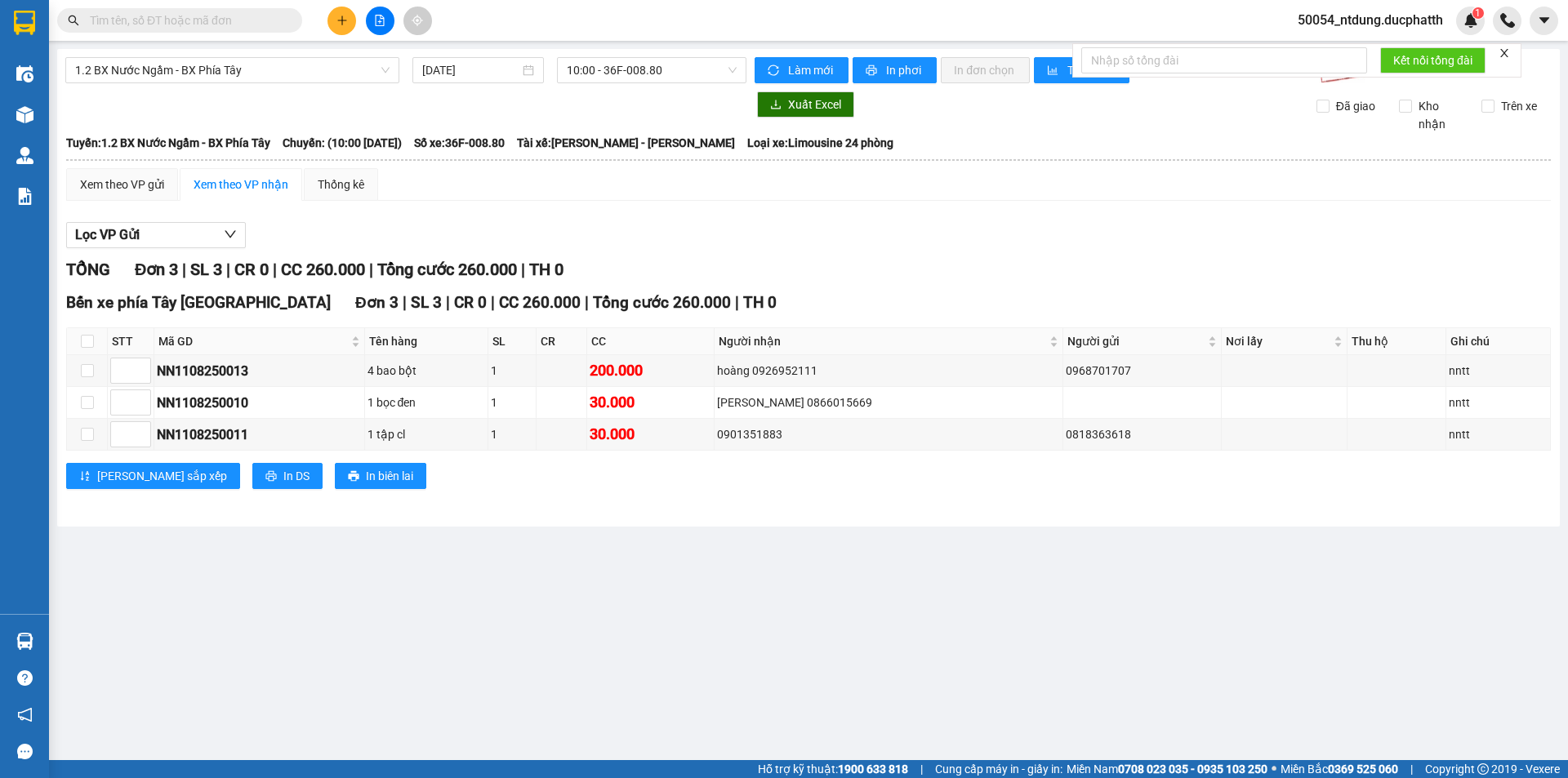
click at [1507, 55] on icon "close" at bounding box center [1504, 52] width 8 height 8
click at [1167, 211] on div "Xem theo VP gửi Xem theo VP nhận Thống kê Lọc VP Gửi TỔNG Đơn 3 | SL 3 | CR 0 …" at bounding box center [808, 339] width 1484 height 342
click at [1373, 15] on span "50054_ntdung.ducphatth" at bounding box center [1370, 19] width 171 height 20
drag, startPoint x: 1352, startPoint y: 75, endPoint x: 1355, endPoint y: 57, distance: 18.2
click at [1355, 57] on ul "Đăng xuất Đổi mật khẩu" at bounding box center [1368, 64] width 176 height 59
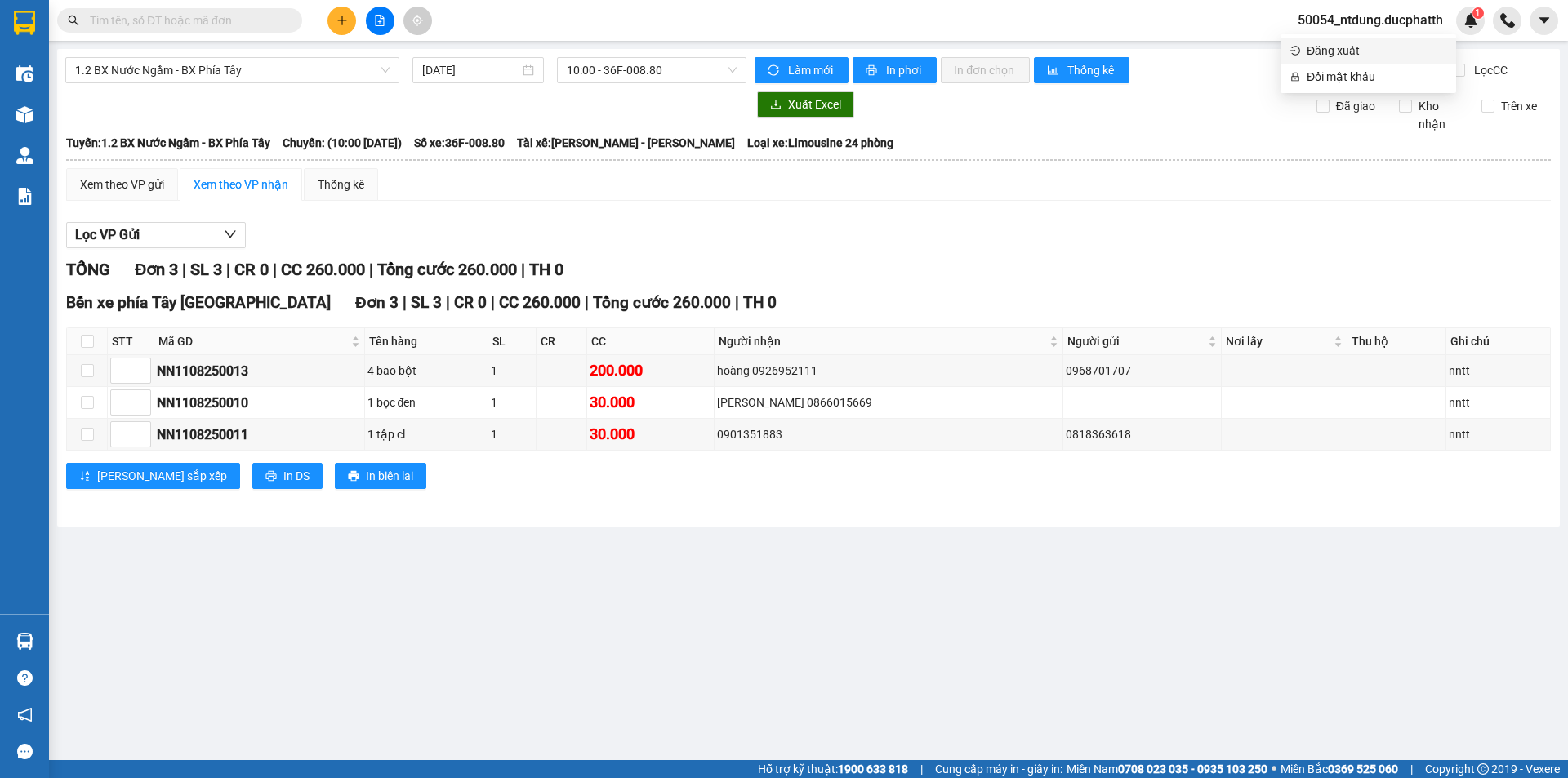
click at [1346, 50] on span "Đăng xuất" at bounding box center [1376, 50] width 139 height 18
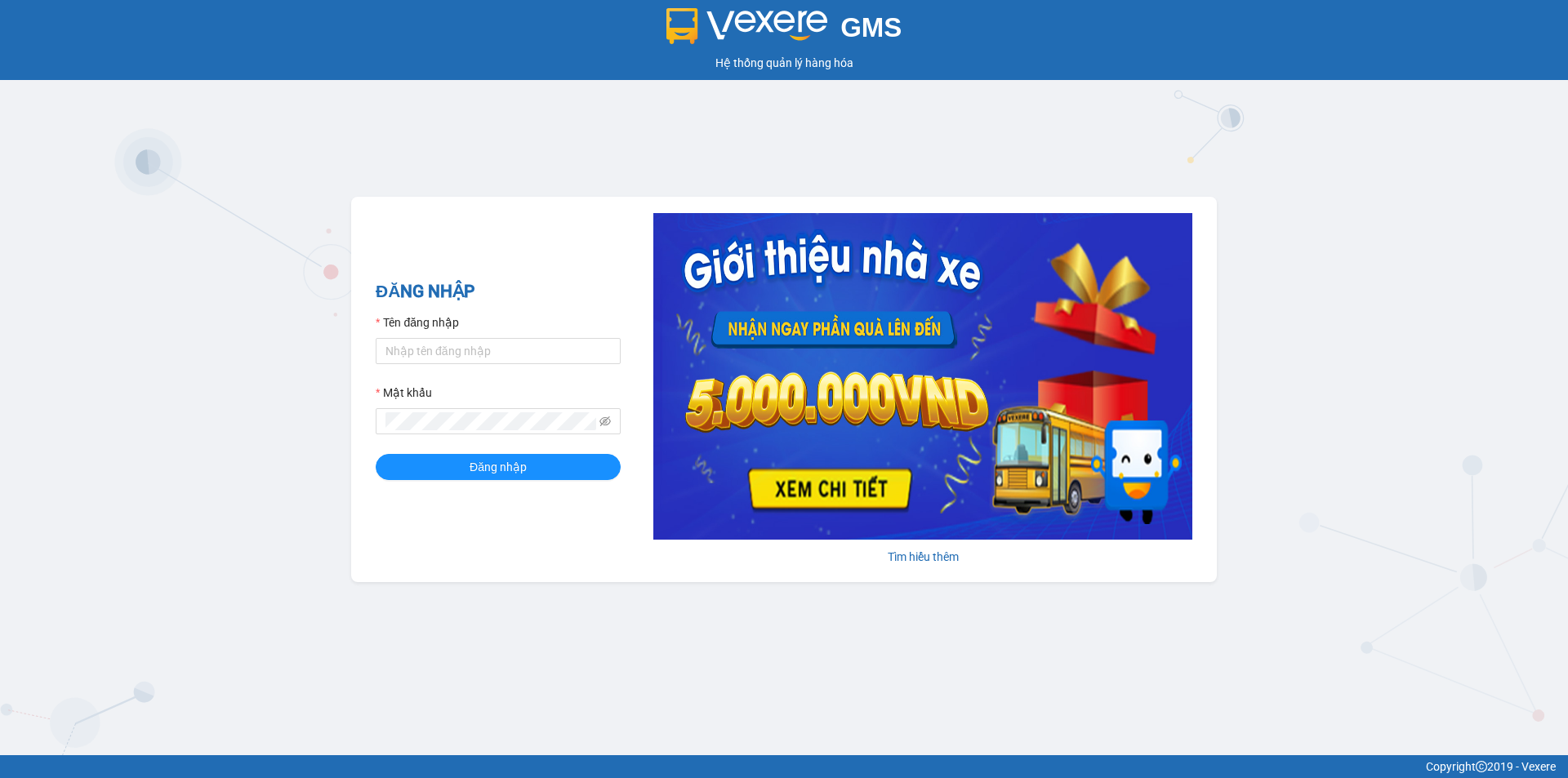
drag, startPoint x: 221, startPoint y: 87, endPoint x: 231, endPoint y: 87, distance: 10.0
click at [233, 116] on div "GMS Hệ thống quản lý hàng hóa ĐĂNG NHẬP Tên đăng nhập Mật khẩu Đăng nhập Tìm hi…" at bounding box center [784, 377] width 1568 height 755
click at [447, 352] on input "Tên đăng nhập" at bounding box center [497, 351] width 245 height 26
type input "ldhon.ducphatth"
click at [375, 454] on button "Đăng nhập" at bounding box center [497, 467] width 245 height 26
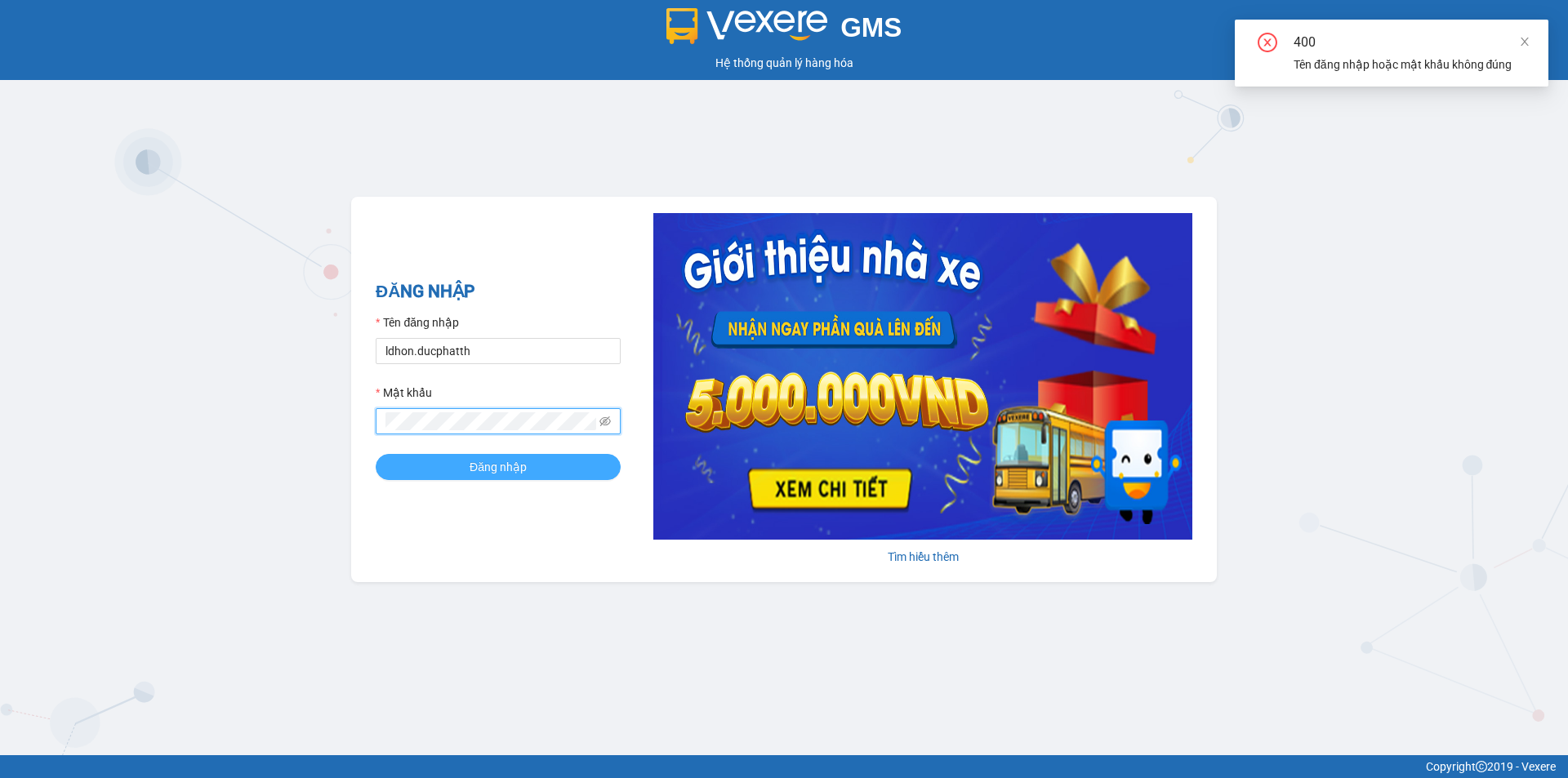
click at [522, 473] on span "Đăng nhập" at bounding box center [498, 467] width 57 height 18
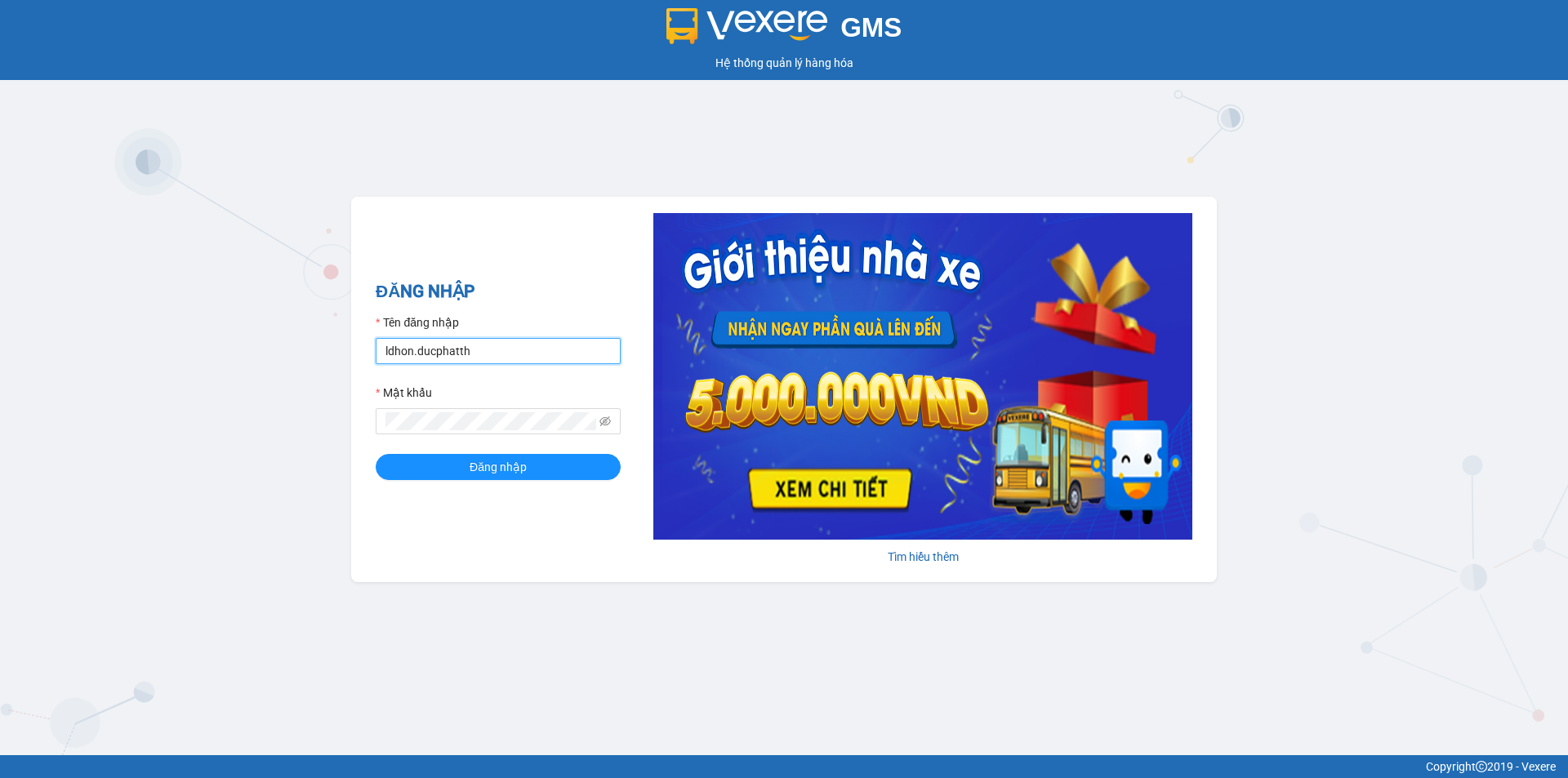
click at [509, 342] on input "ldhon.ducphatth" at bounding box center [497, 351] width 245 height 26
click at [509, 346] on input "ldhon.ducphatth" at bounding box center [497, 351] width 245 height 26
click at [509, 346] on input "Tên đăng nhập" at bounding box center [497, 351] width 245 height 26
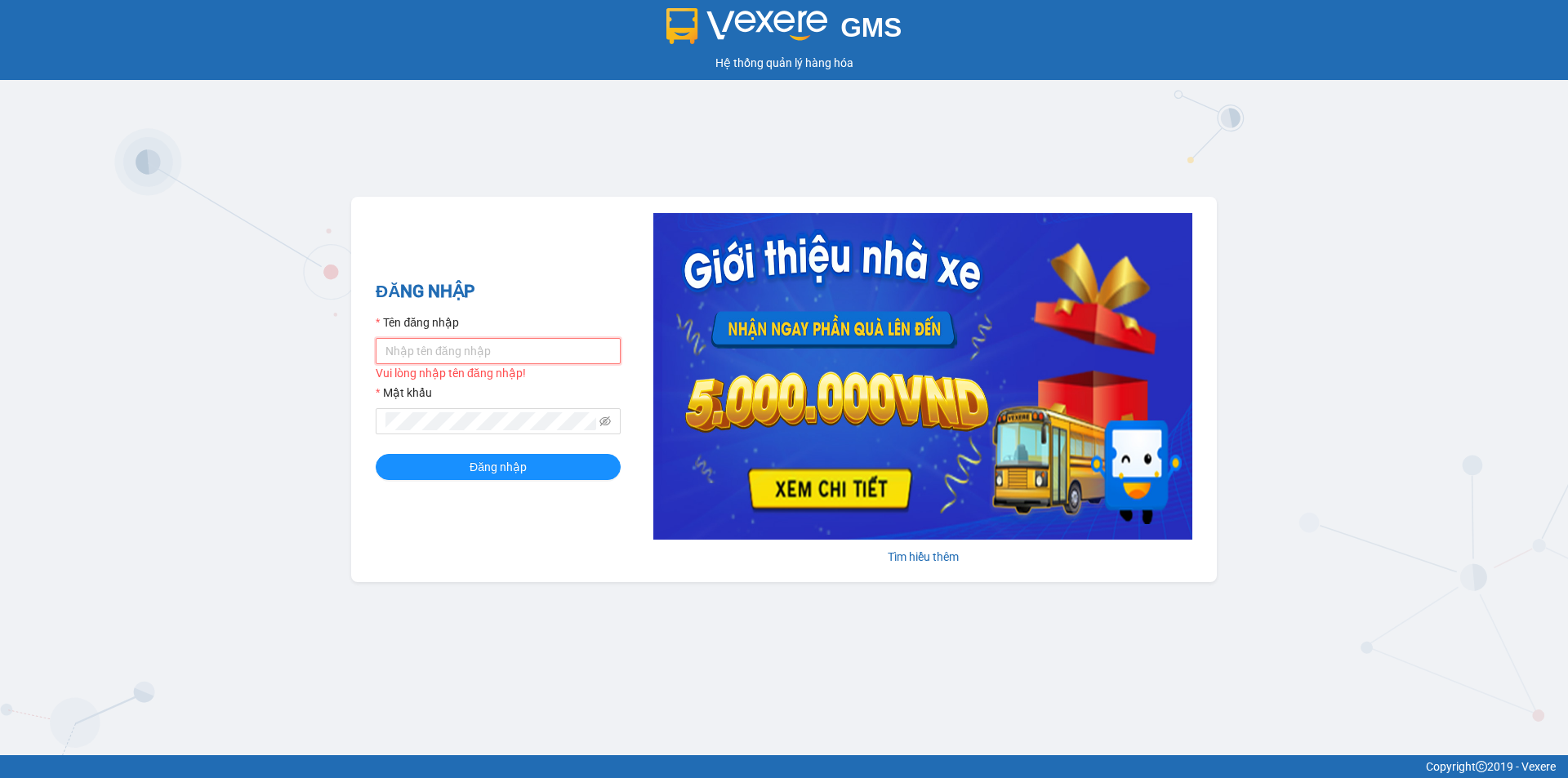
type input "lnttu.ducphatth"
click at [375, 454] on button "Đăng nhập" at bounding box center [497, 467] width 245 height 26
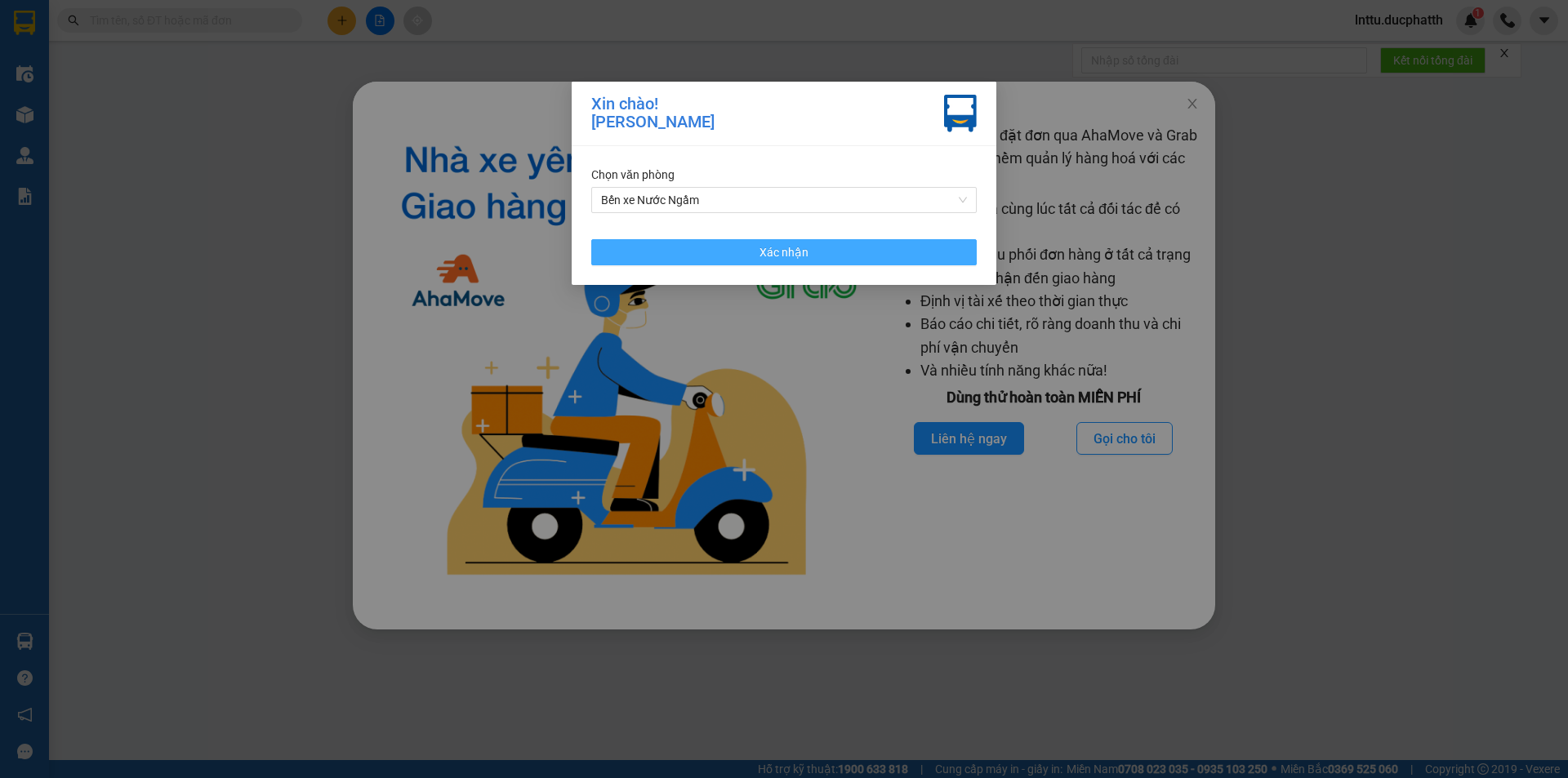
click at [798, 261] on button "Xác nhận" at bounding box center [784, 253] width 385 height 26
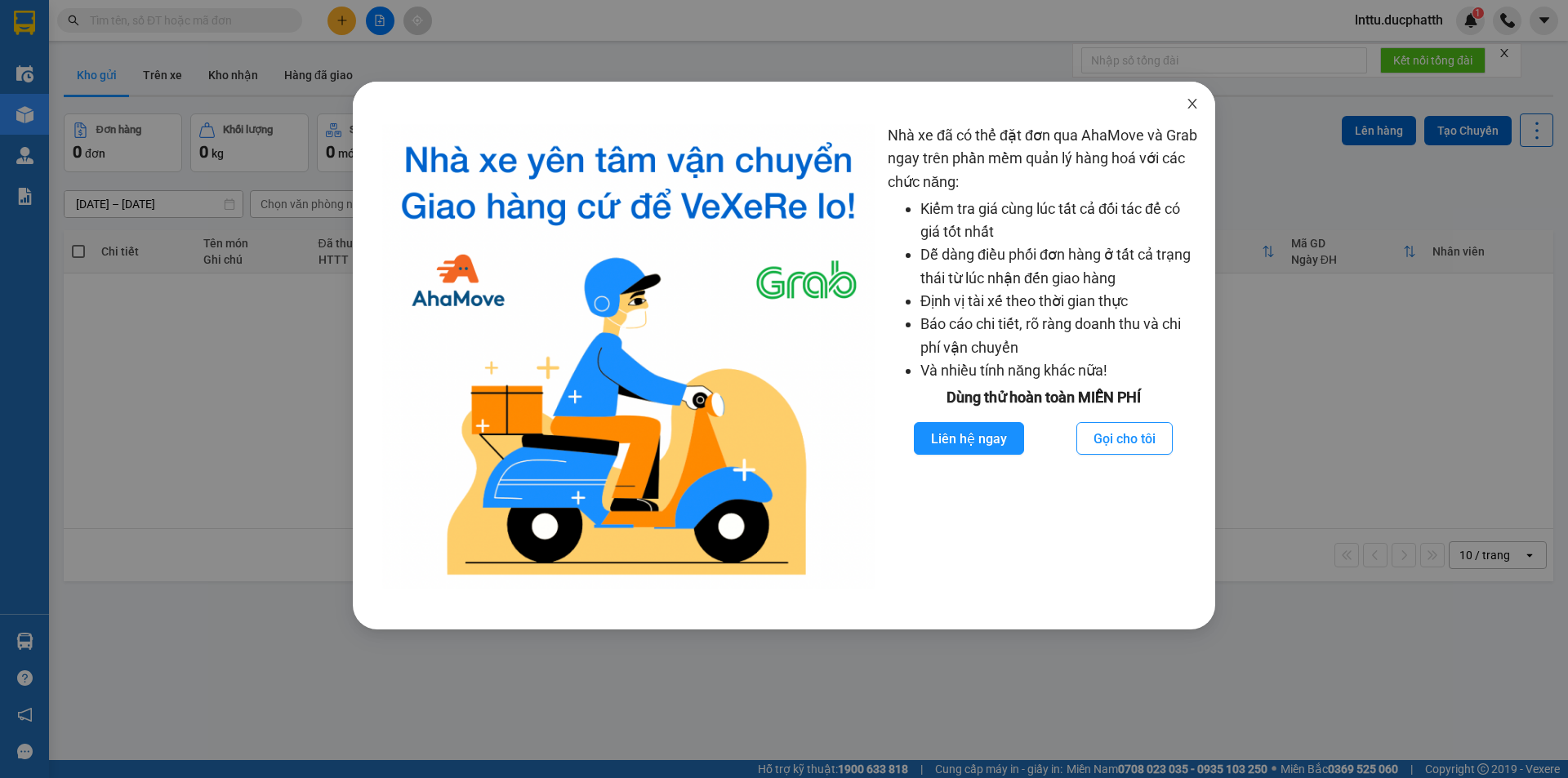
click at [1189, 103] on icon "close" at bounding box center [1192, 103] width 13 height 13
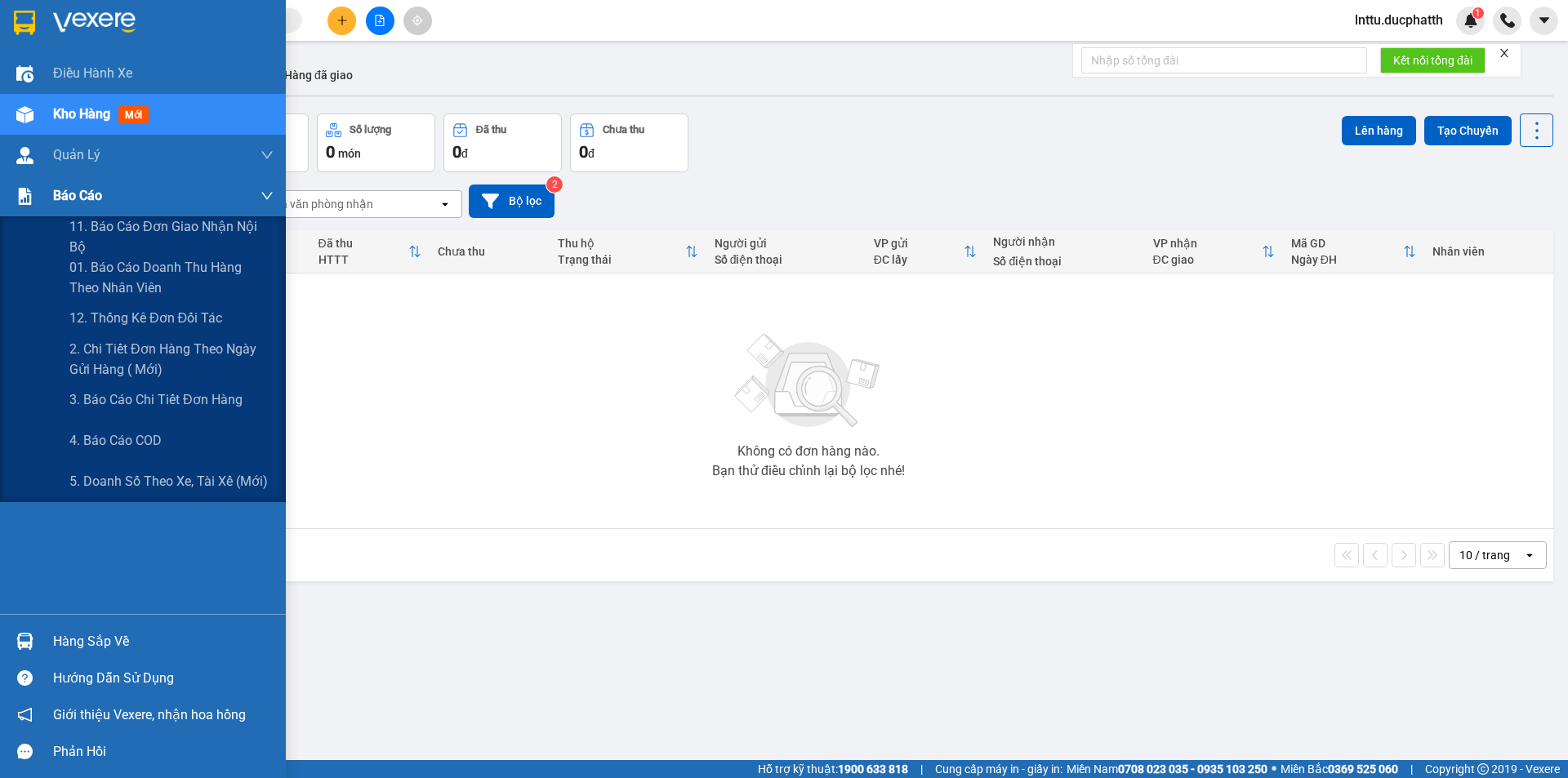
click at [57, 200] on span "Báo cáo" at bounding box center [77, 195] width 49 height 20
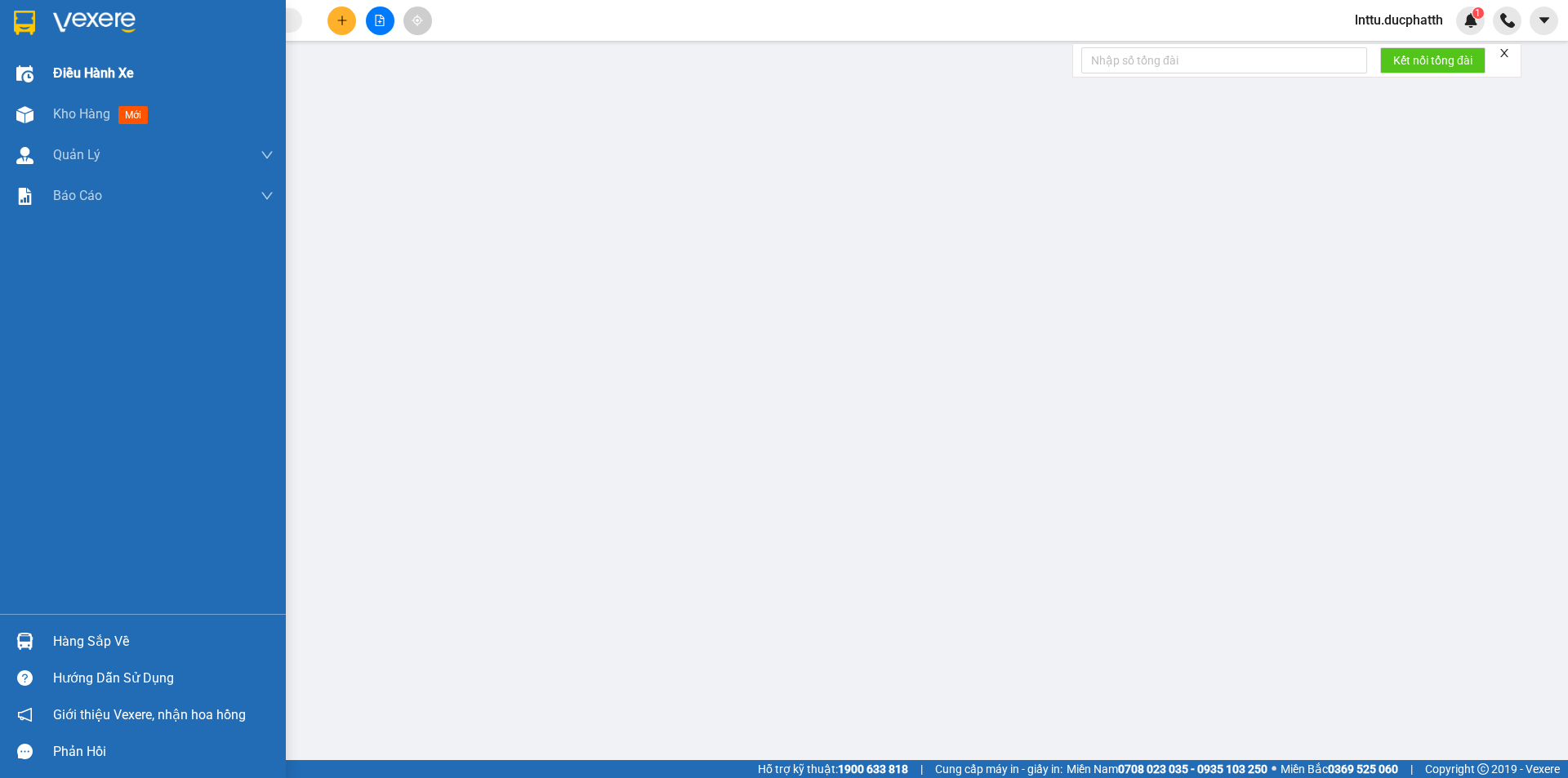
click at [40, 81] on div "Điều hành xe" at bounding box center [143, 73] width 286 height 41
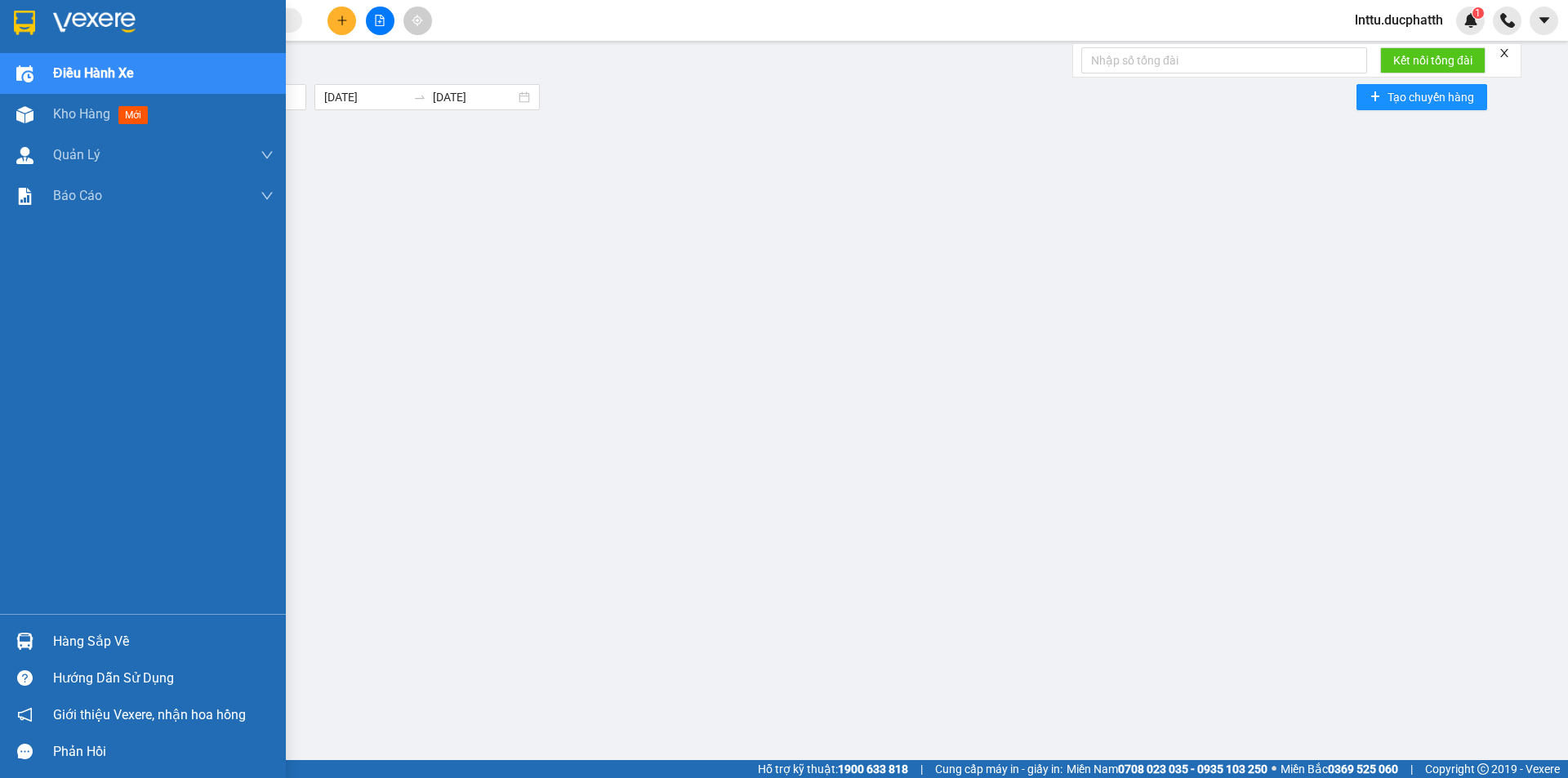
click at [81, 644] on div "Hàng sắp về" at bounding box center [163, 642] width 221 height 25
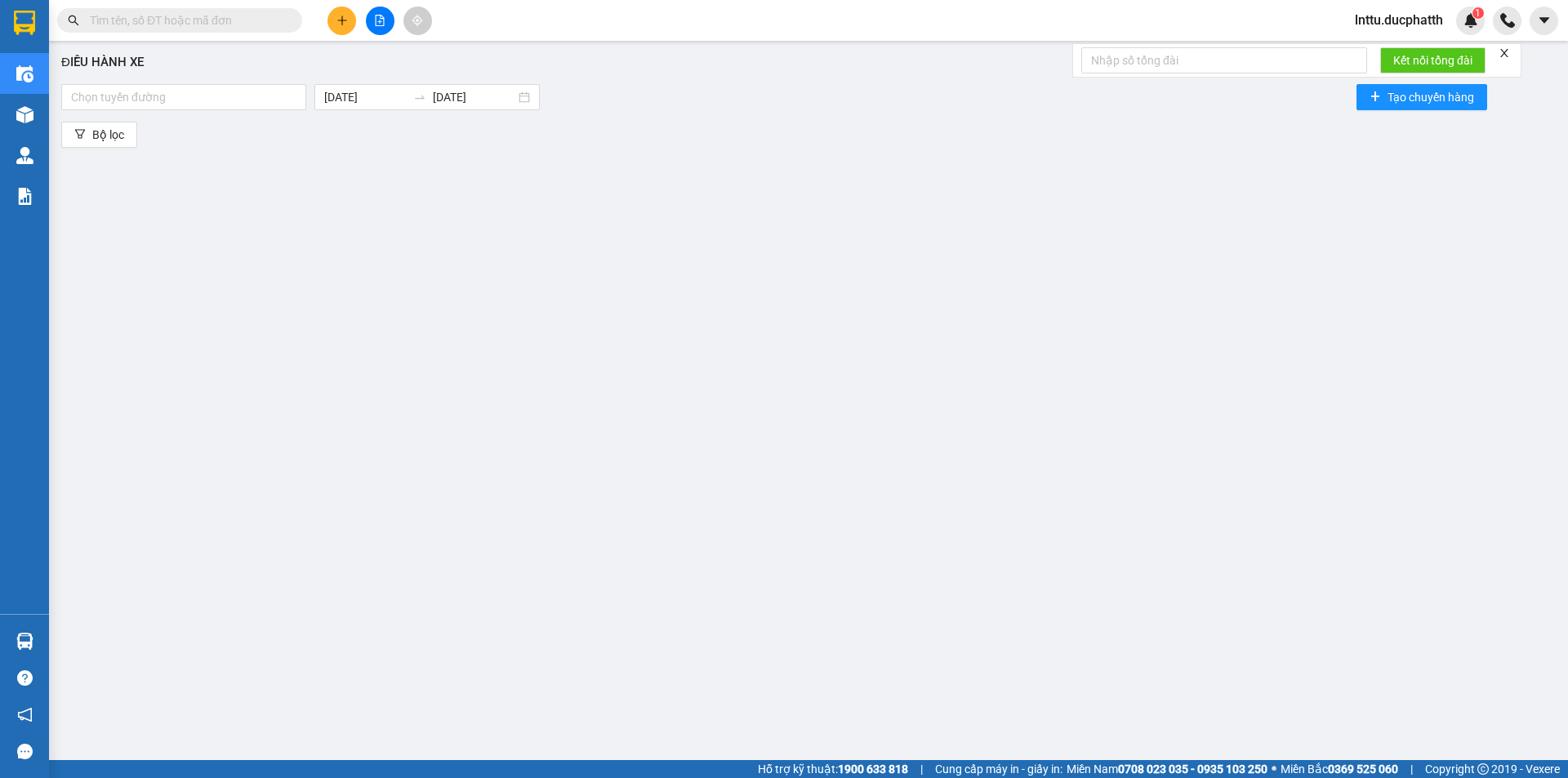
click at [483, 429] on section "Kết quả tìm kiếm ( 0 ) Bộ lọc No Data lnttu.ducphatth 1 Điều hành xe Kho hàng m…" at bounding box center [784, 389] width 1568 height 778
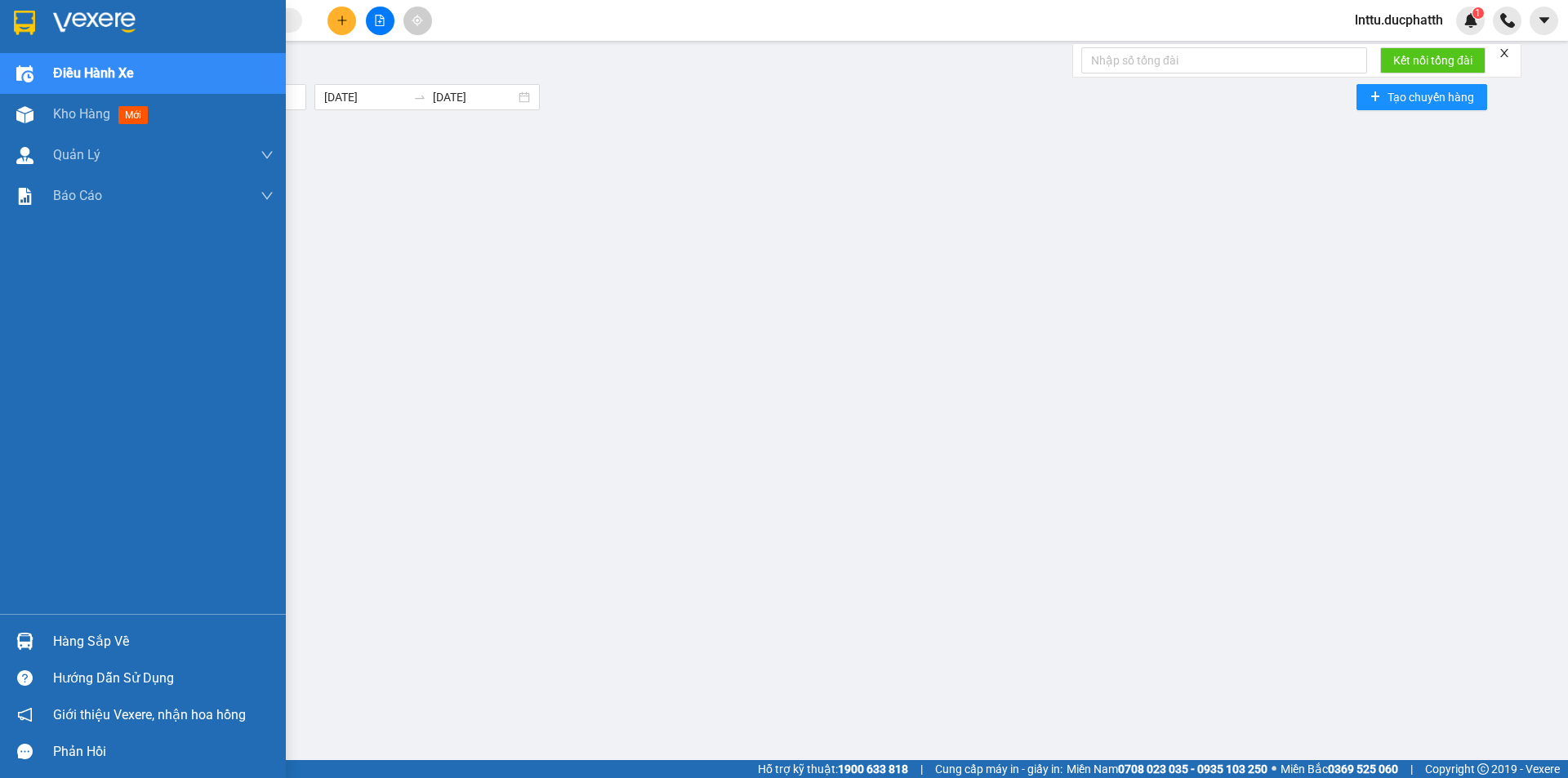
click at [27, 84] on div at bounding box center [25, 74] width 28 height 28
click at [38, 112] on div at bounding box center [25, 115] width 28 height 28
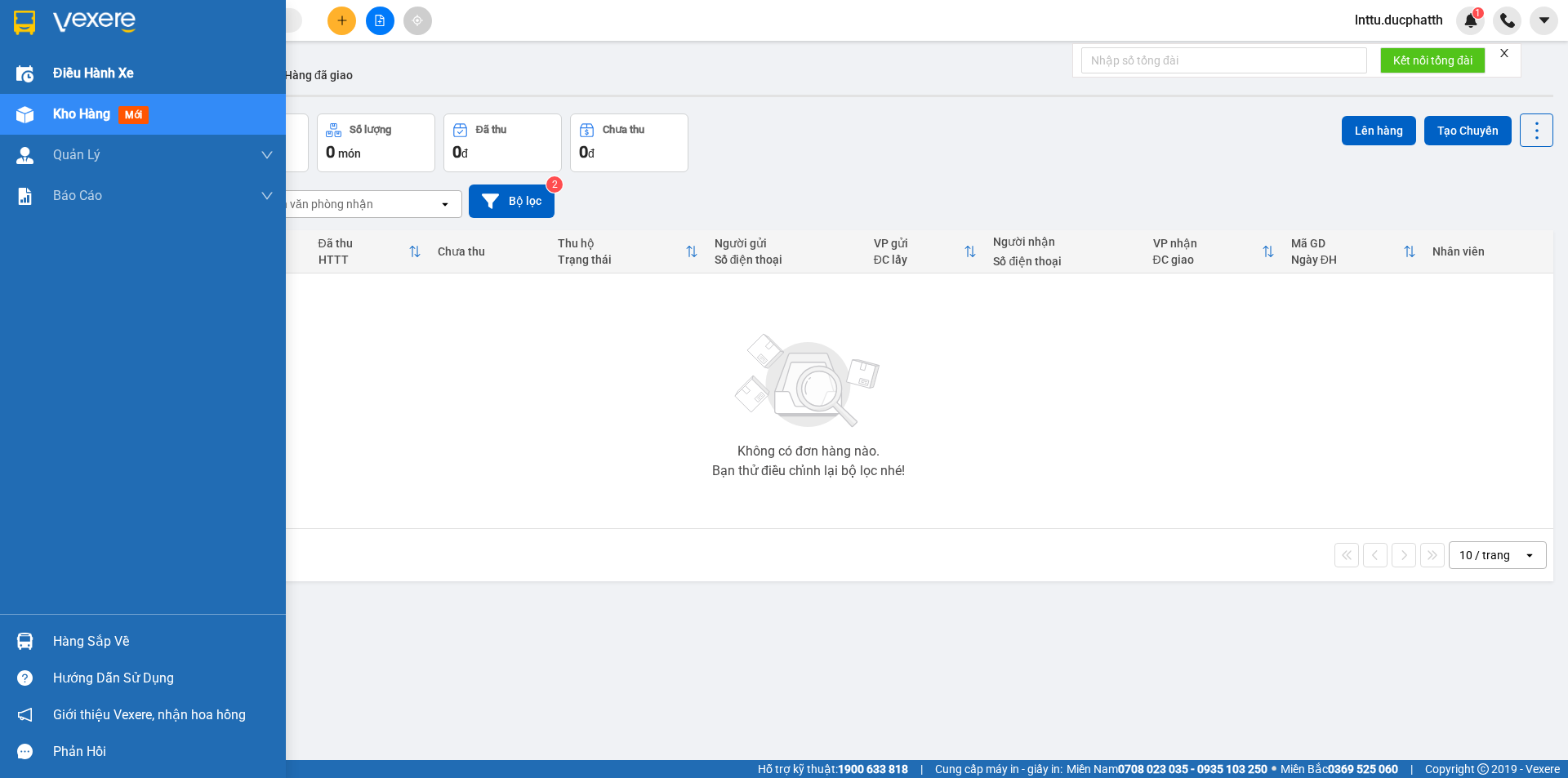
drag, startPoint x: 63, startPoint y: 42, endPoint x: 65, endPoint y: 66, distance: 24.1
click at [63, 48] on div at bounding box center [143, 26] width 286 height 53
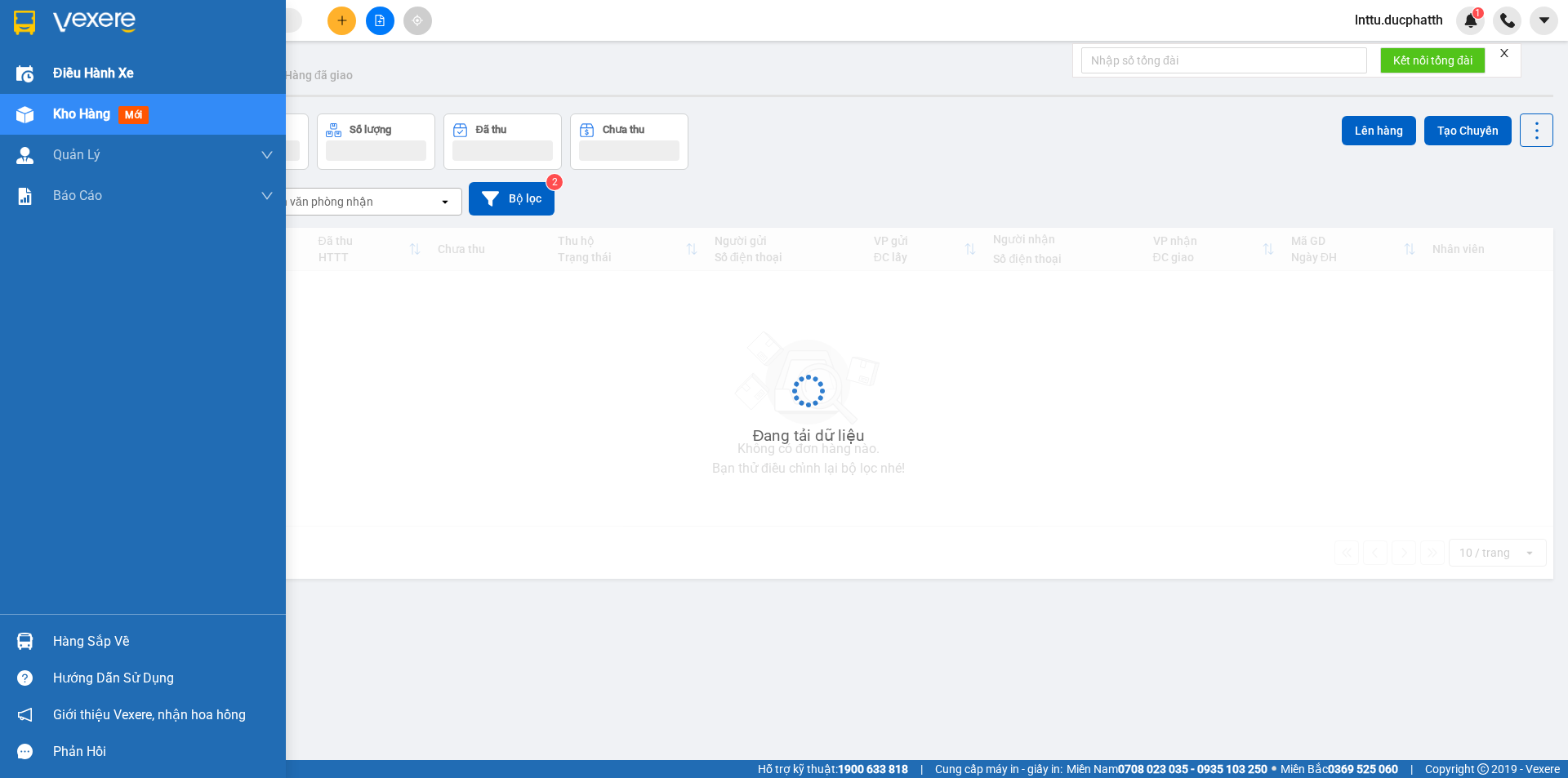
click at [65, 68] on span "Điều hành xe" at bounding box center [94, 72] width 81 height 20
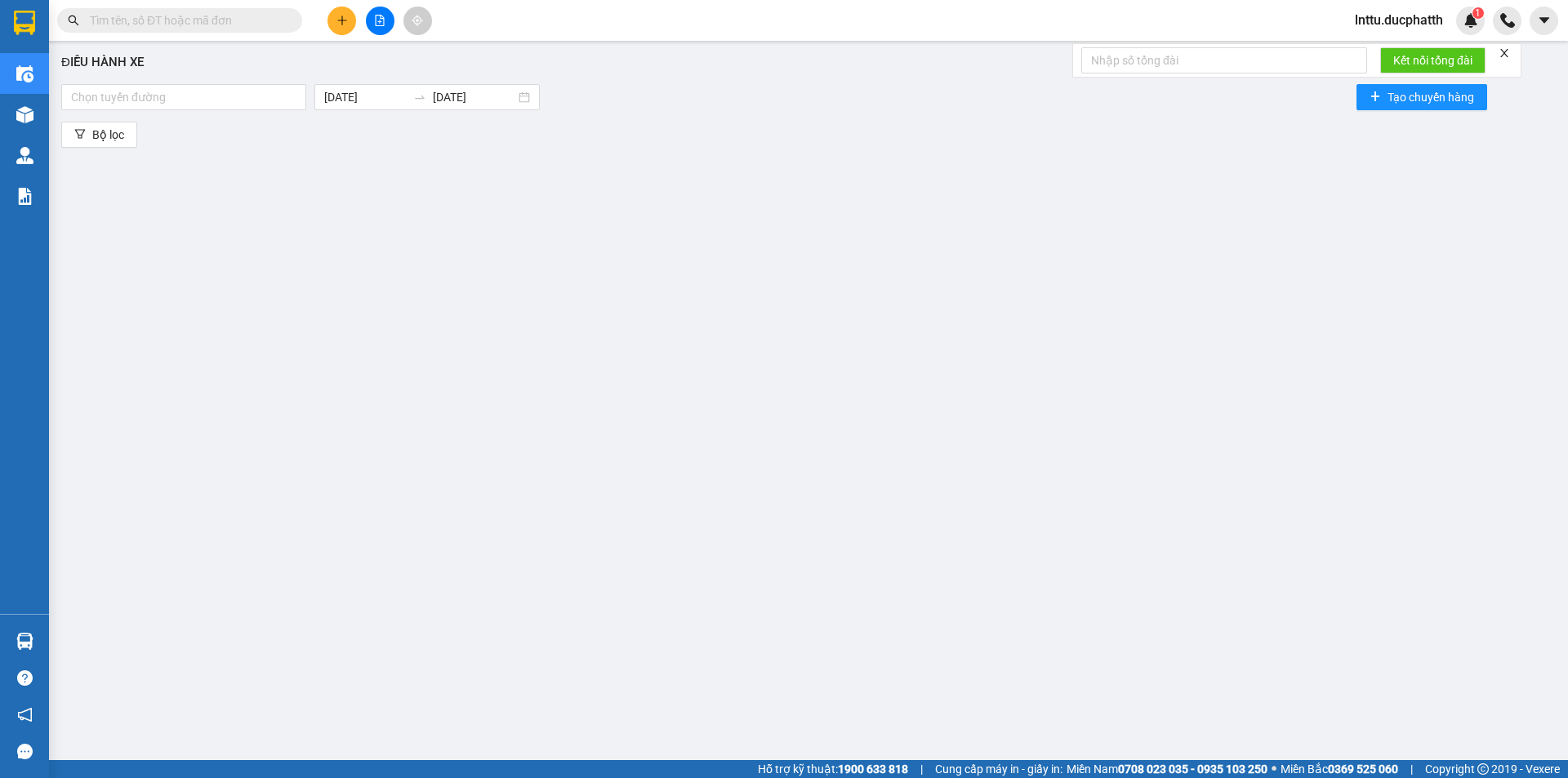
click at [666, 49] on div "Điều hành xe Chọn tuyến đường 11/08/2025 11/08/2025 Tạo chuyến hàng Bộ lọc" at bounding box center [809, 387] width 1503 height 677
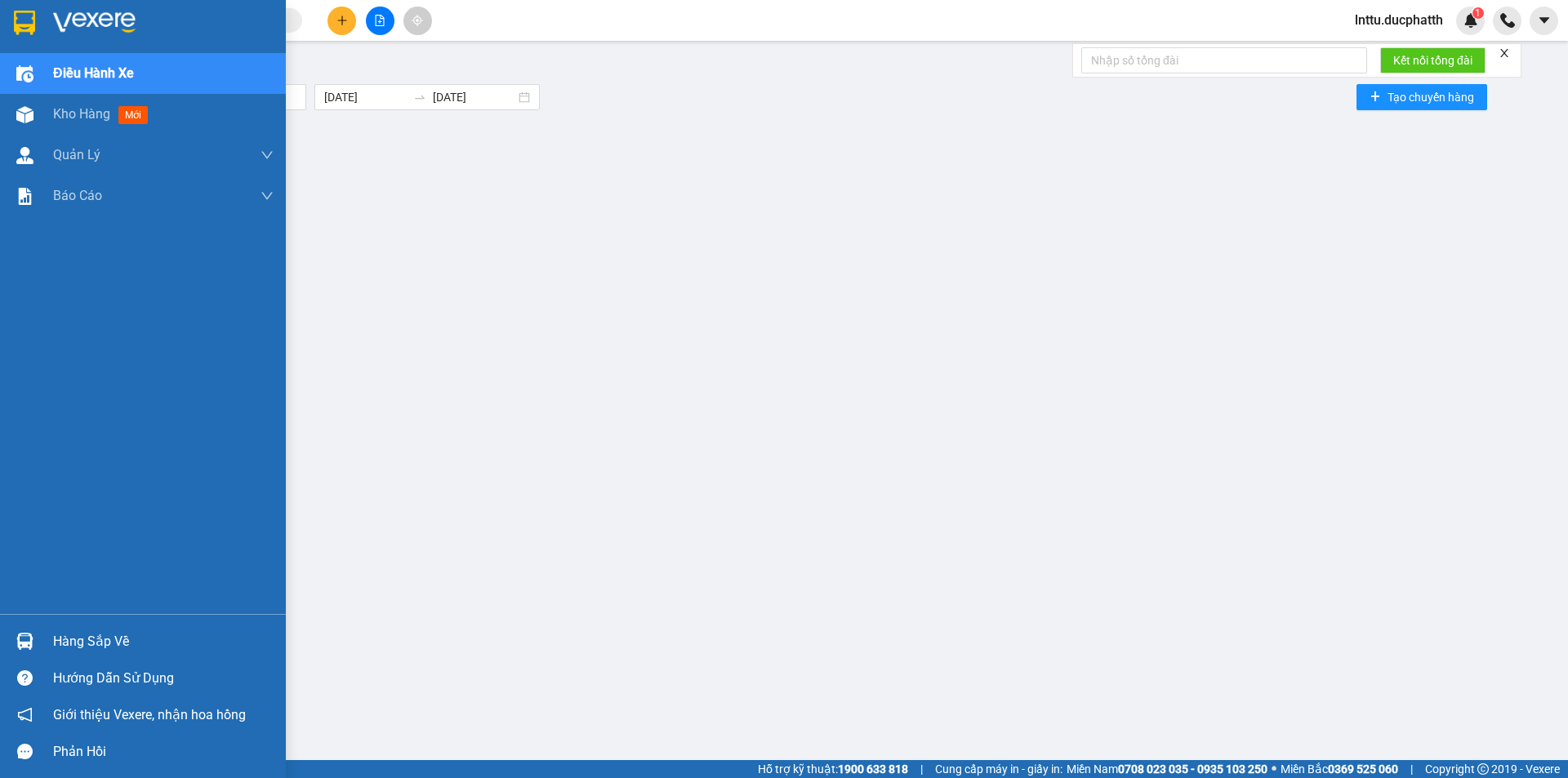
click at [32, 70] on img at bounding box center [24, 73] width 17 height 17
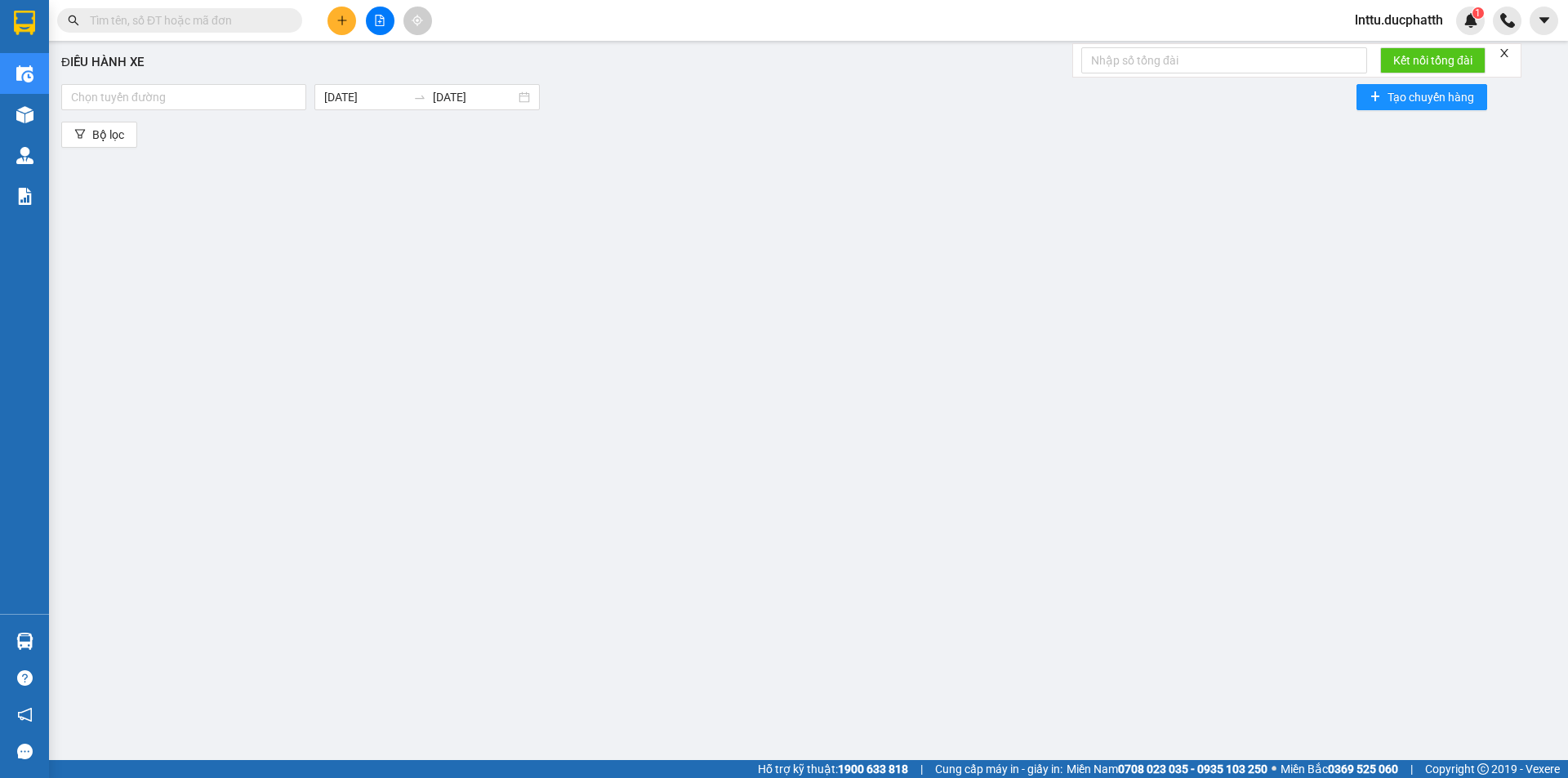
click at [60, 104] on div "Điều hành xe Chọn tuyến đường 11/08/2025 11/08/2025 Tạo chuyến hàng Bộ lọc" at bounding box center [809, 387] width 1503 height 677
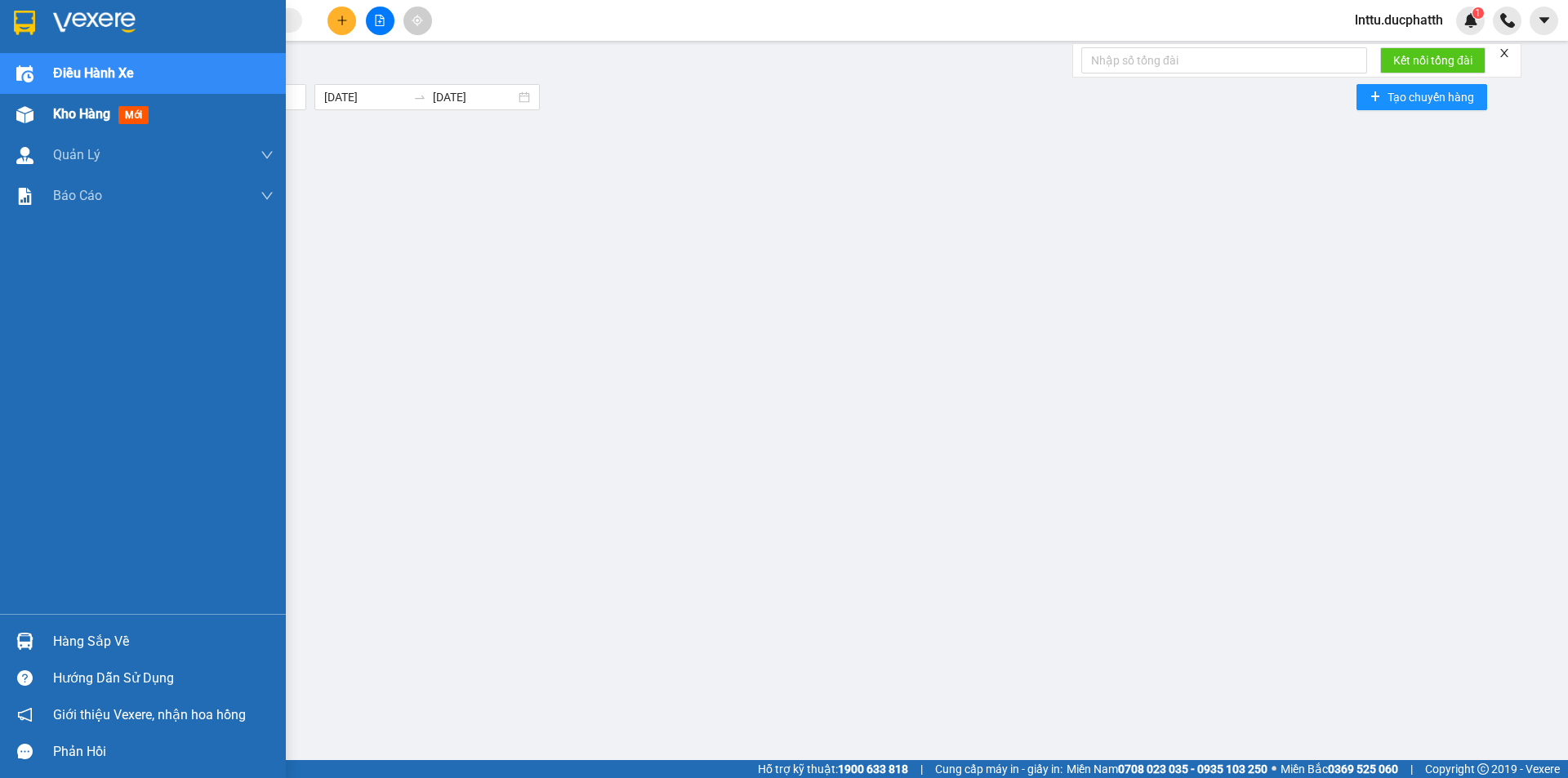
click at [16, 98] on div "Kho hàng mới" at bounding box center [143, 114] width 286 height 41
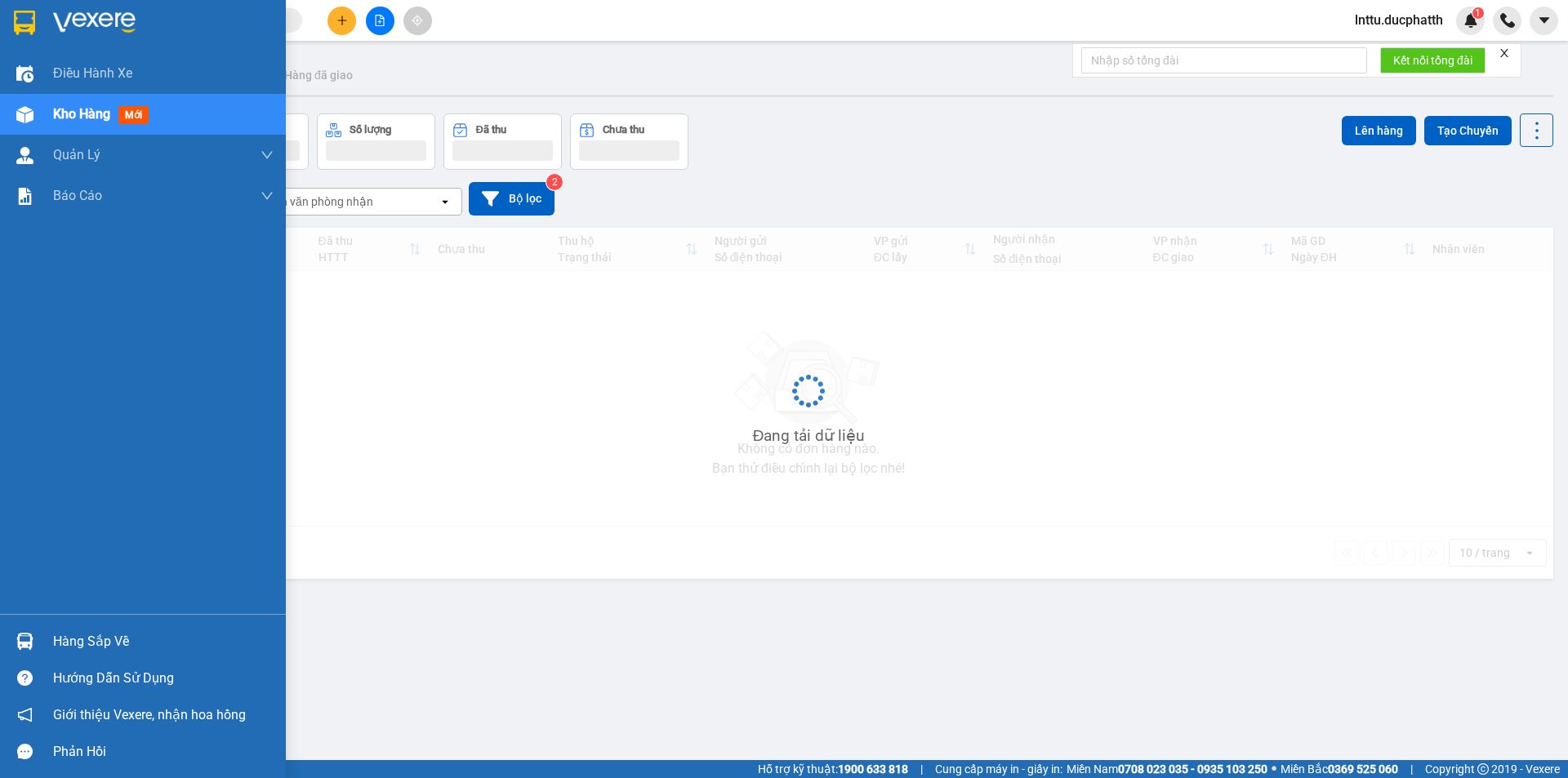
click at [49, 122] on div "Kho hàng mới" at bounding box center [143, 114] width 286 height 41
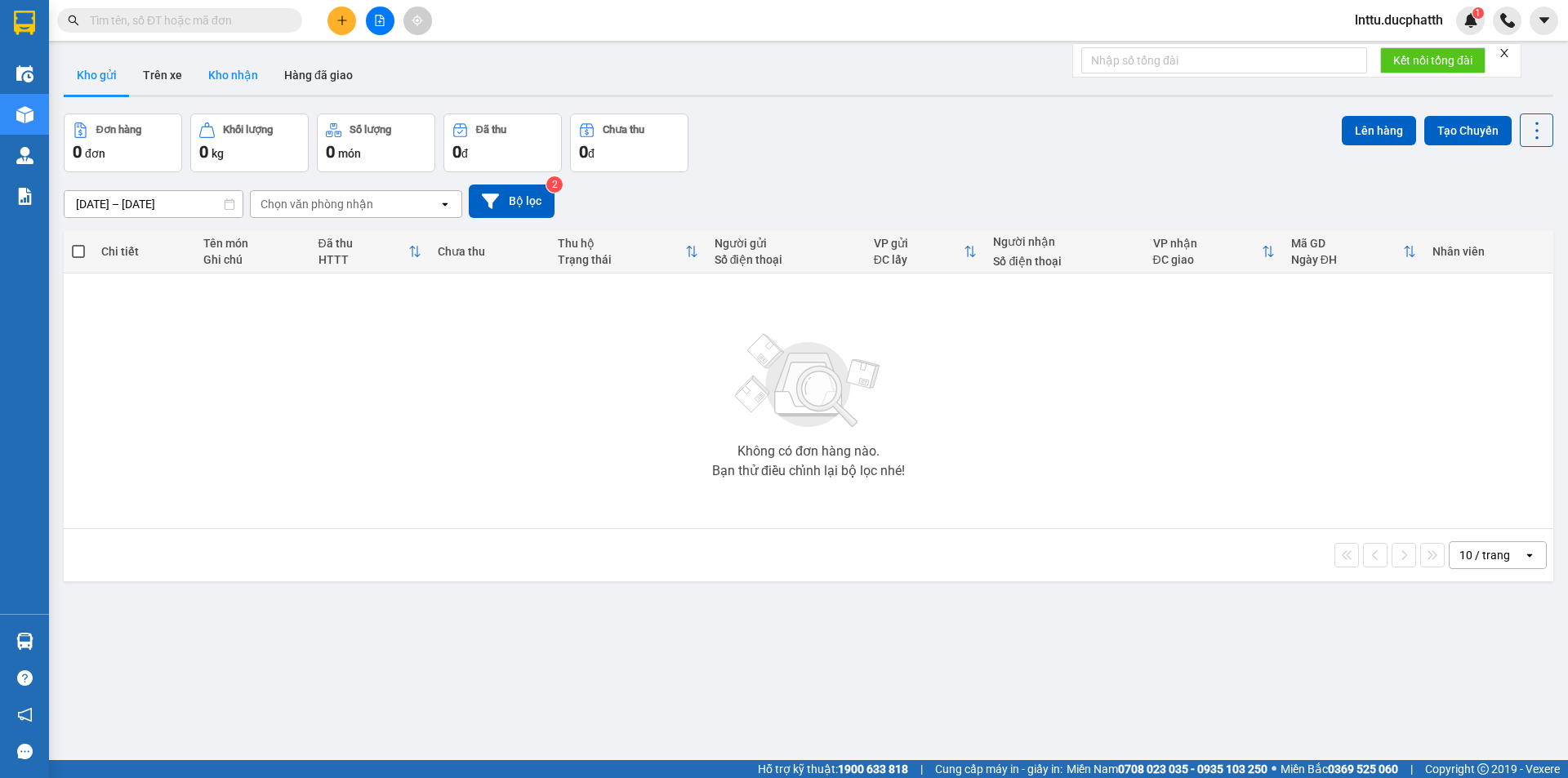
drag, startPoint x: 547, startPoint y: 55, endPoint x: 251, endPoint y: 73, distance: 296.5
click at [531, 57] on div "ver 1.8.137 Kho gửi Trên xe Kho nhận Hàng đã giao Đơn hàng 0 đơn Khối lượng 0 k…" at bounding box center [809, 437] width 1503 height 778
click at [233, 77] on button "Kho nhận" at bounding box center [233, 75] width 76 height 39
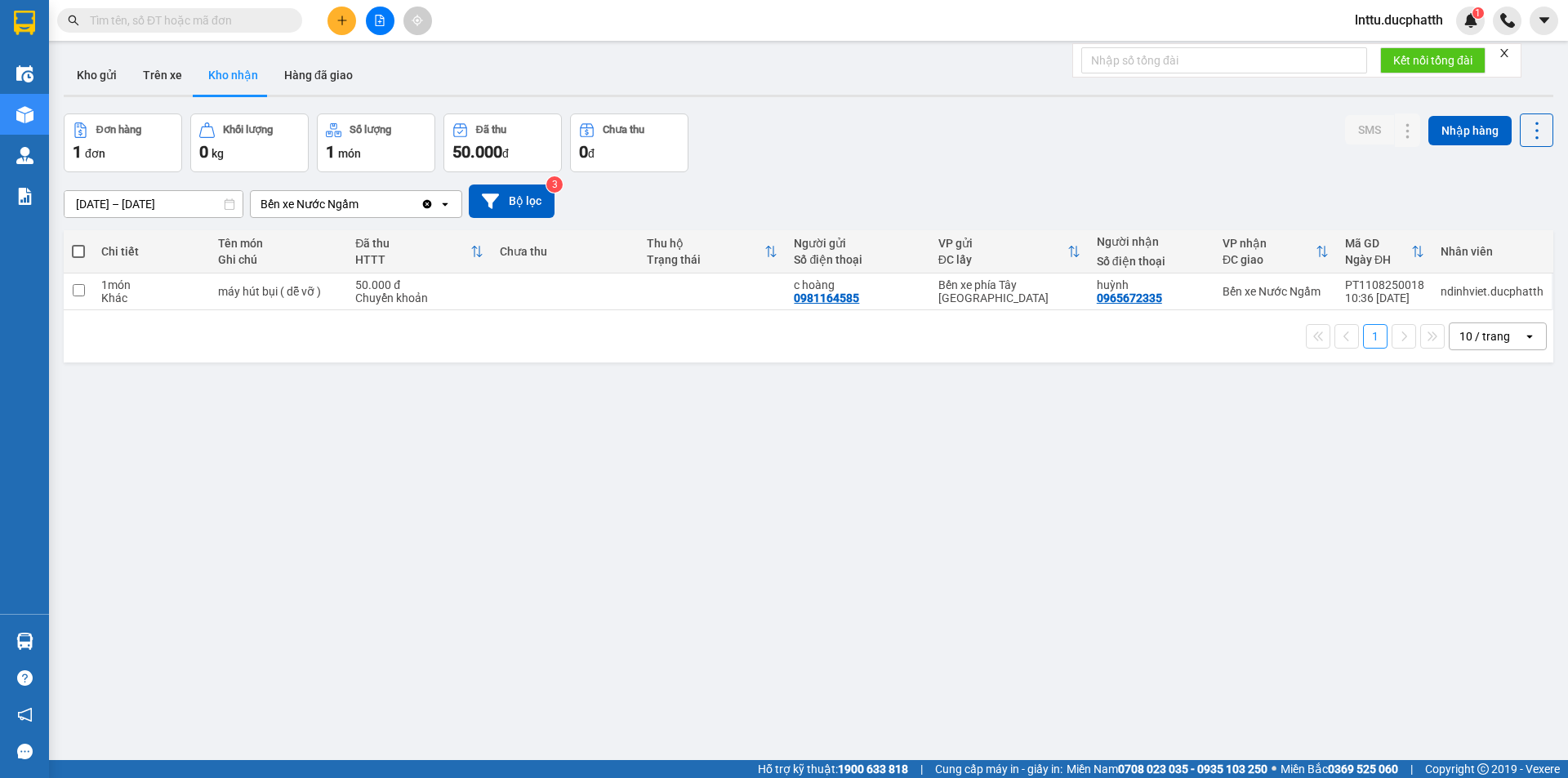
click at [148, 27] on input "text" at bounding box center [186, 20] width 192 height 18
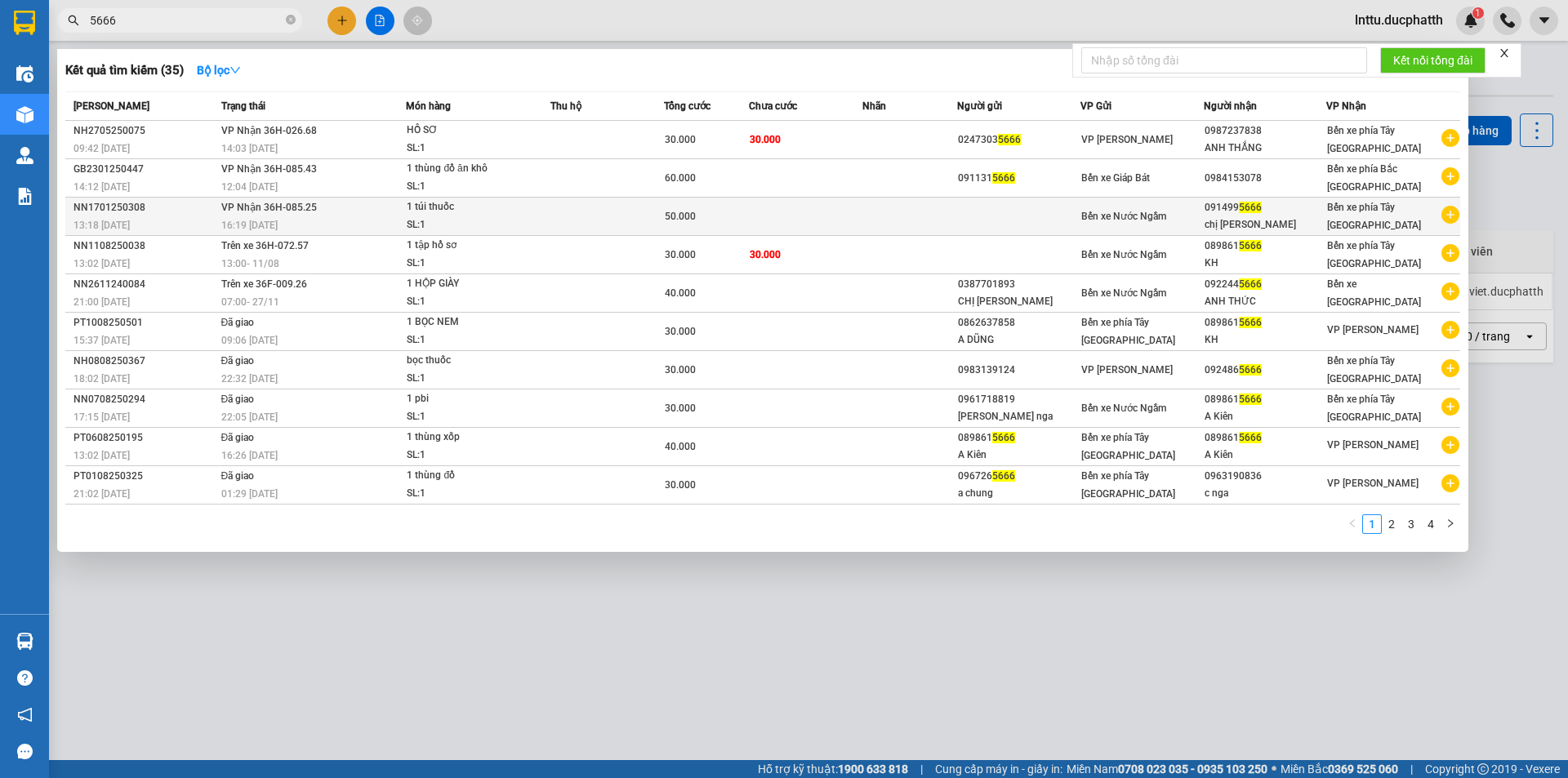
type input "5666"
click at [597, 222] on td at bounding box center [607, 216] width 114 height 38
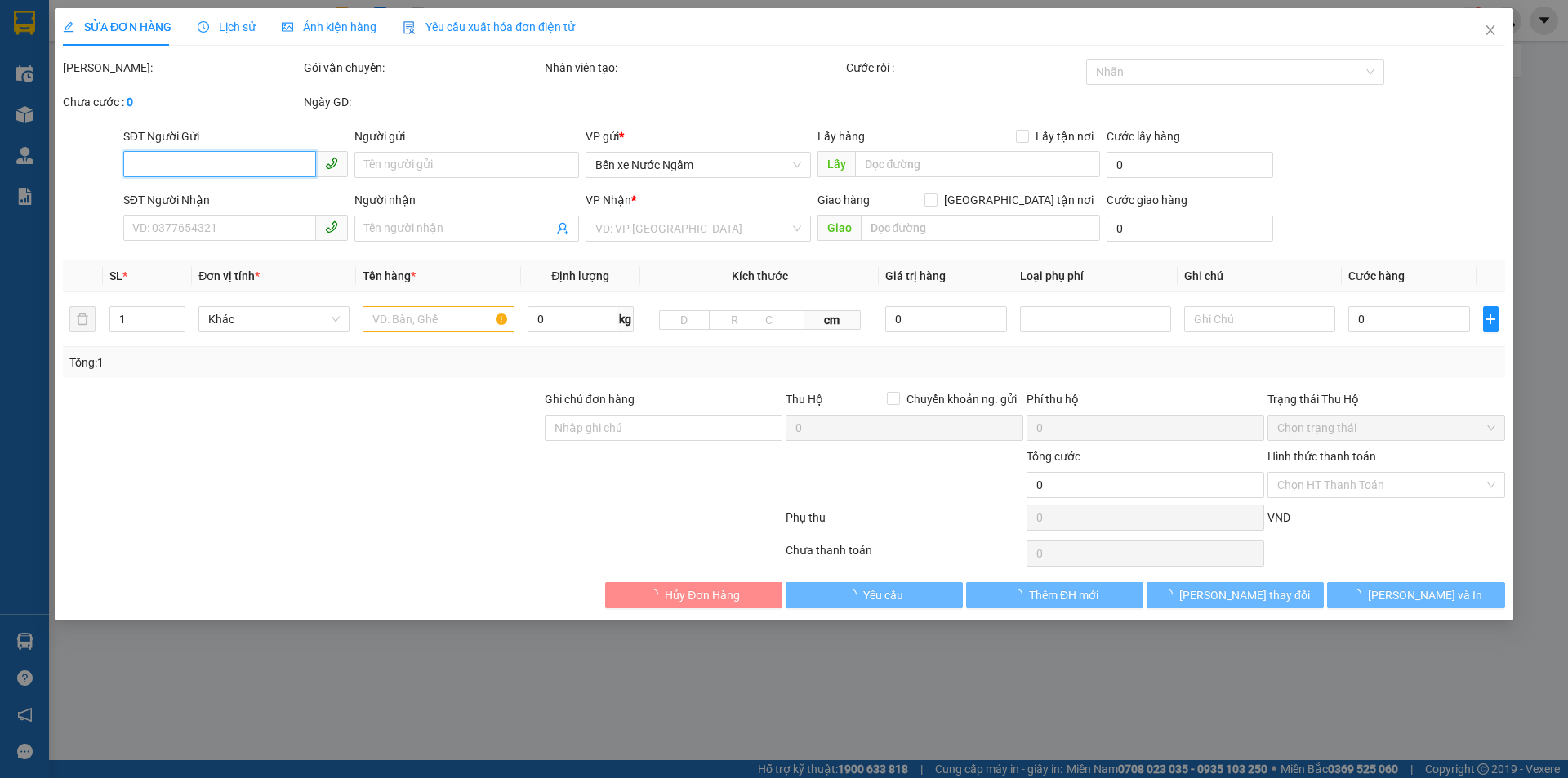
type input "0914995666"
type input "chị thanh"
type input "50.000"
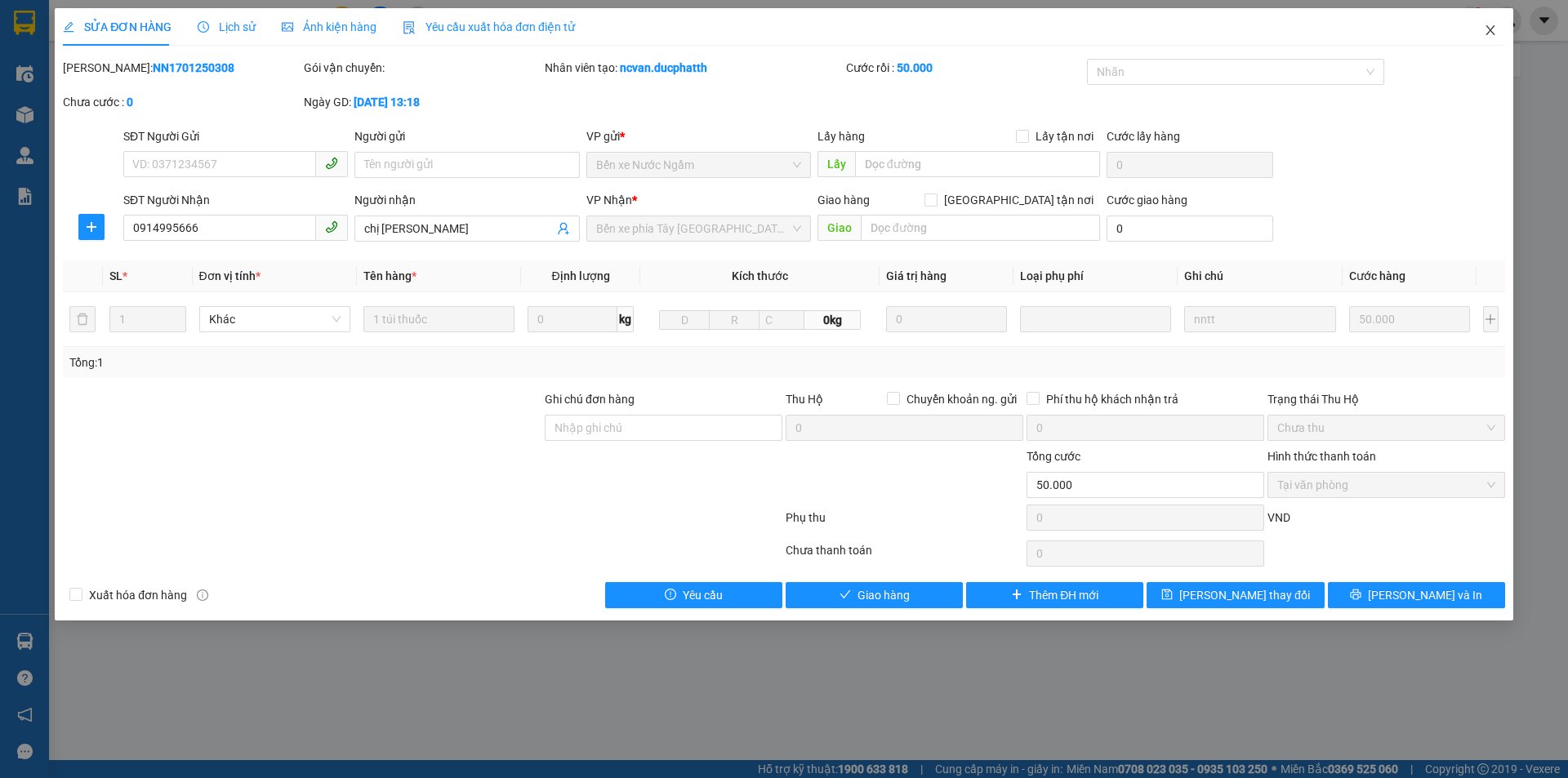
click at [1487, 39] on span "Close" at bounding box center [1490, 31] width 46 height 46
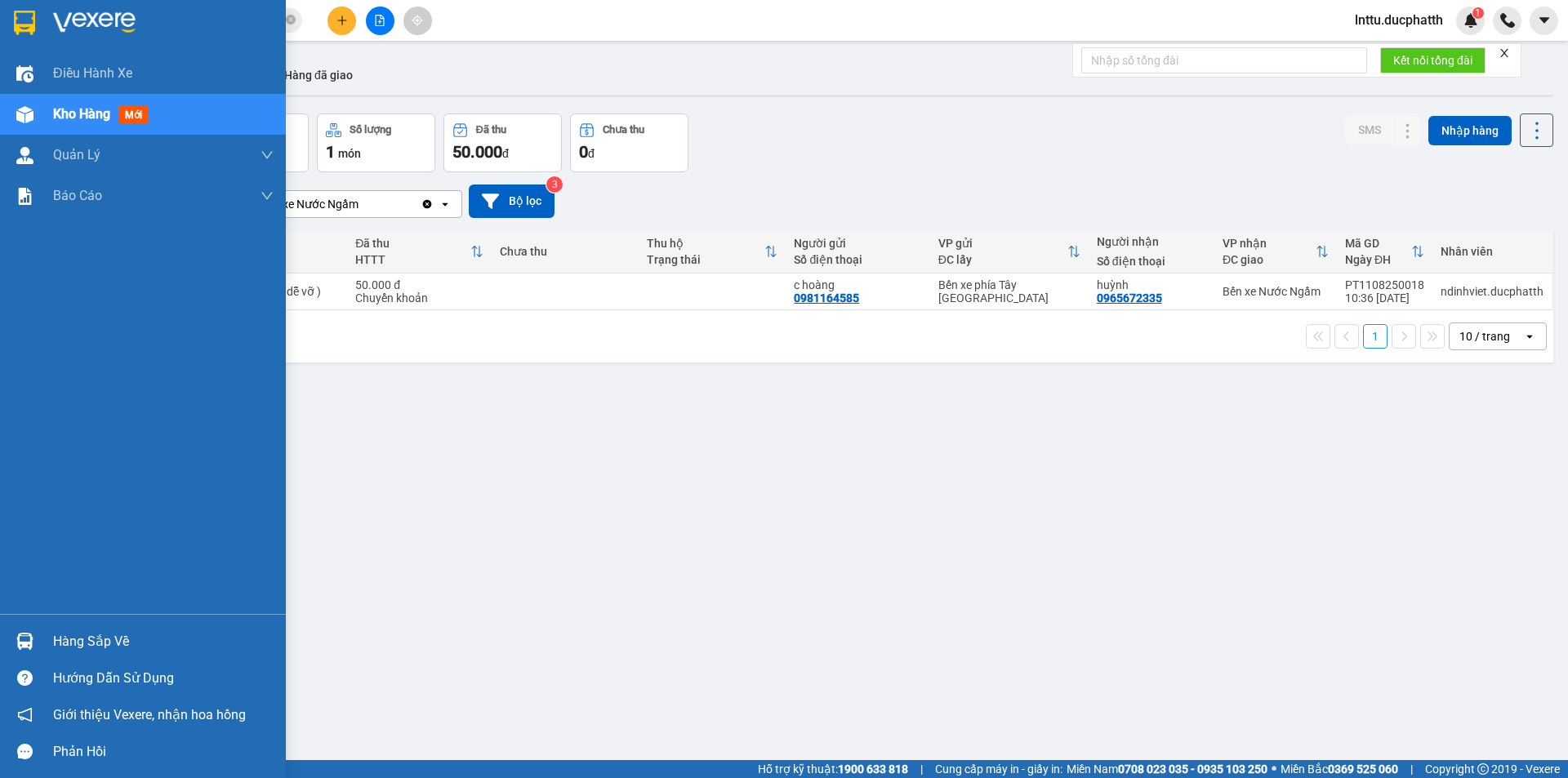
click at [92, 648] on div "Hàng sắp về" at bounding box center [163, 642] width 221 height 25
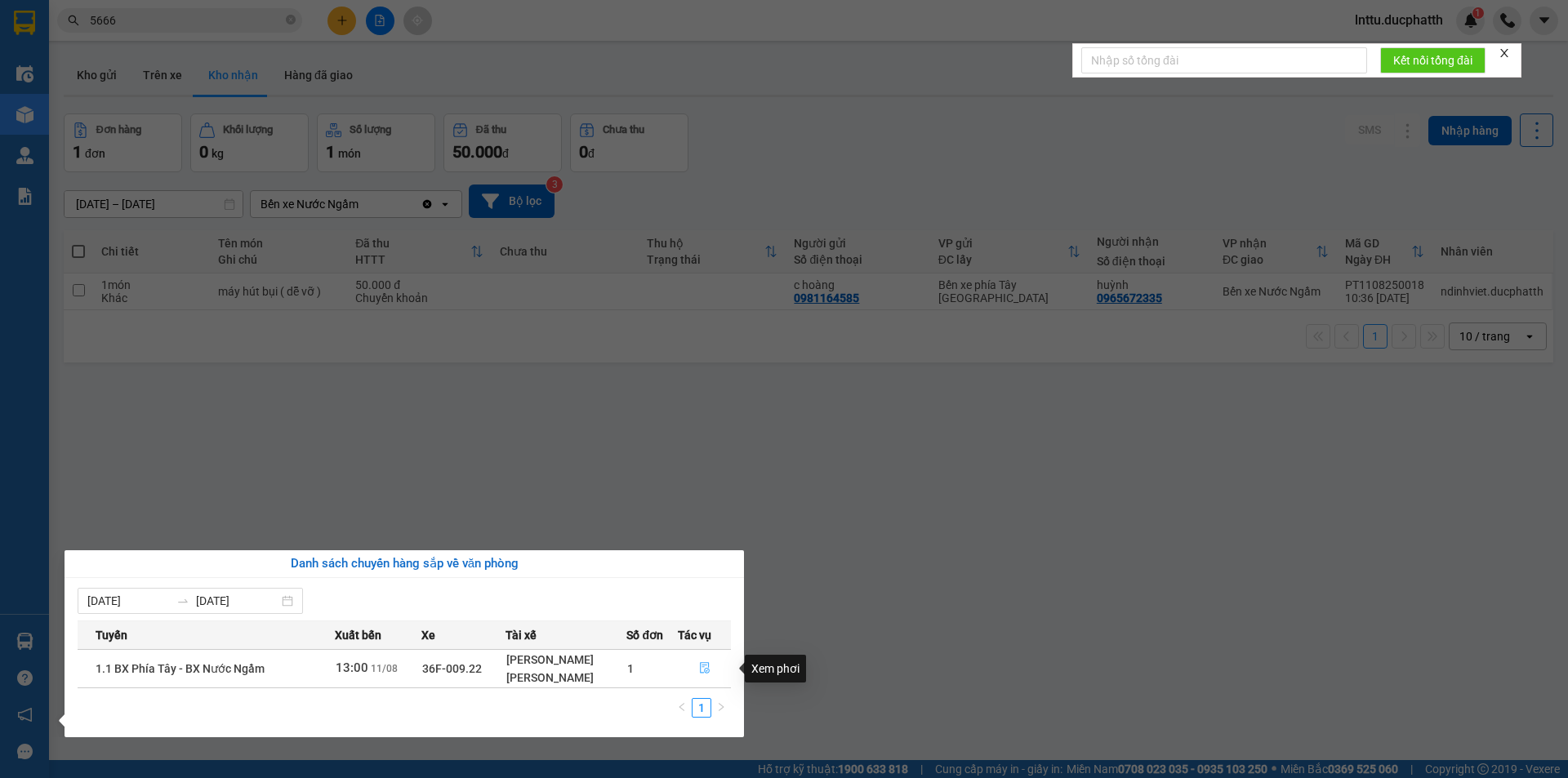
click at [702, 673] on icon "file-done" at bounding box center [705, 668] width 10 height 11
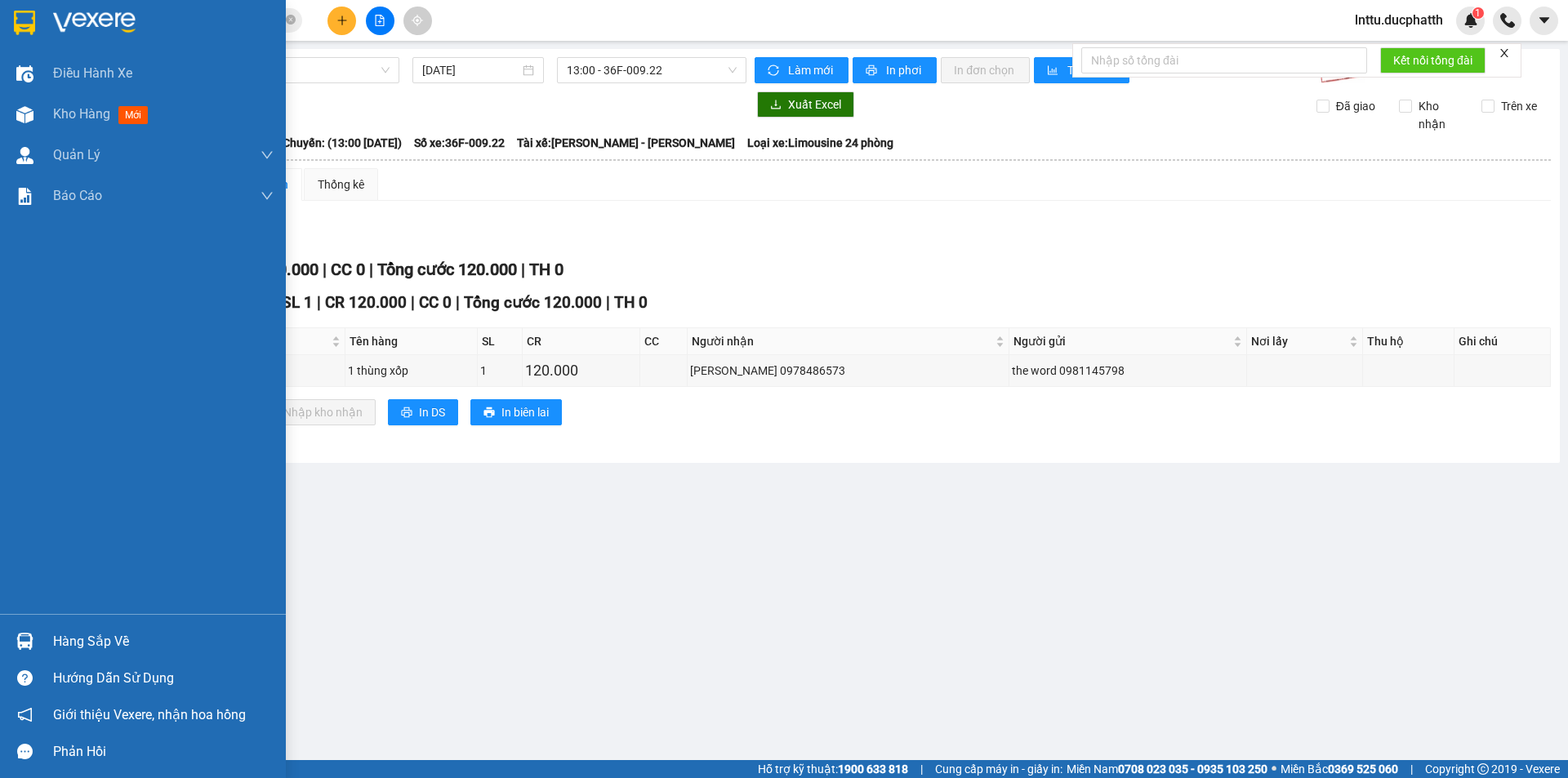
click at [44, 544] on div "Điều hành xe Kho hàng mới Quản Lý Quản lý thu hộ Quản lý chuyến Quản lý khách h…" at bounding box center [143, 333] width 286 height 561
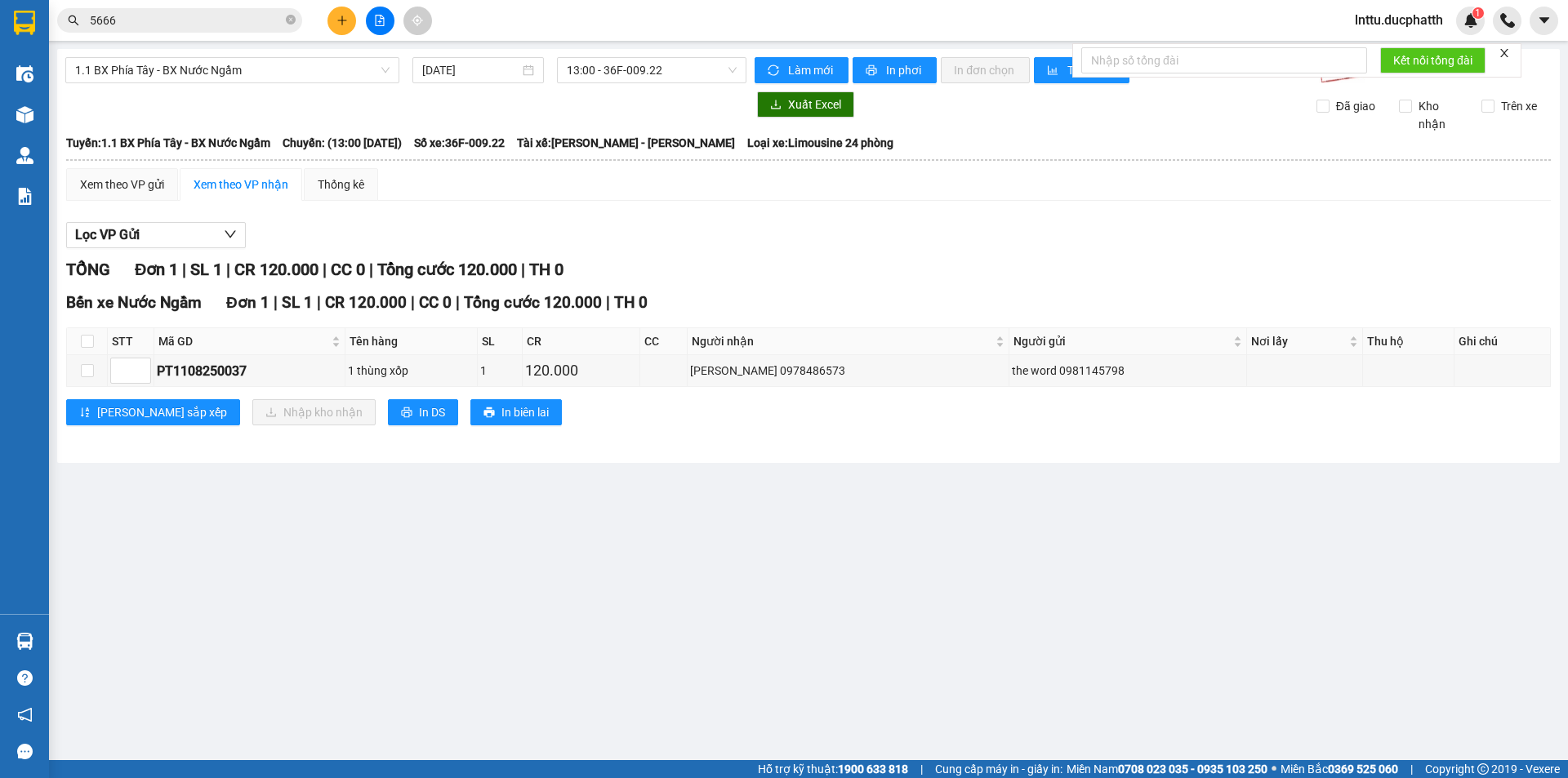
click at [451, 543] on main "1.1 BX Phía Tây - BX Nước Ngầm 11/08/2025 13:00 - 36F-009.22 Làm mới In phơi In…" at bounding box center [784, 380] width 1568 height 760
click at [436, 482] on main "1.1 BX Phía Tây - BX Nước Ngầm 11/08/2025 13:00 - 36F-009.22 Làm mới In phơi In…" at bounding box center [784, 380] width 1568 height 760
click at [198, 380] on div "PT1108250037" at bounding box center [250, 371] width 185 height 20
click at [200, 375] on div "PT1108250037" at bounding box center [250, 371] width 185 height 20
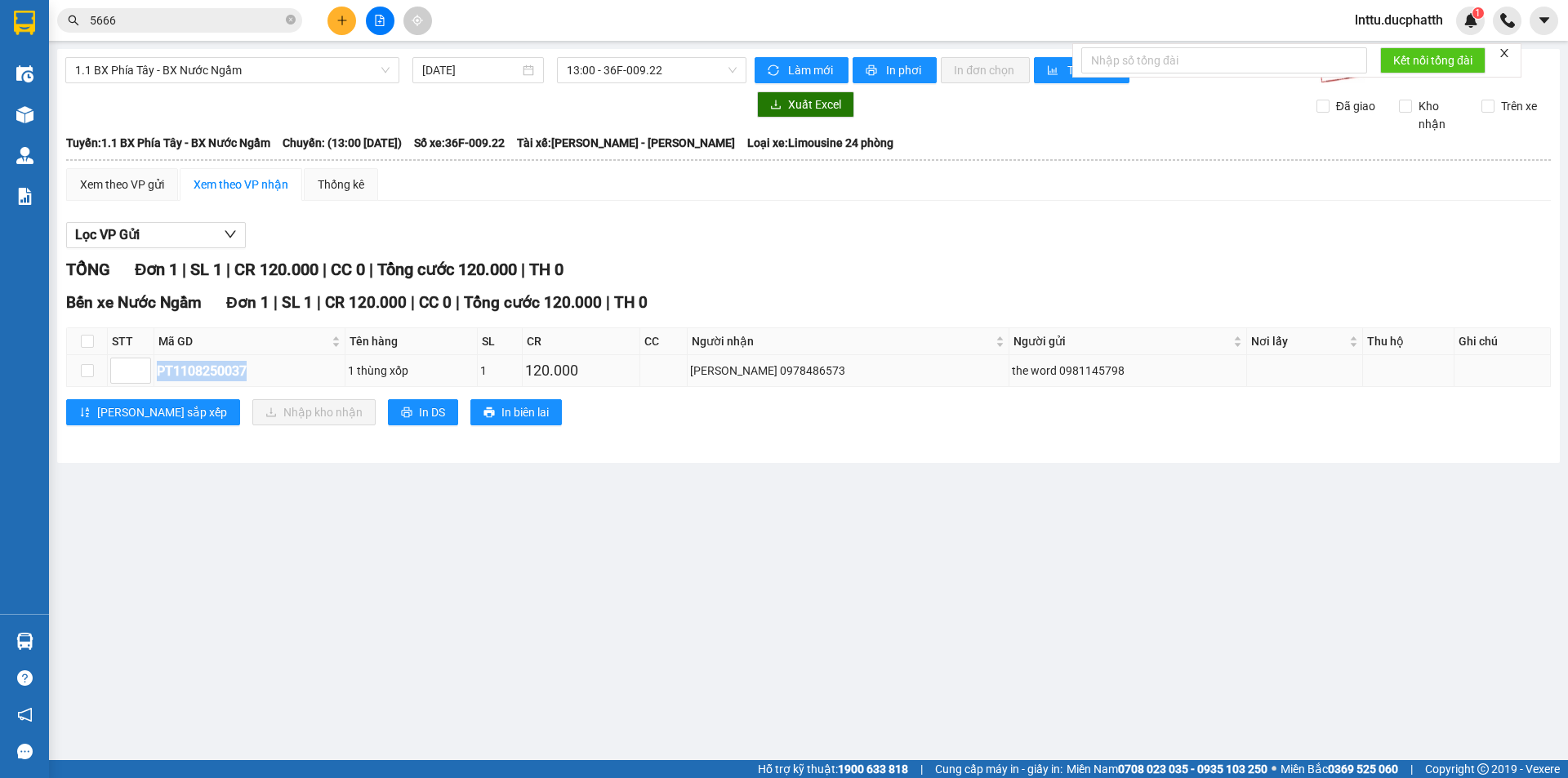
copy div "PT1108250037"
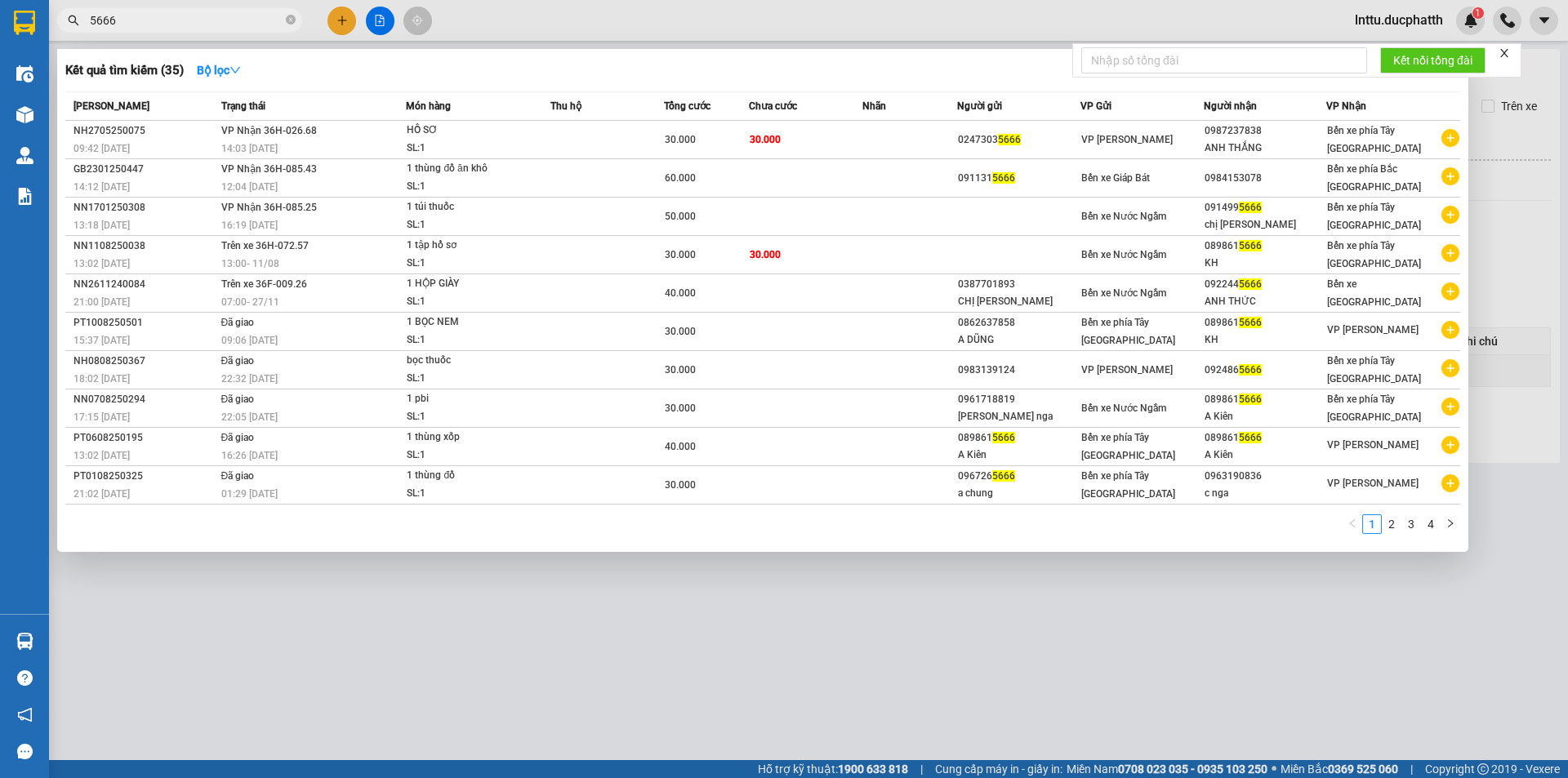
click at [124, 21] on input "5666" at bounding box center [186, 20] width 192 height 18
click at [124, 22] on input "5666" at bounding box center [186, 20] width 192 height 18
paste input "PT1108250037"
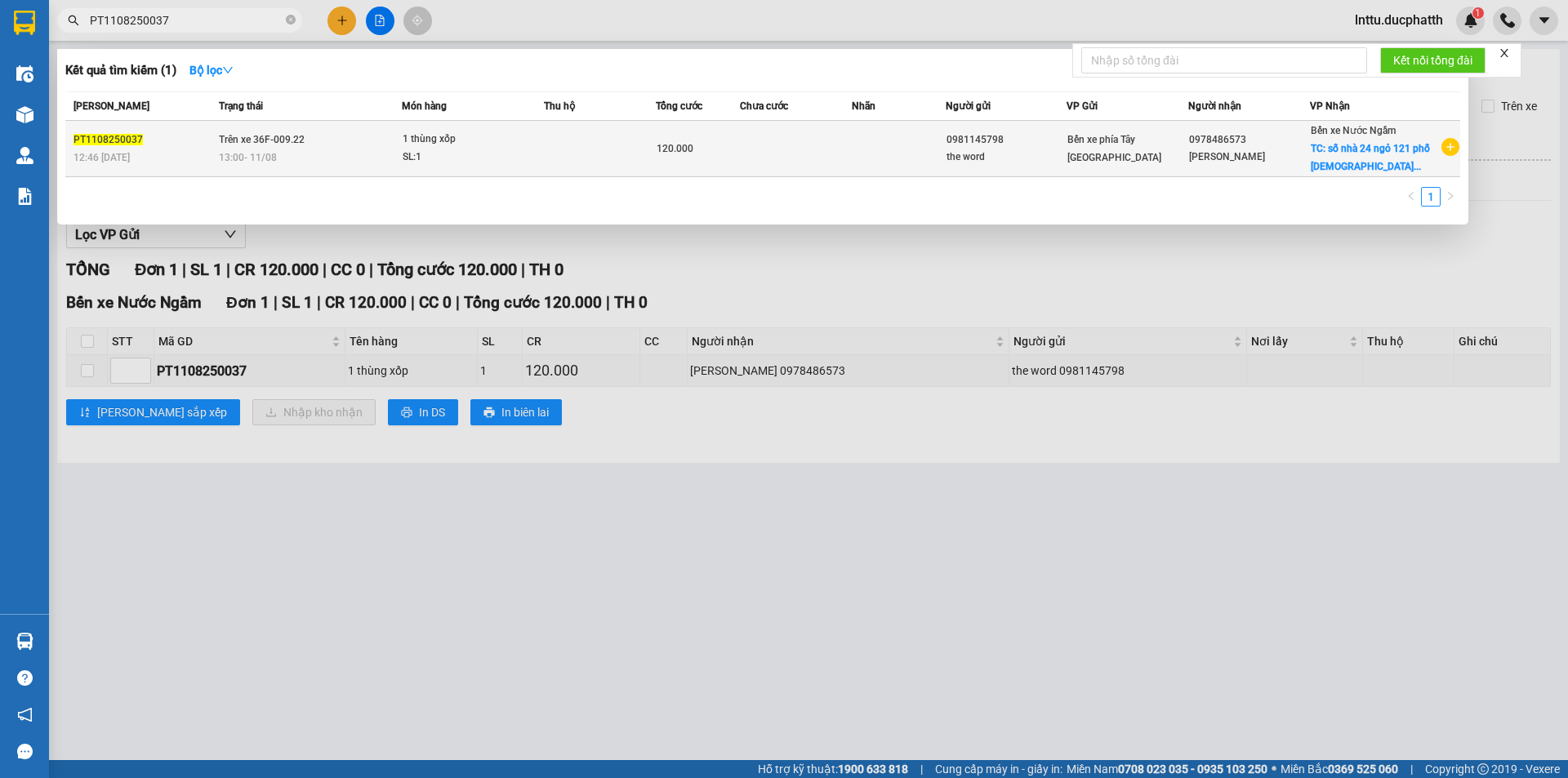
type input "PT1108250037"
click at [298, 170] on td "Trên xe 36F-009.22 13:00 - 11/08" at bounding box center [308, 149] width 187 height 57
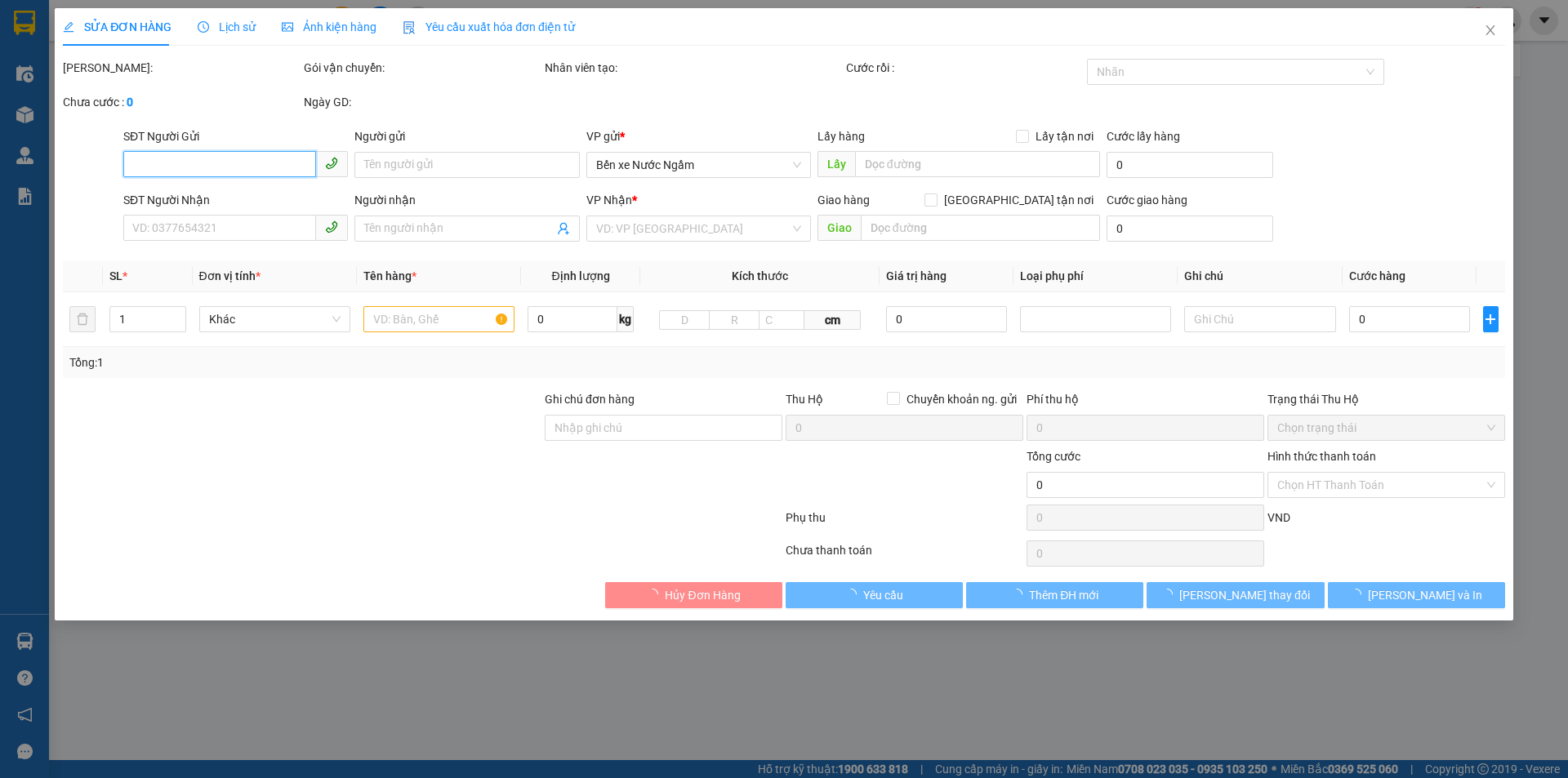
type input "0981145798"
type input "the word"
type input "0978486573"
type input "NGUYỄN MINH SƠN"
checkbox input "true"
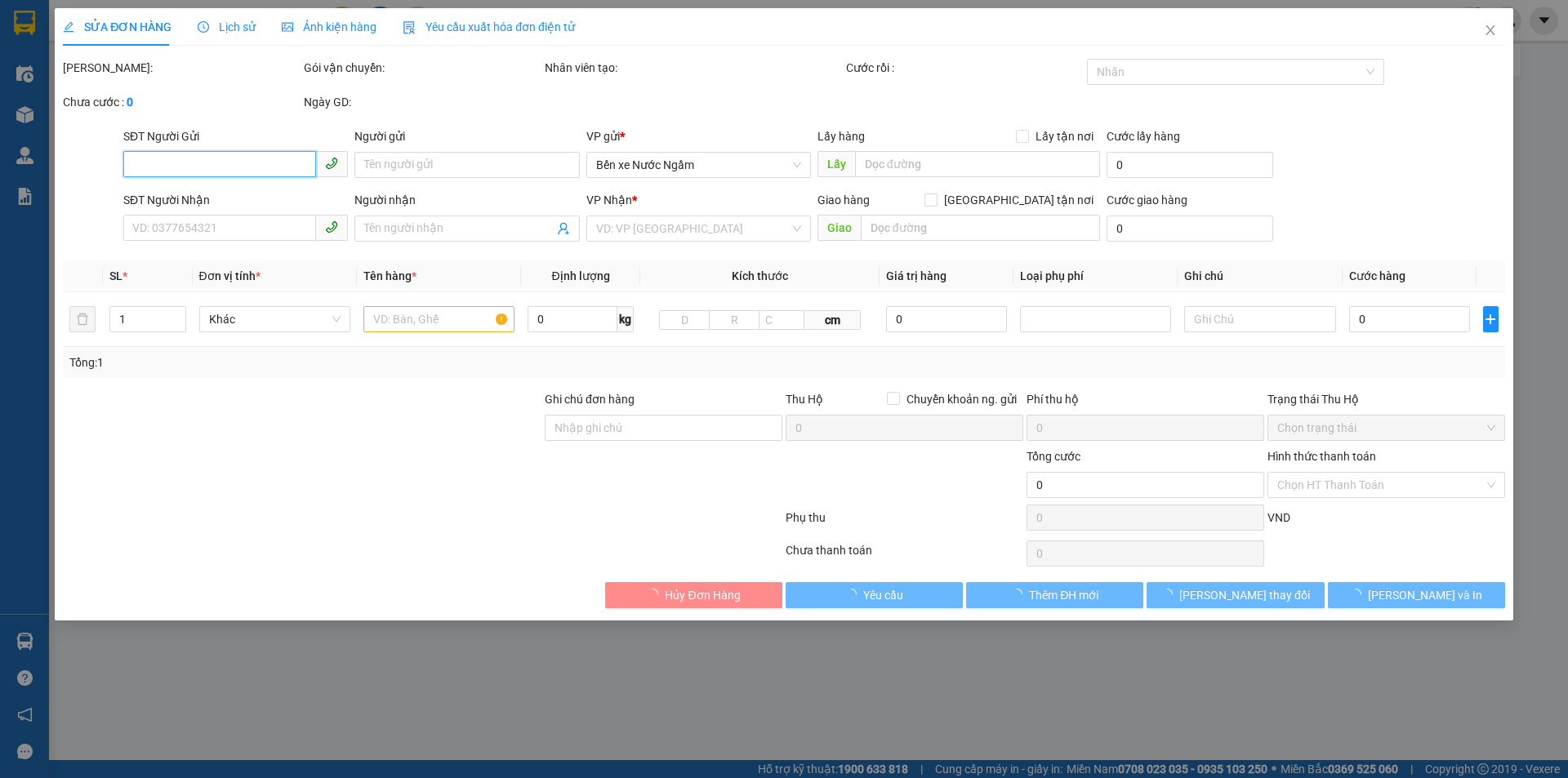
type input "số nhà 24 ngỏ 121 phố chùa láng đống đa hà nội"
type input "GỬI TT ck 12h43 11/8 le thanh tung vietin"
type input "120.000"
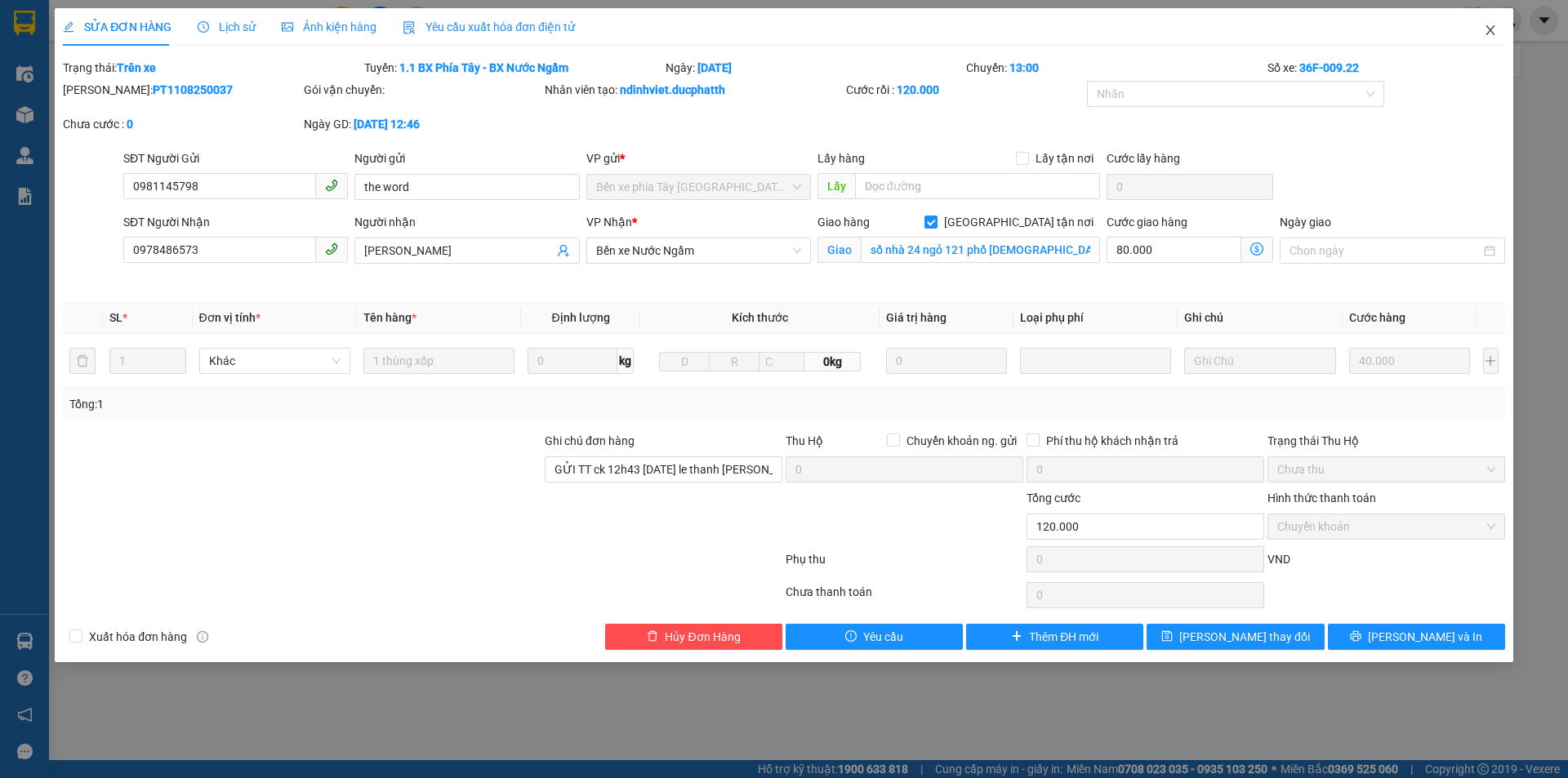
click at [1487, 29] on icon "close" at bounding box center [1489, 30] width 13 height 13
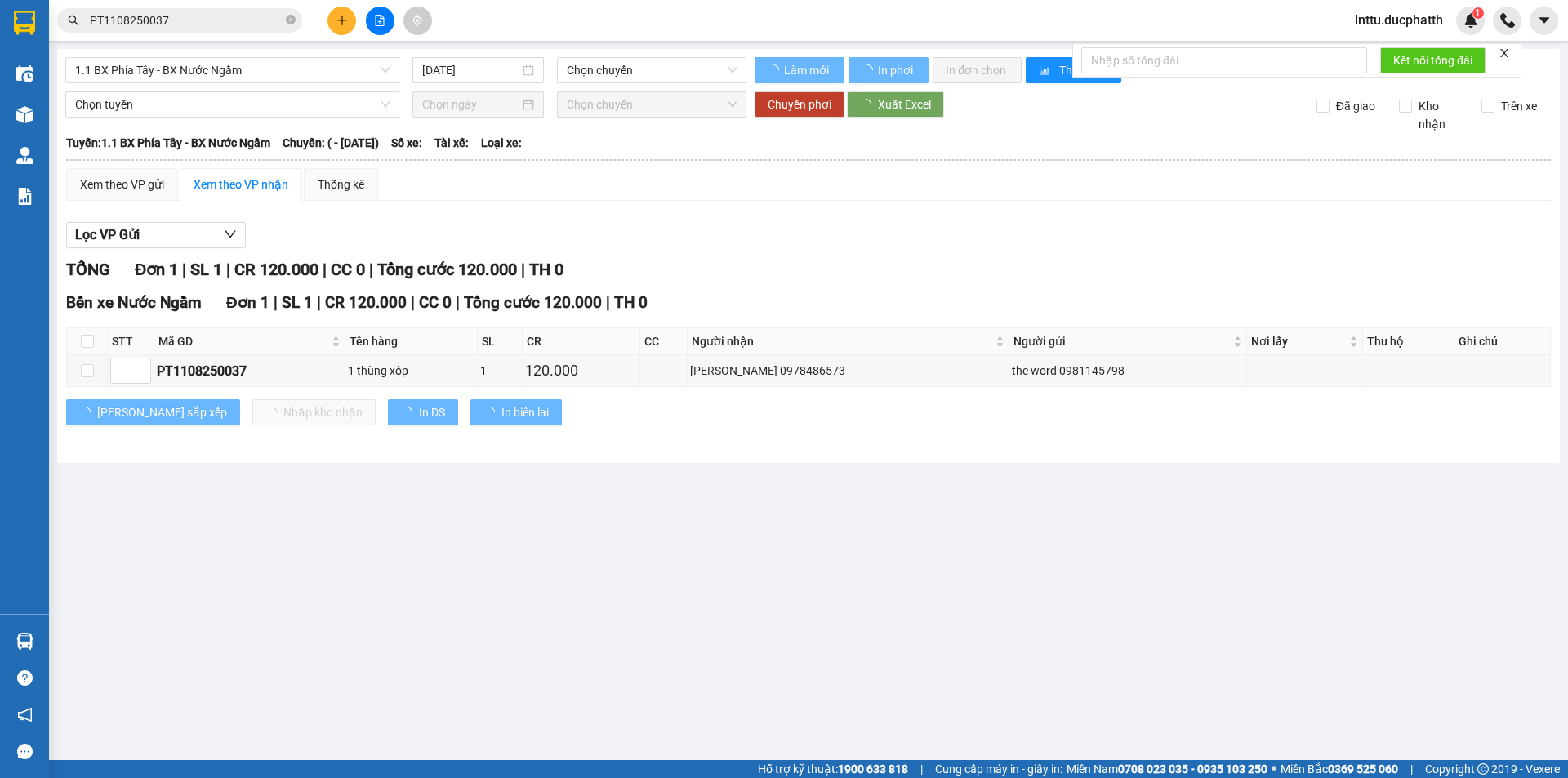
click at [661, 263] on div "TỔNG Đơn 1 | SL 1 | CR 120.000 | CC 0 | Tổng cước 120.000 | TH 0" at bounding box center [808, 269] width 1484 height 26
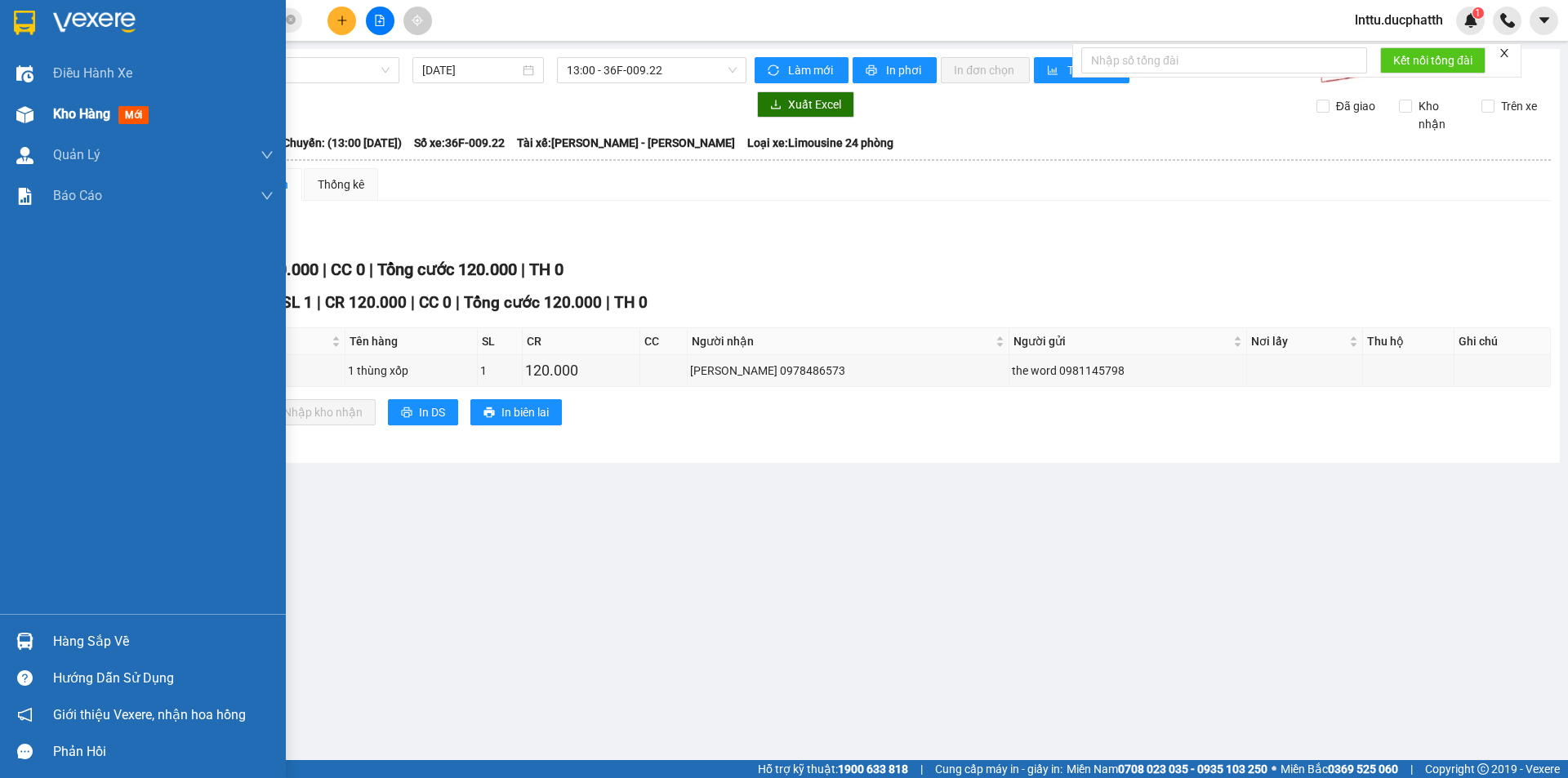
click at [58, 119] on span "Kho hàng" at bounding box center [81, 114] width 57 height 16
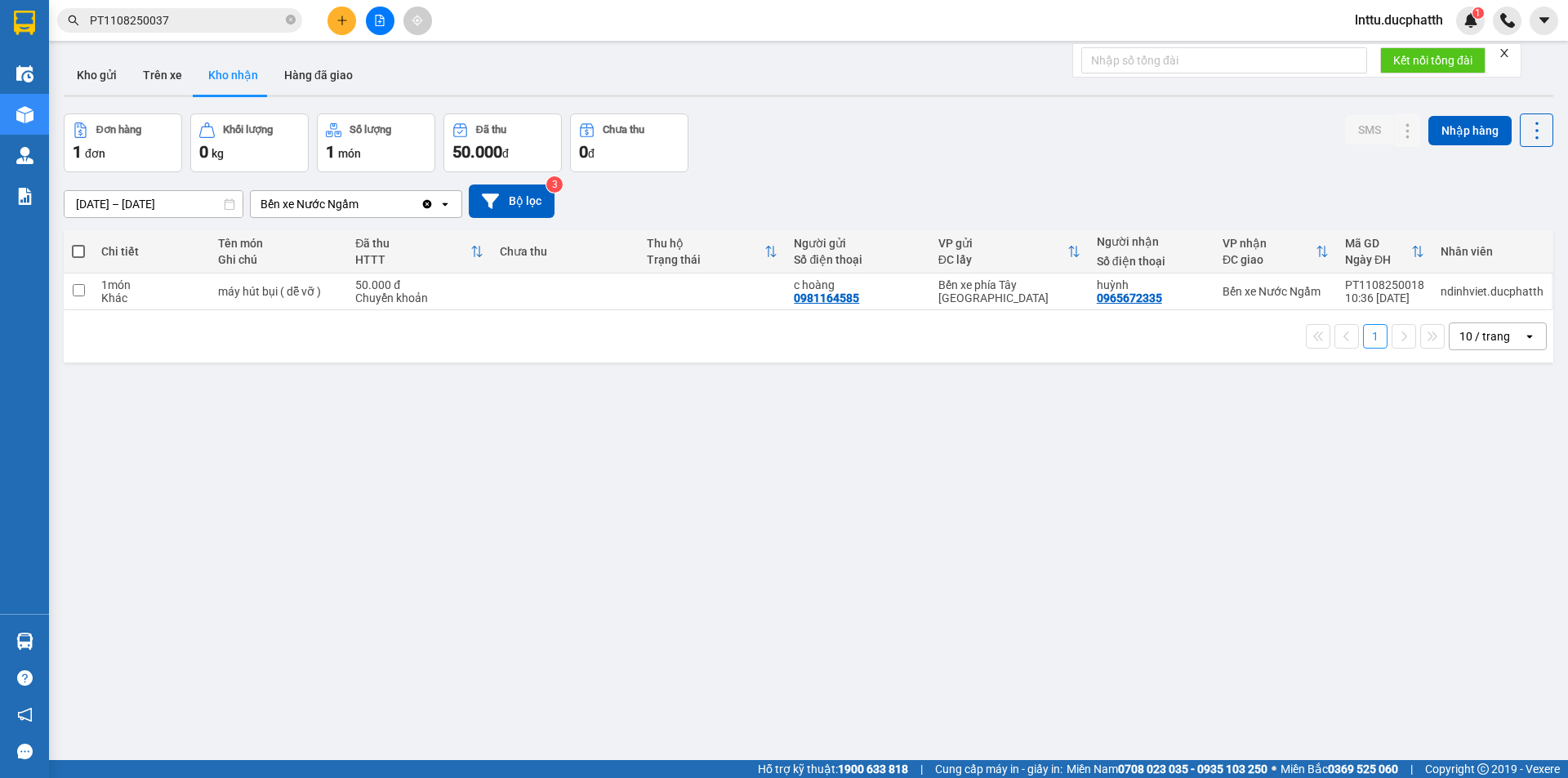
click at [227, 82] on button "Kho nhận" at bounding box center [233, 75] width 76 height 39
click at [156, 70] on button "Trên xe" at bounding box center [162, 75] width 65 height 39
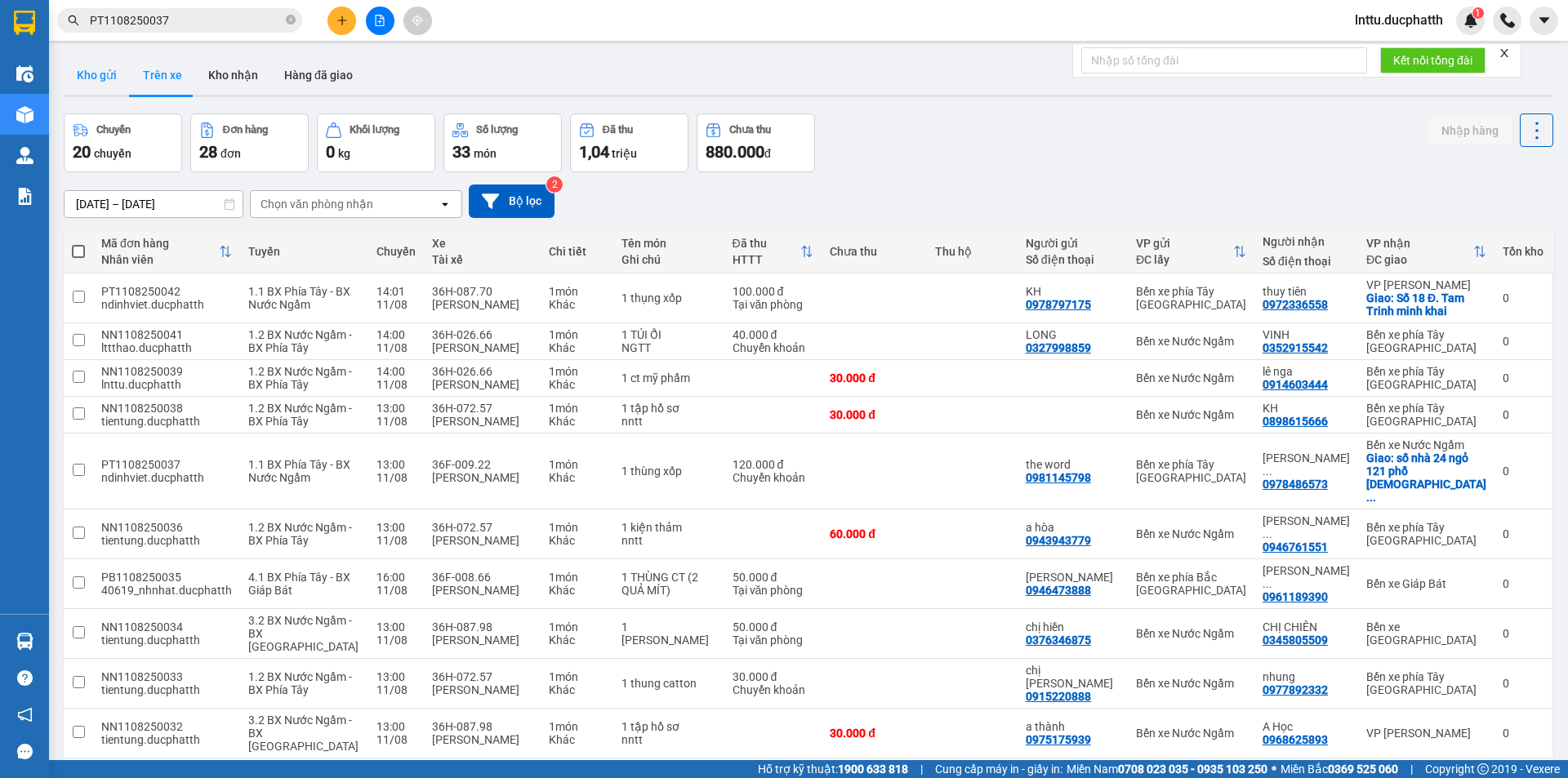
click at [98, 76] on button "Kho gửi" at bounding box center [96, 75] width 66 height 39
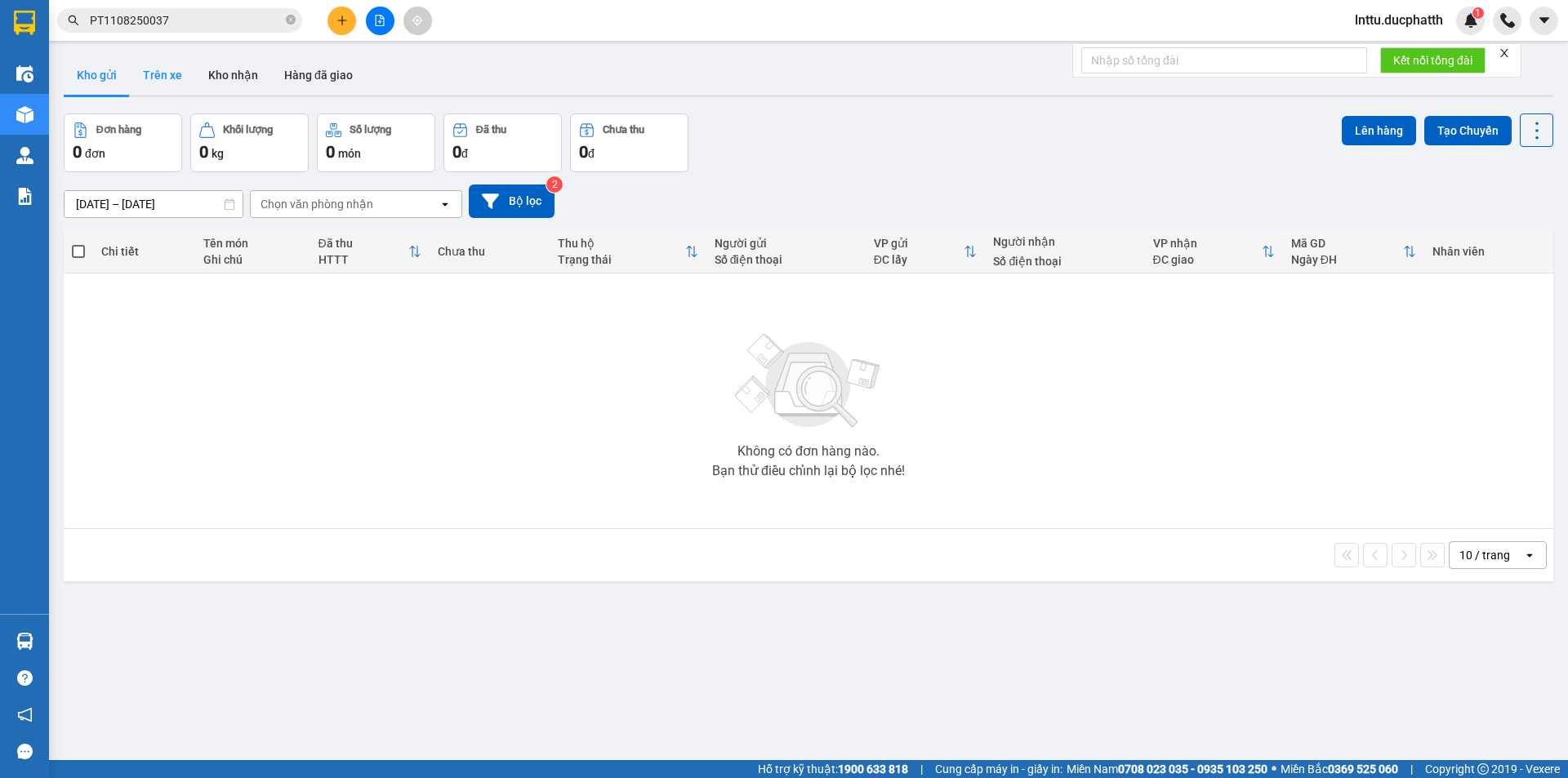
click at [158, 78] on button "Trên xe" at bounding box center [162, 75] width 65 height 39
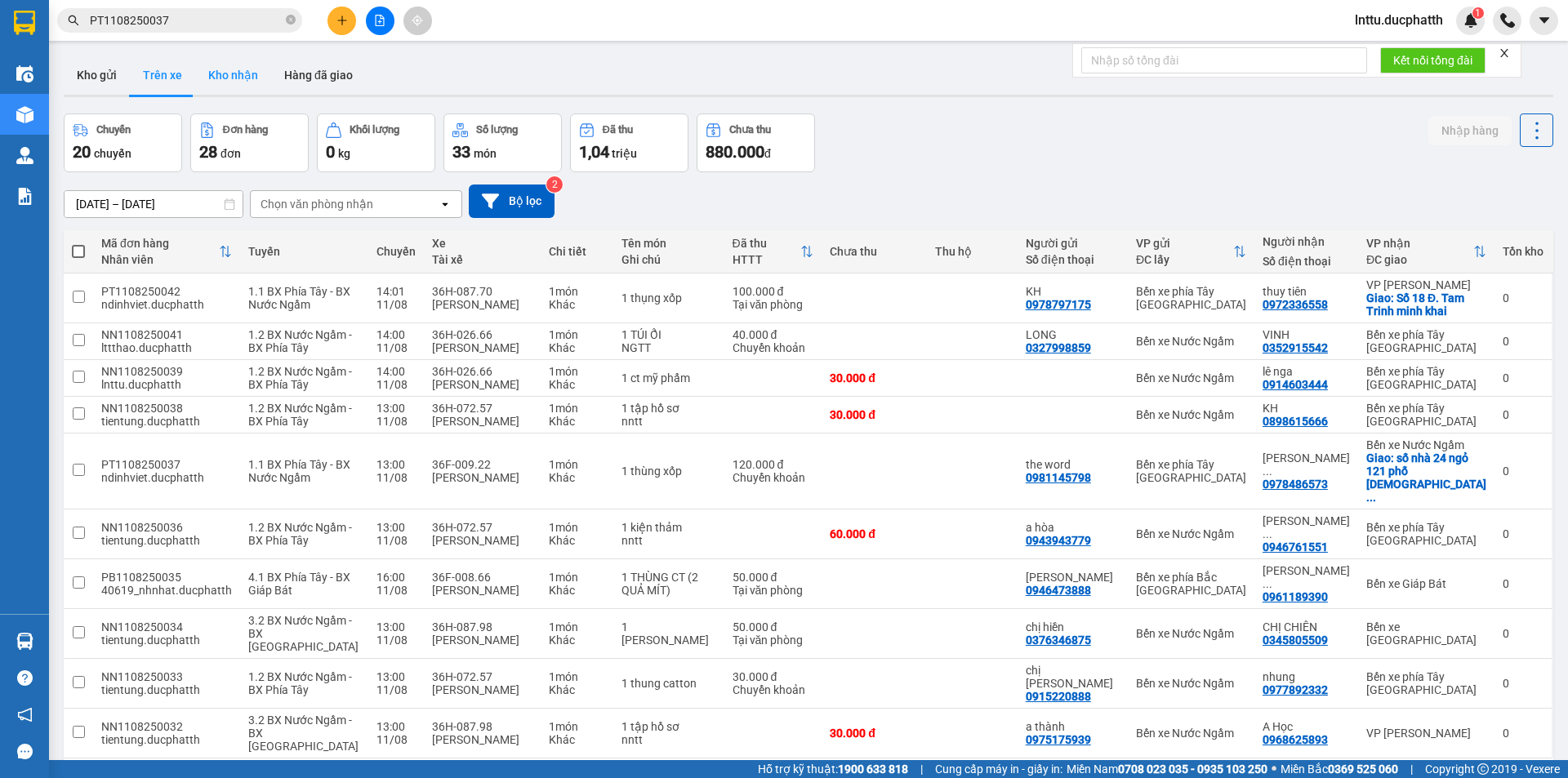
click at [257, 83] on button "Kho nhận" at bounding box center [233, 75] width 76 height 39
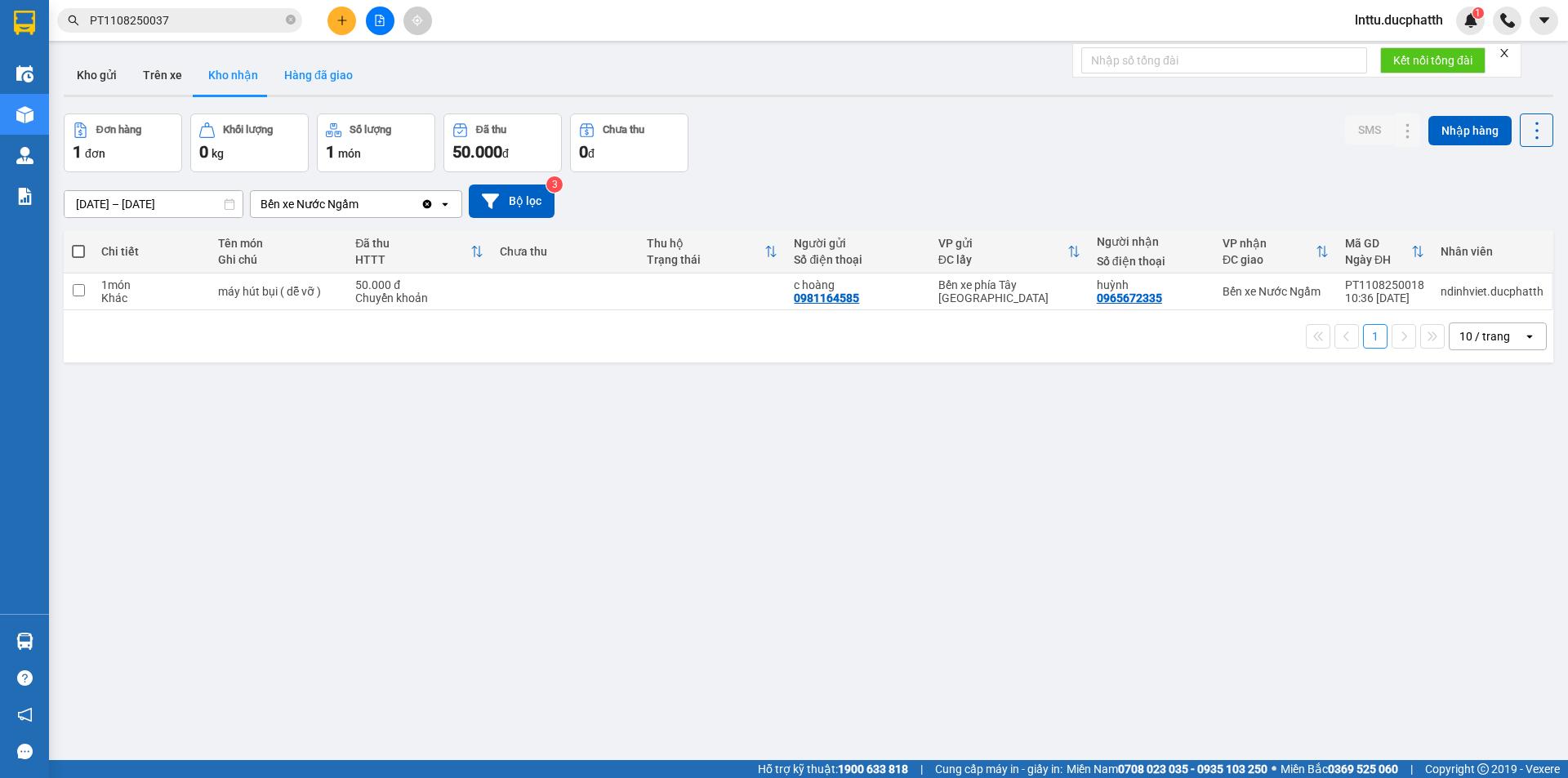
click at [345, 89] on button "Hàng đã giao" at bounding box center [318, 75] width 94 height 39
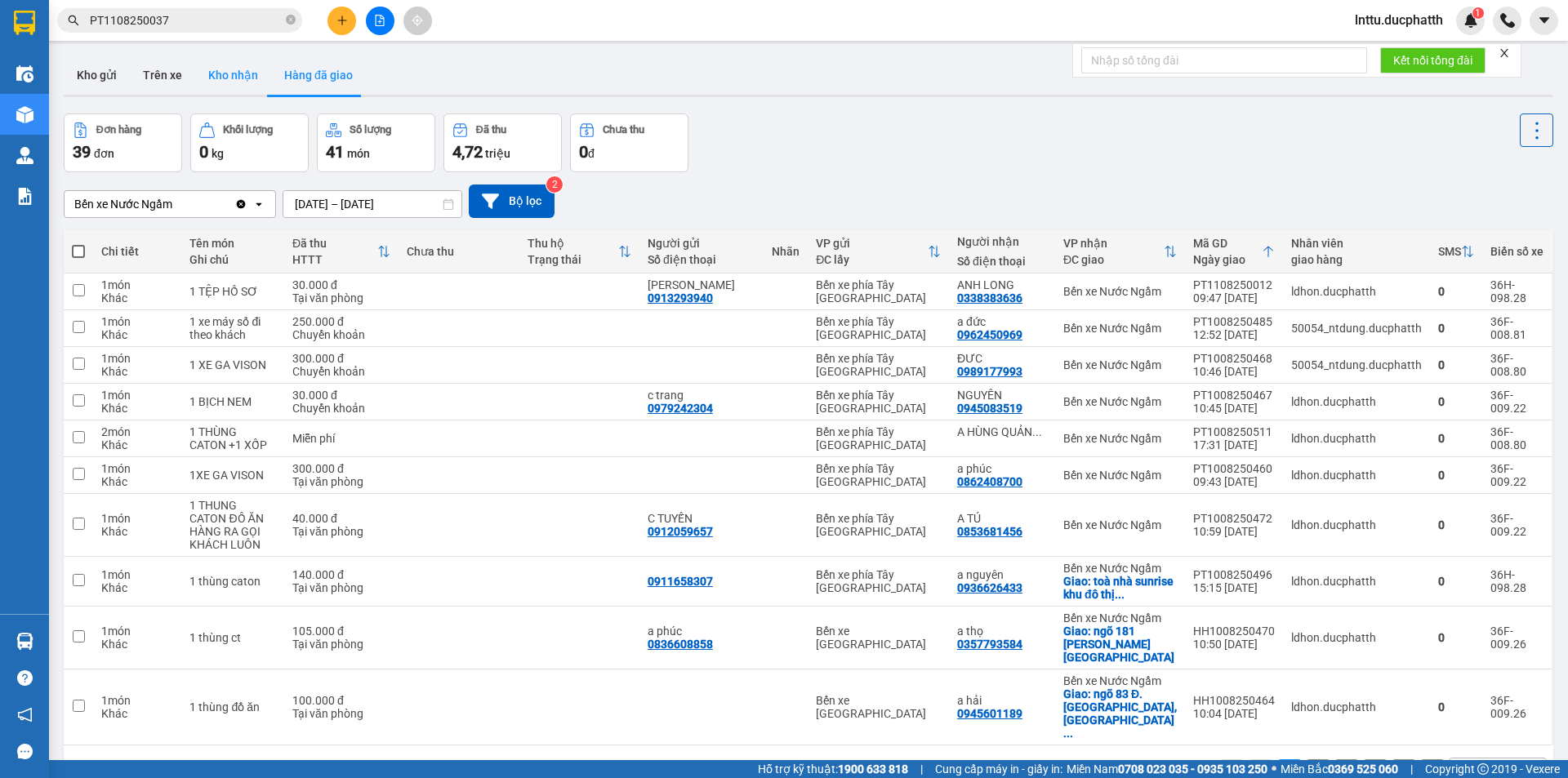
click at [236, 74] on button "Kho nhận" at bounding box center [233, 75] width 76 height 39
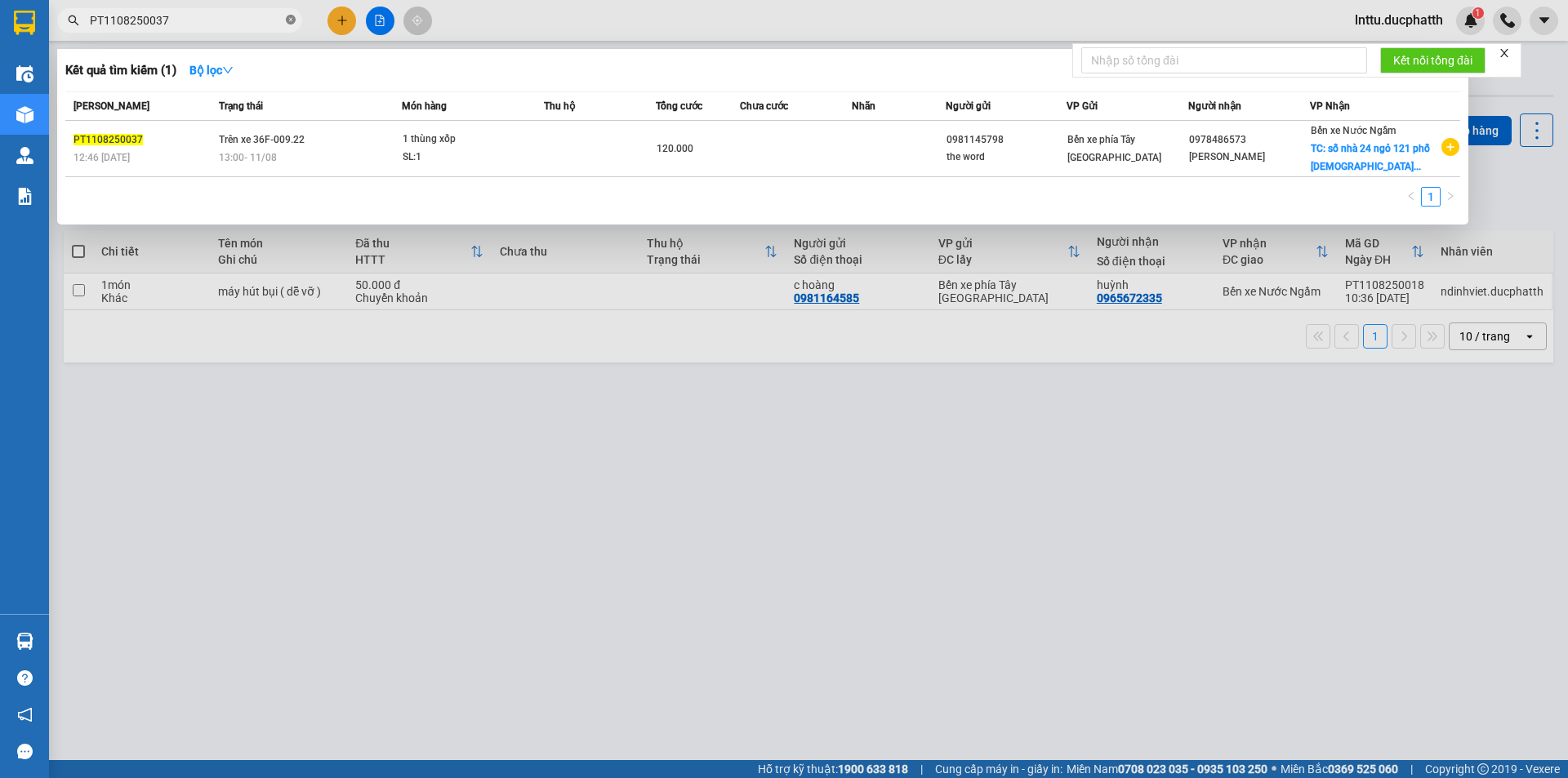
click at [289, 21] on icon "close-circle" at bounding box center [290, 19] width 10 height 10
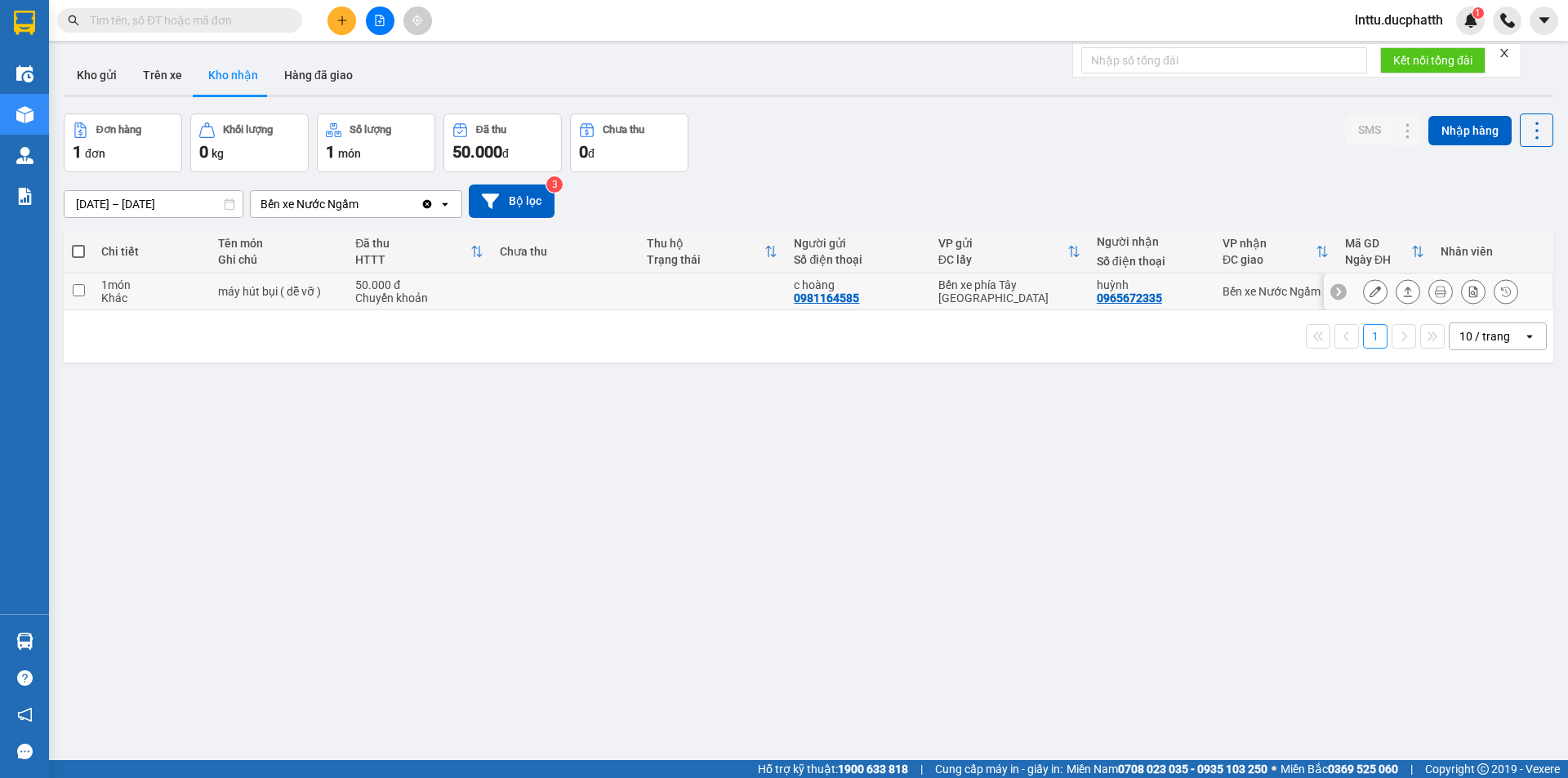
click at [116, 287] on div "1 món" at bounding box center [151, 284] width 100 height 13
checkbox input "true"
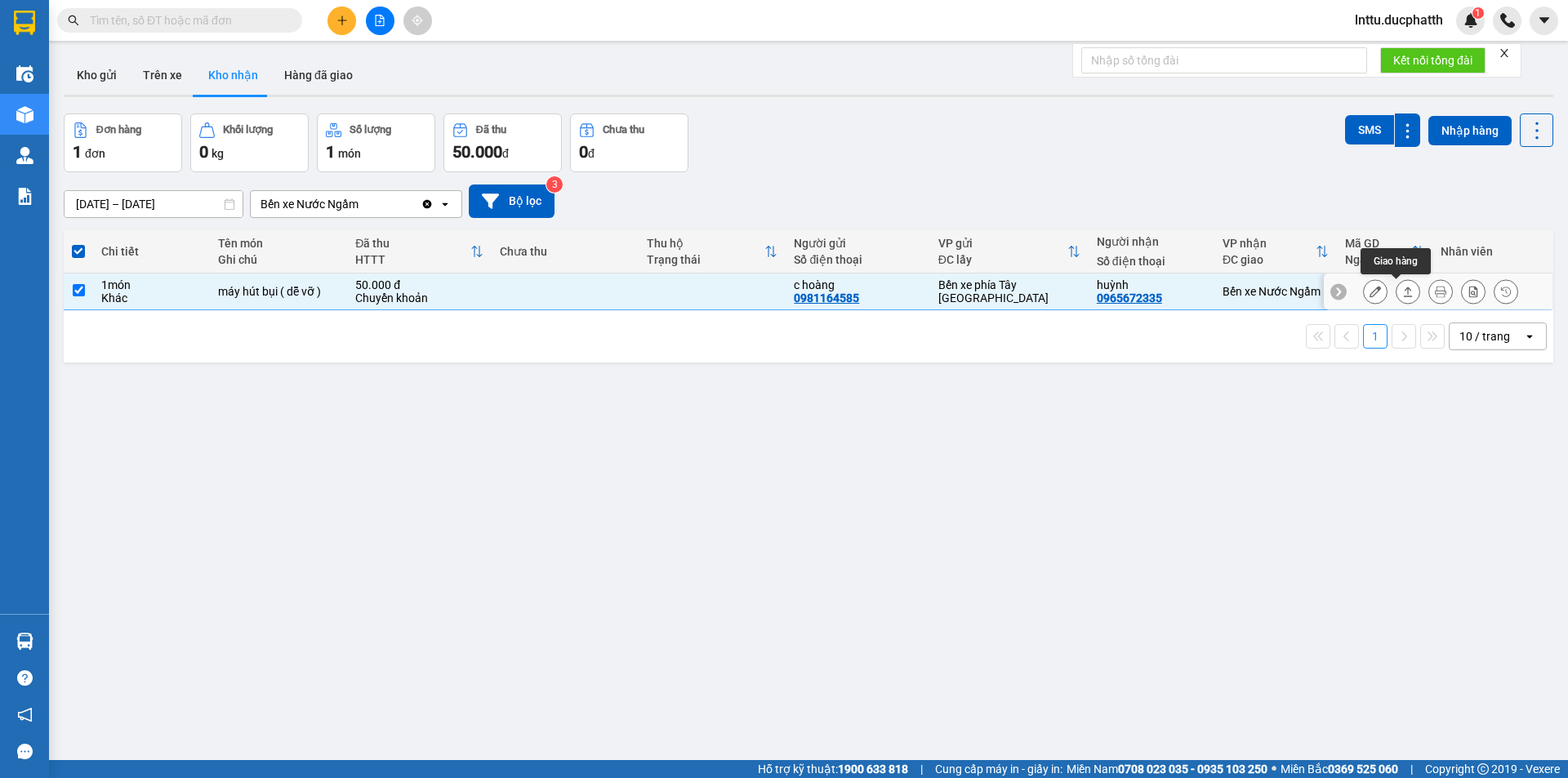
click at [1402, 291] on icon at bounding box center [1407, 291] width 11 height 11
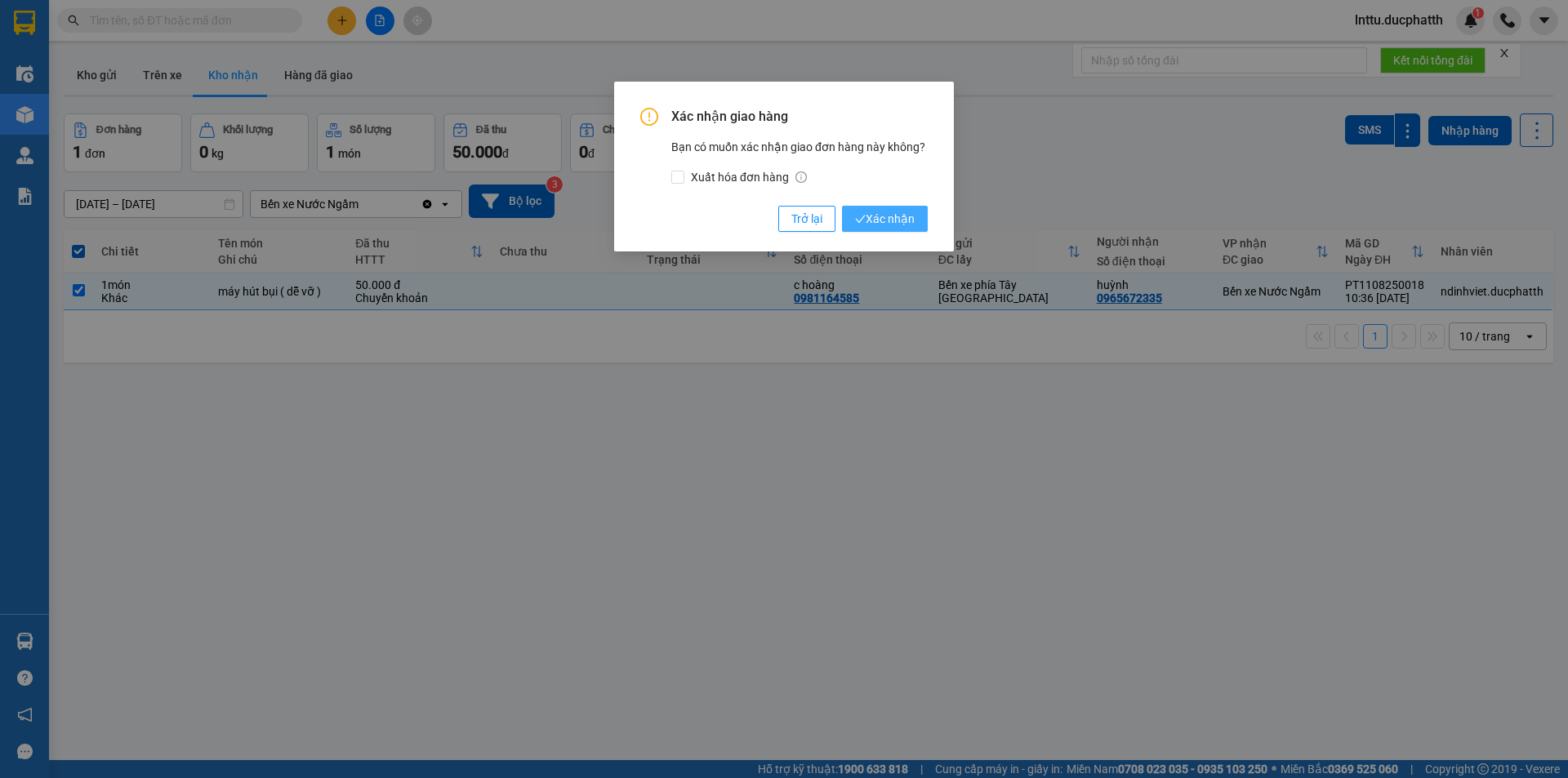
click at [894, 214] on span "Xác nhận" at bounding box center [885, 219] width 60 height 18
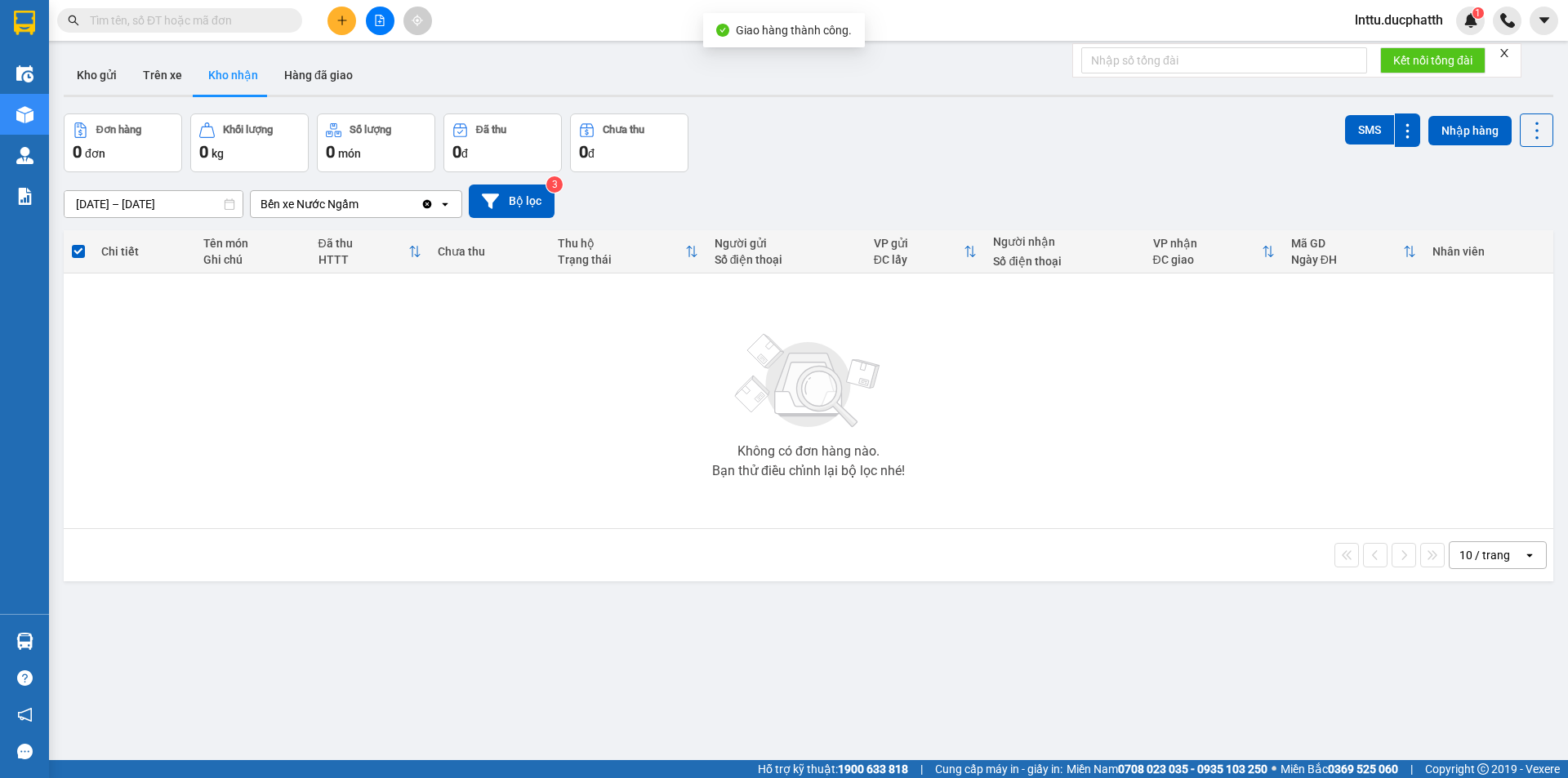
click at [131, 206] on input "09/08/2025 – 11/08/2025" at bounding box center [154, 204] width 178 height 26
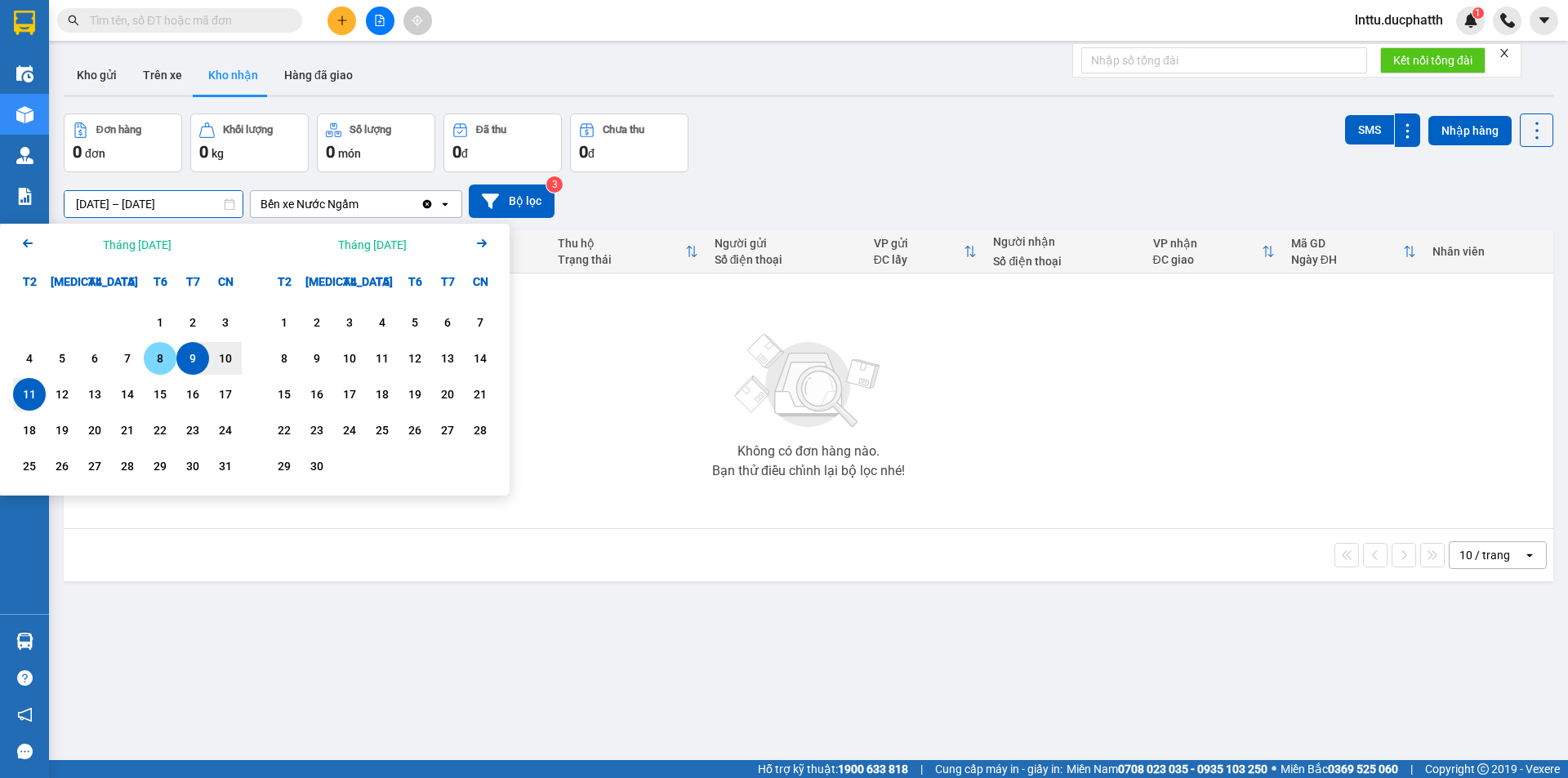
click at [160, 351] on div "8" at bounding box center [160, 359] width 23 height 19
click at [109, 357] on div "6" at bounding box center [94, 358] width 33 height 33
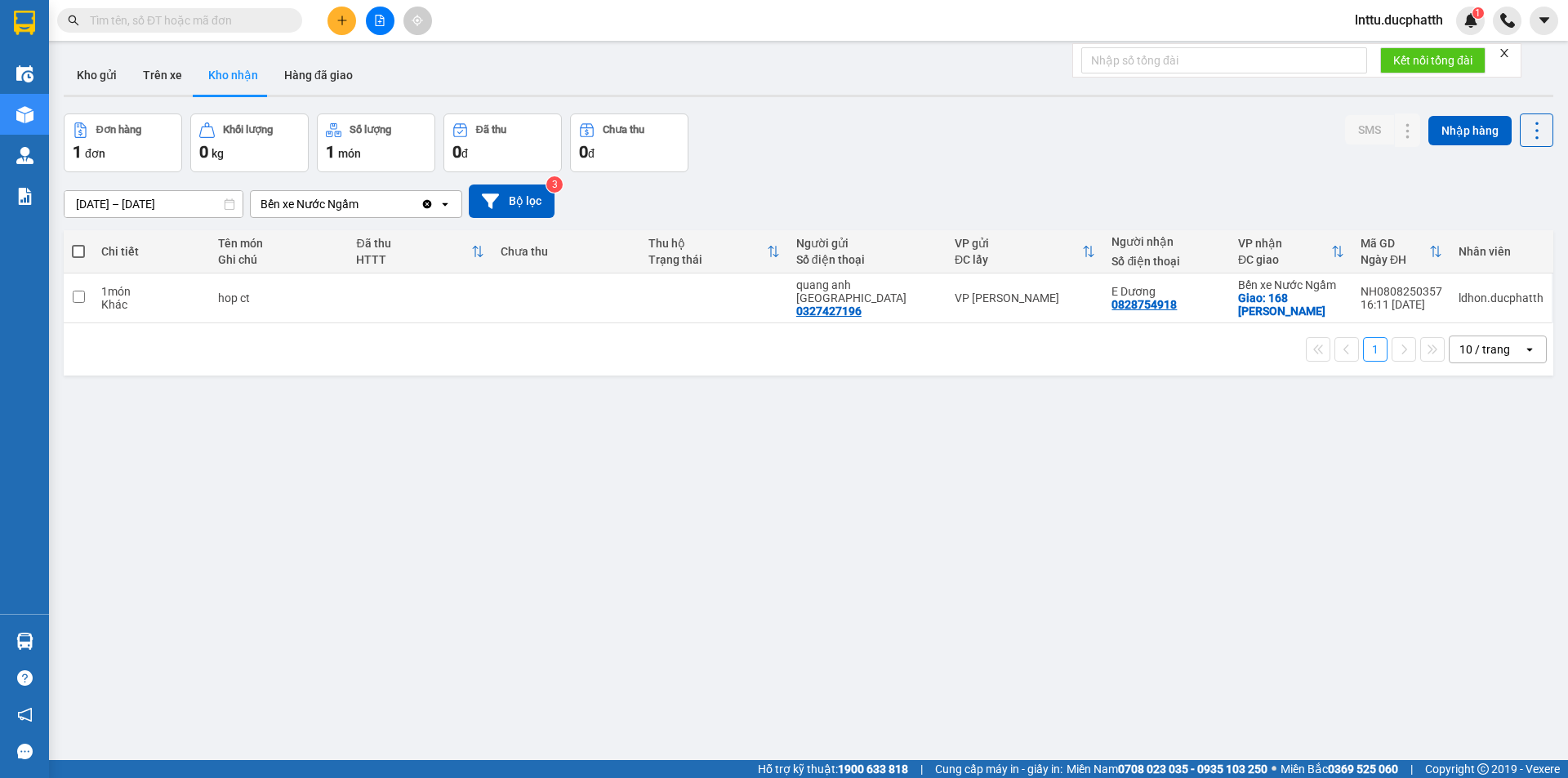
click at [169, 202] on input "06/08/2025 – 08/08/2025" at bounding box center [154, 204] width 178 height 26
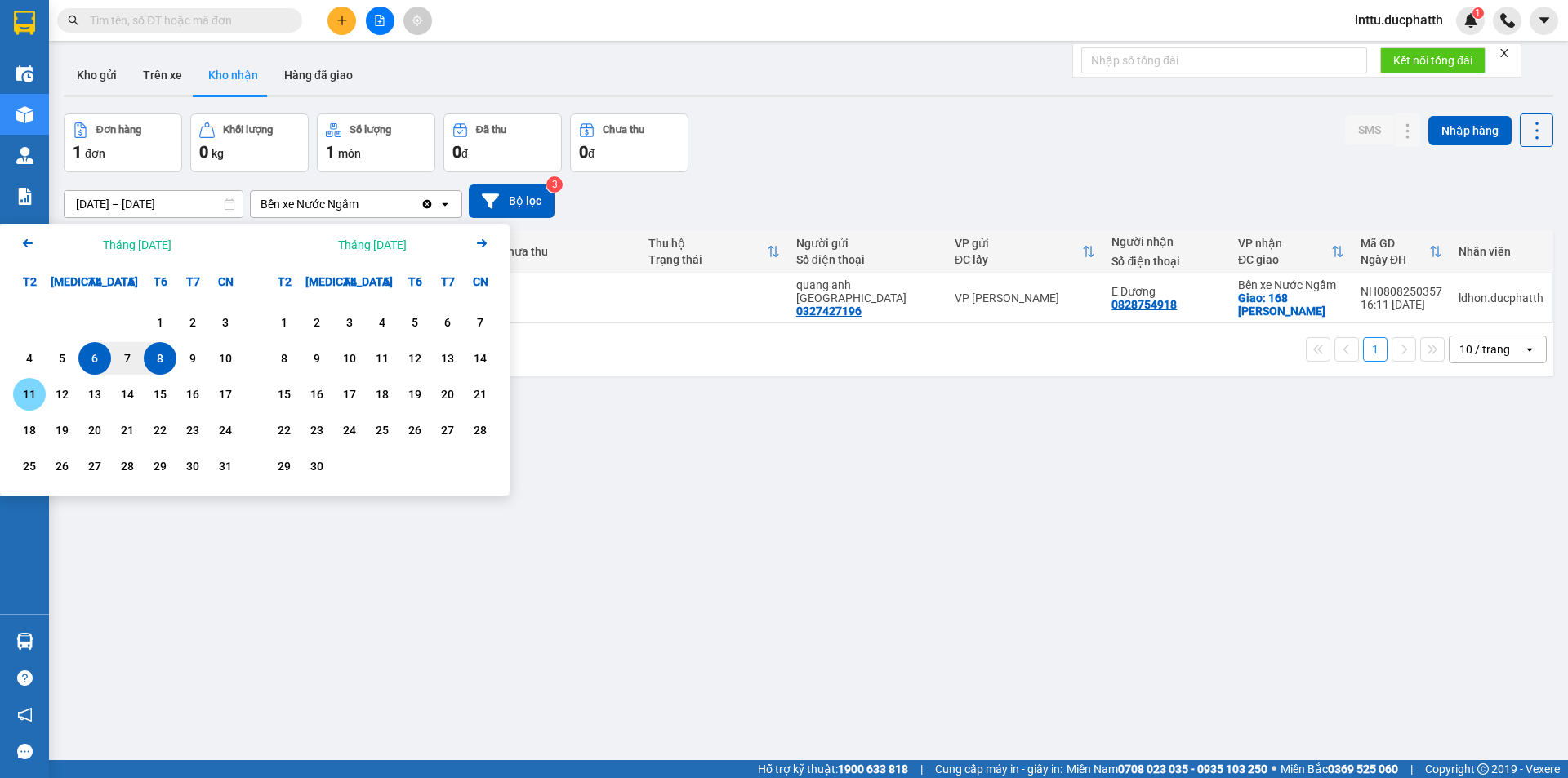
click at [37, 397] on div "11" at bounding box center [29, 395] width 23 height 19
click at [663, 201] on div "11/08/2025 – / / Press the down arrow key to interact with the calendar and sel…" at bounding box center [808, 201] width 1489 height 34
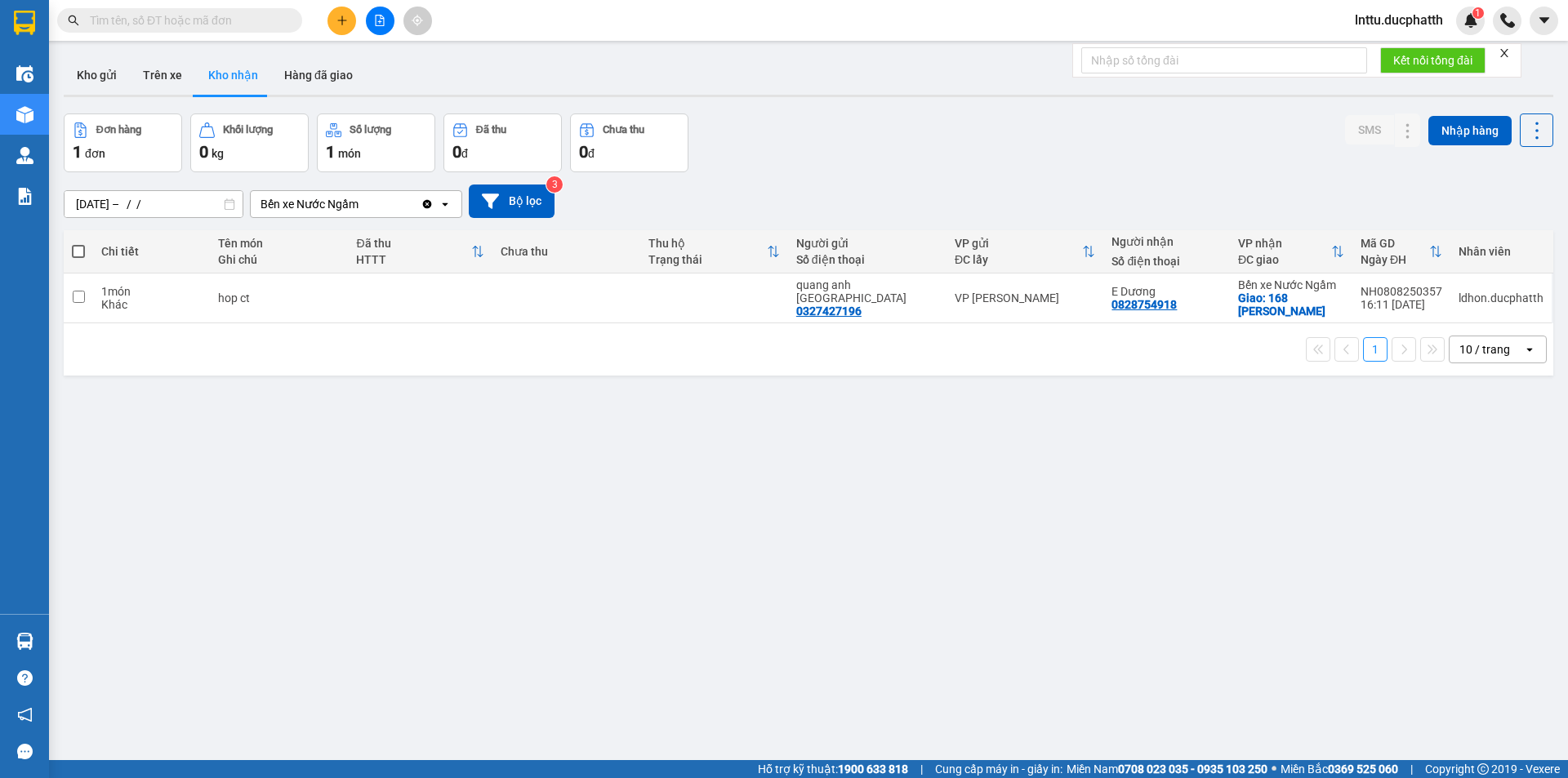
click at [158, 204] on input "11/08/2025 – / /" at bounding box center [154, 204] width 178 height 26
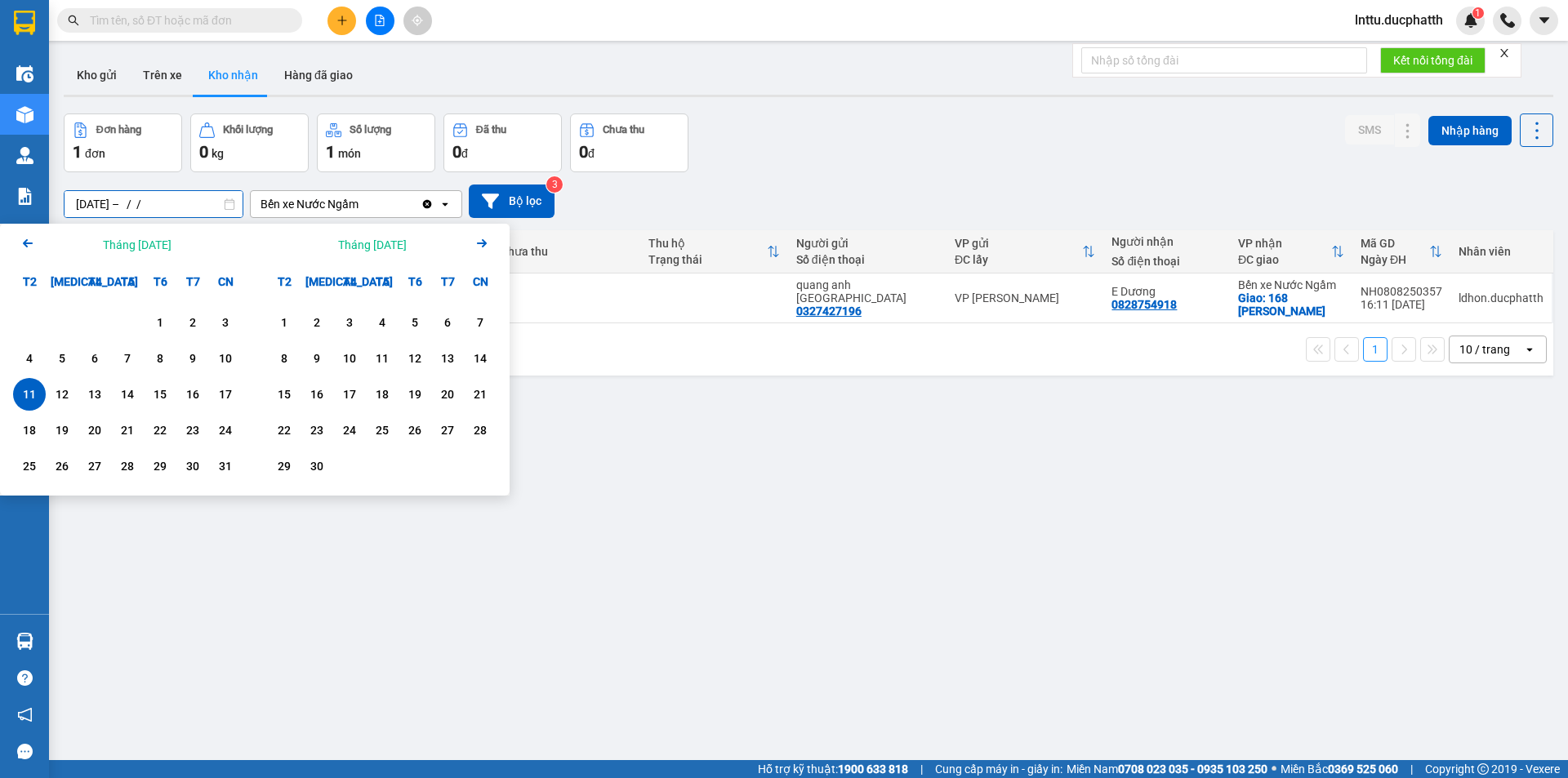
click at [78, 208] on input "11/08/2025 – / /" at bounding box center [154, 204] width 178 height 26
click at [147, 326] on div "1" at bounding box center [160, 322] width 33 height 33
type input "01/08/2025 – 11/08/2025"
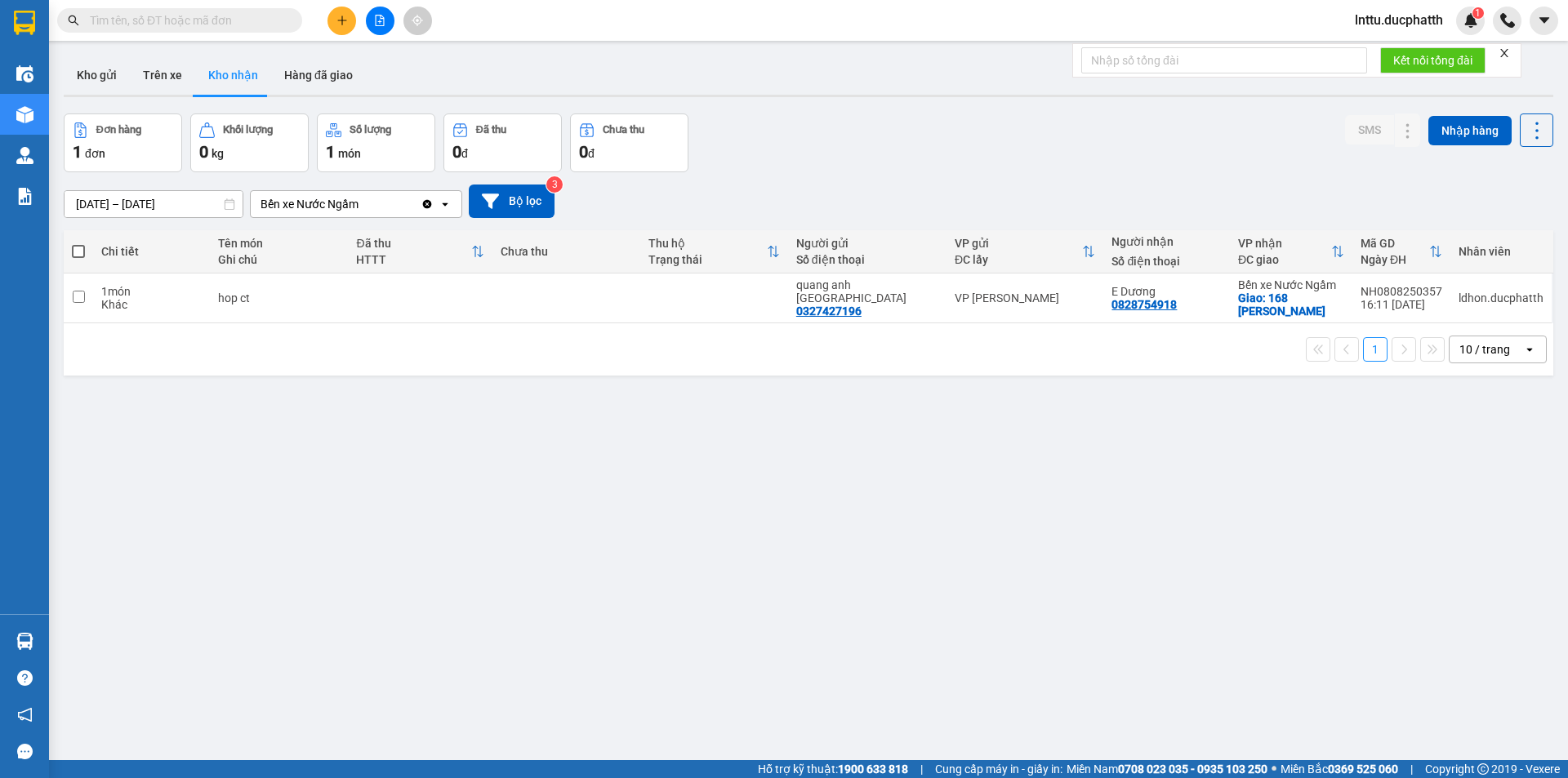
click at [614, 655] on div "ver 1.8.137 Kho gửi Trên xe Kho nhận Hàng đã giao Đơn hàng 1 đơn Khối lượng 0 k…" at bounding box center [809, 437] width 1503 height 778
click at [233, 91] on button "Kho nhận" at bounding box center [233, 75] width 76 height 39
click at [100, 75] on button "Kho gửi" at bounding box center [96, 75] width 66 height 39
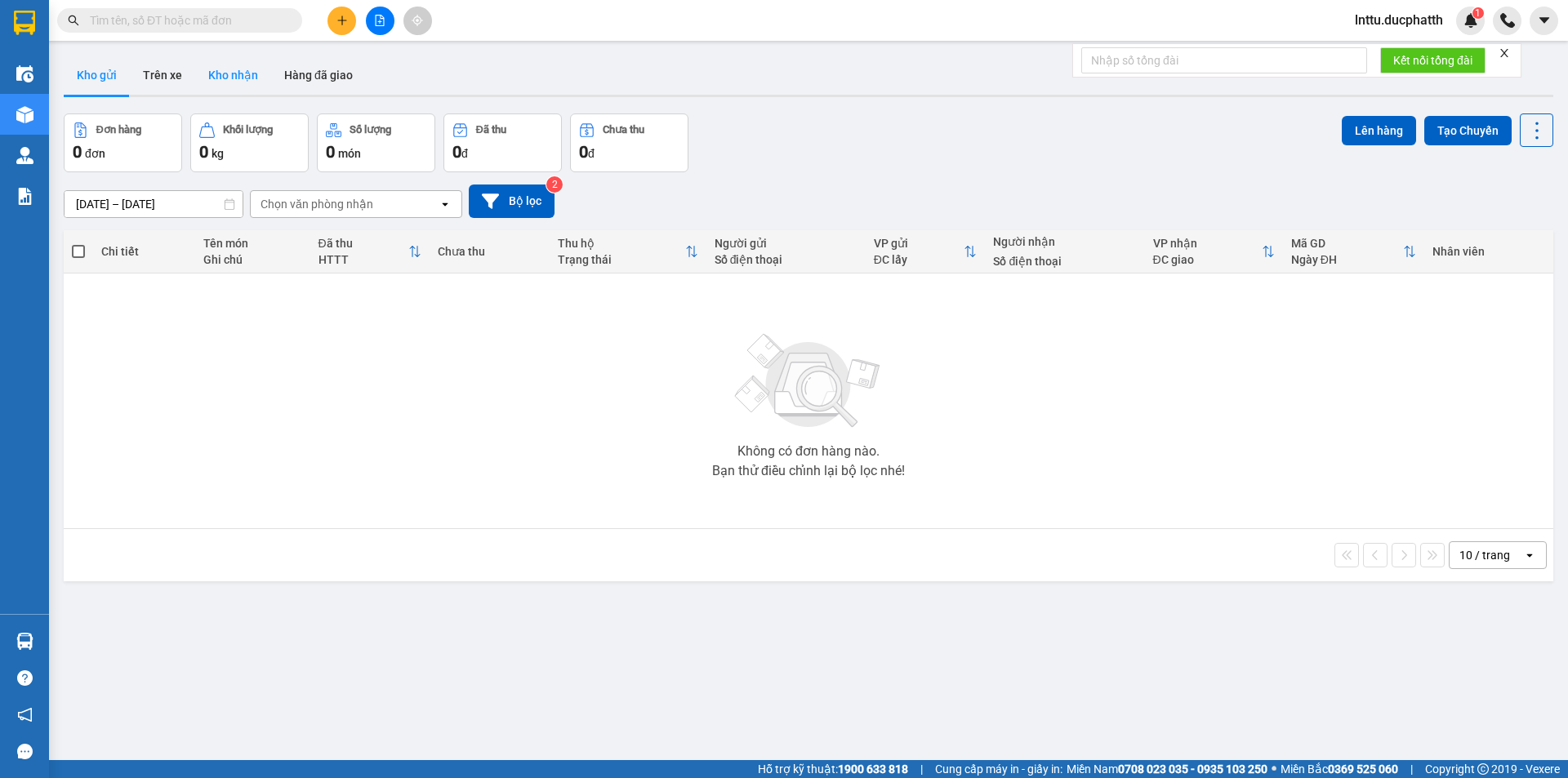
click at [229, 79] on button "Kho nhận" at bounding box center [233, 75] width 76 height 39
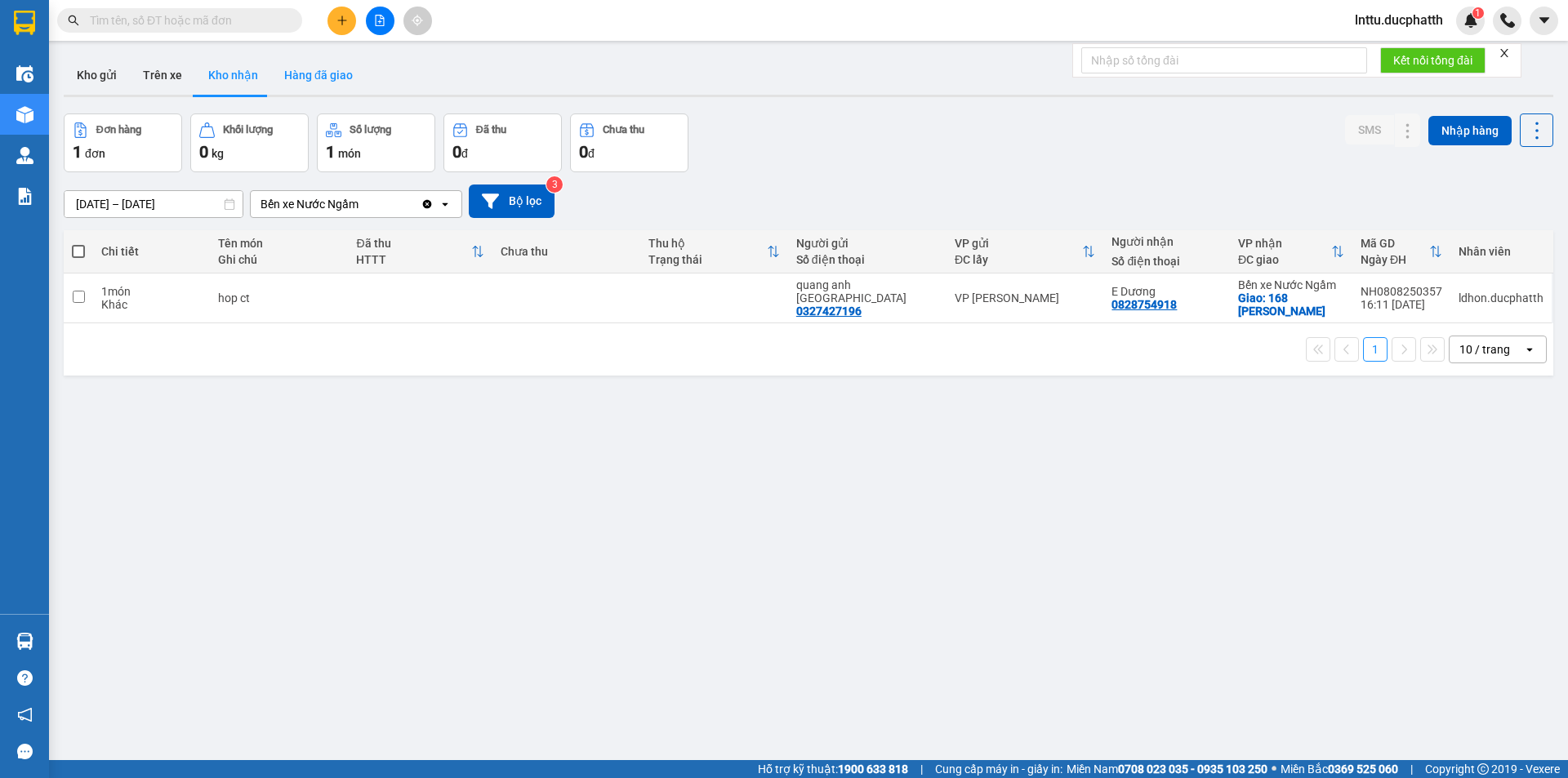
click at [295, 77] on button "Hàng đã giao" at bounding box center [318, 75] width 94 height 39
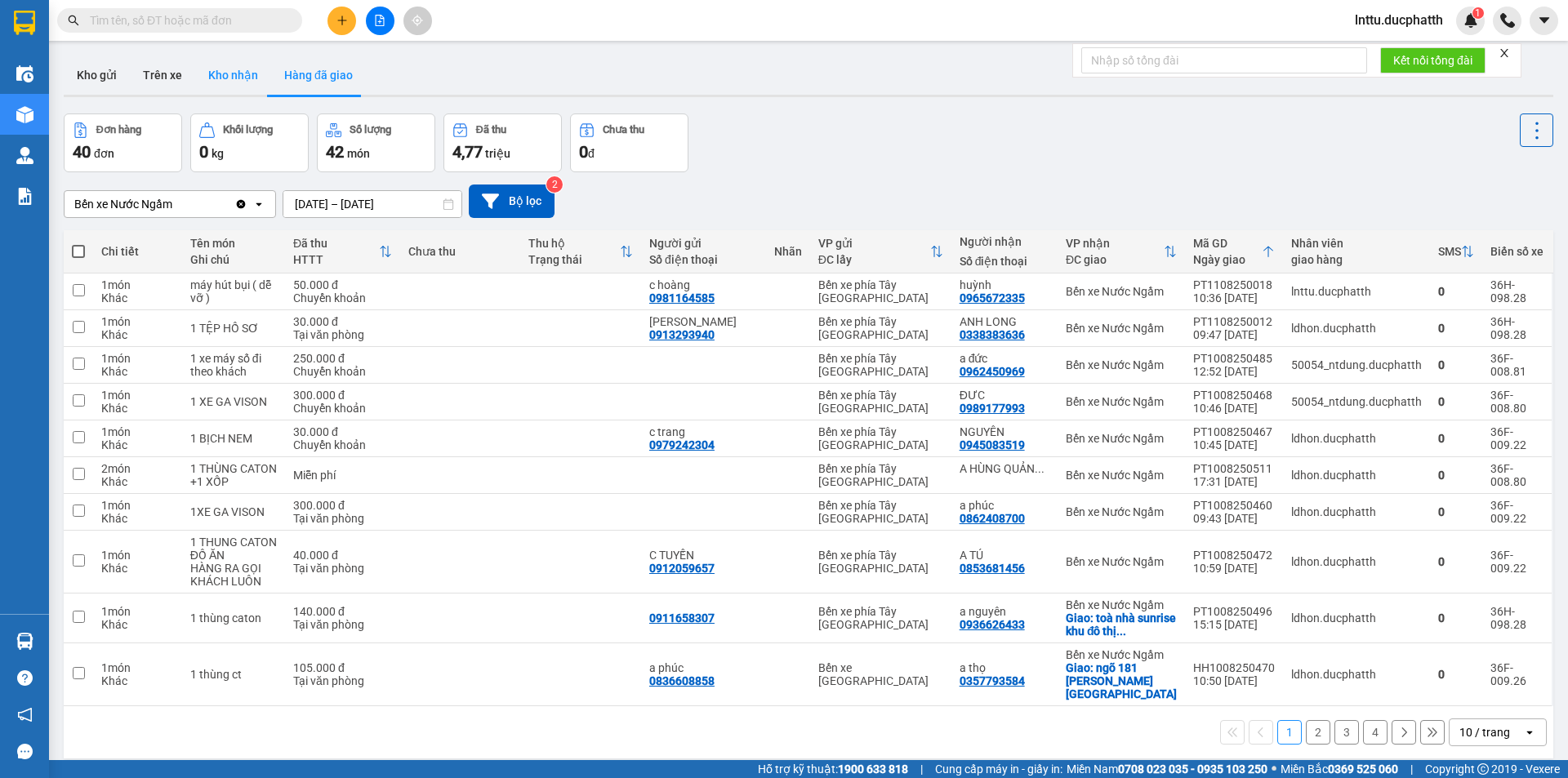
click at [235, 77] on button "Kho nhận" at bounding box center [233, 75] width 76 height 39
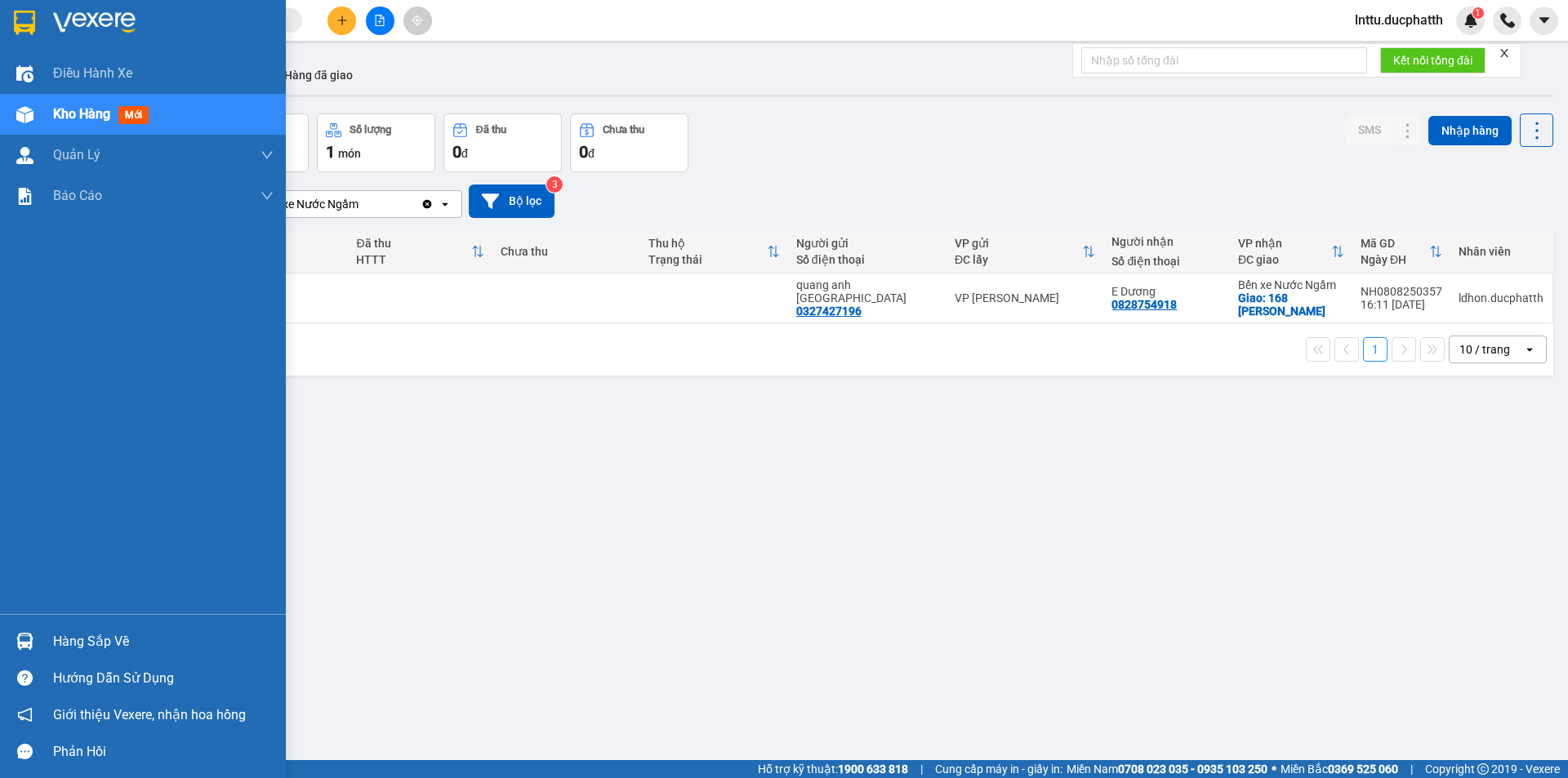
click at [11, 637] on div at bounding box center [25, 641] width 28 height 28
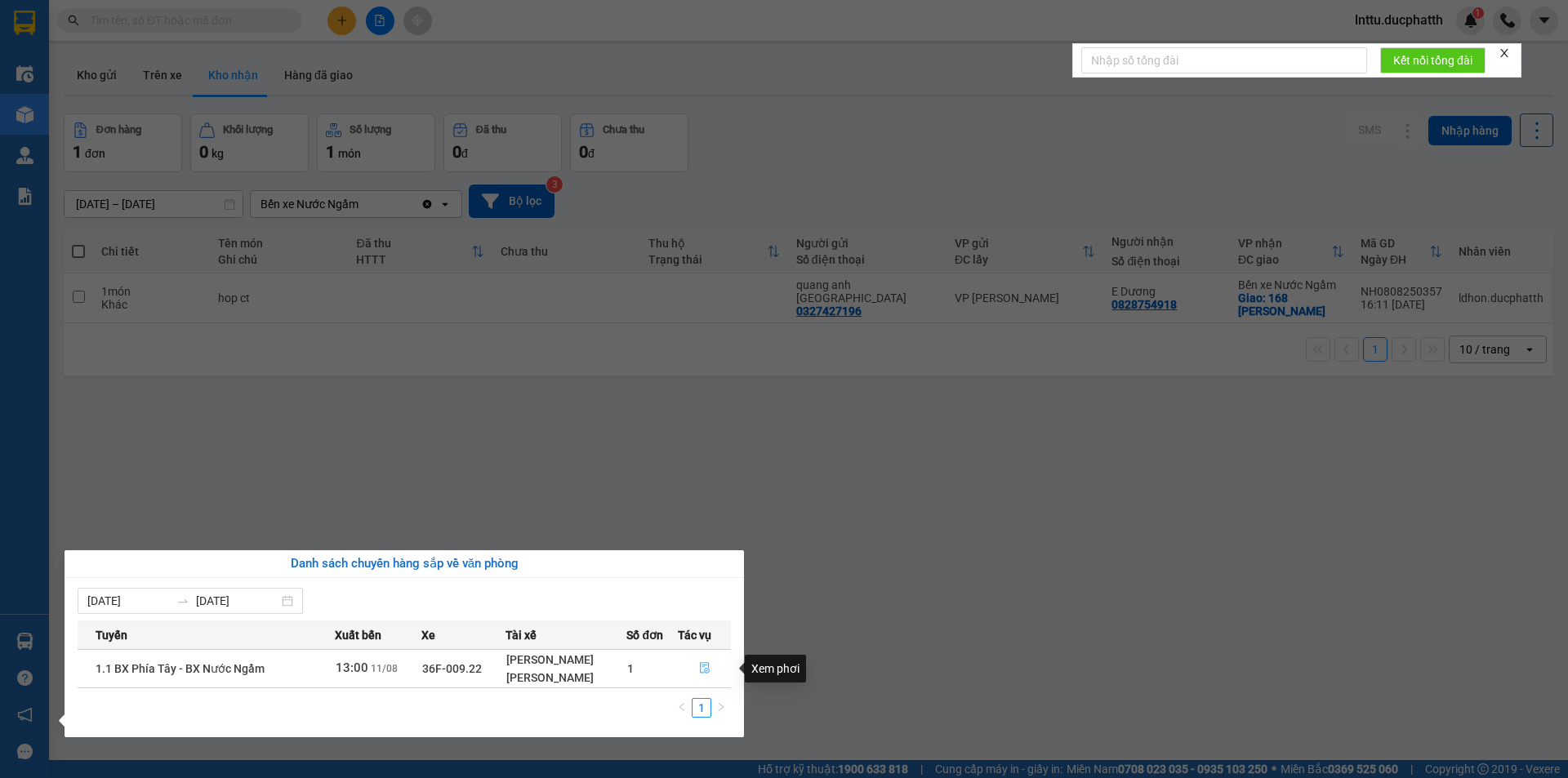
click at [704, 671] on icon "file-done" at bounding box center [705, 668] width 10 height 11
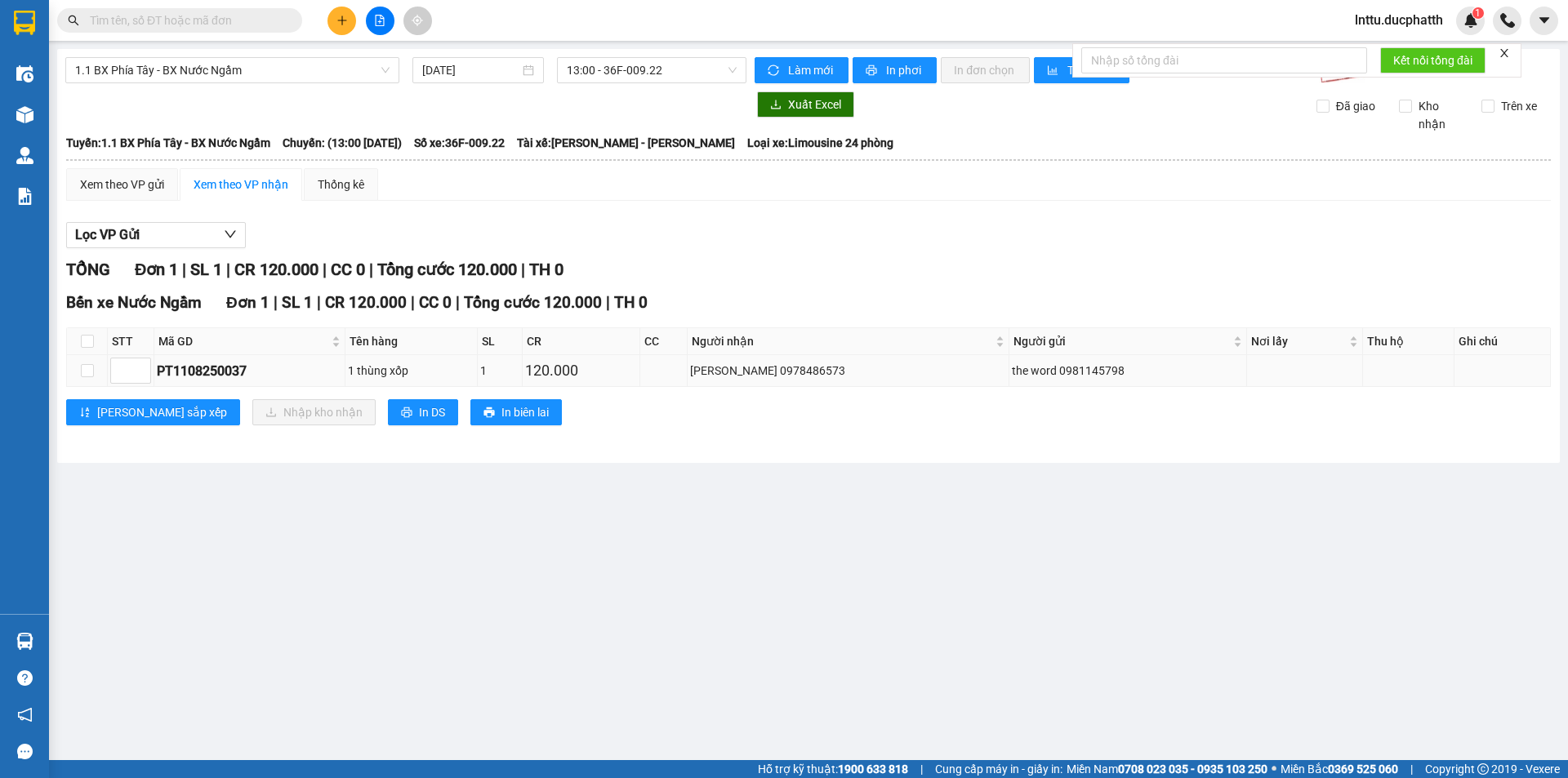
click at [197, 365] on div "PT1108250037" at bounding box center [250, 371] width 185 height 20
click at [200, 365] on div "PT1108250037" at bounding box center [250, 371] width 185 height 20
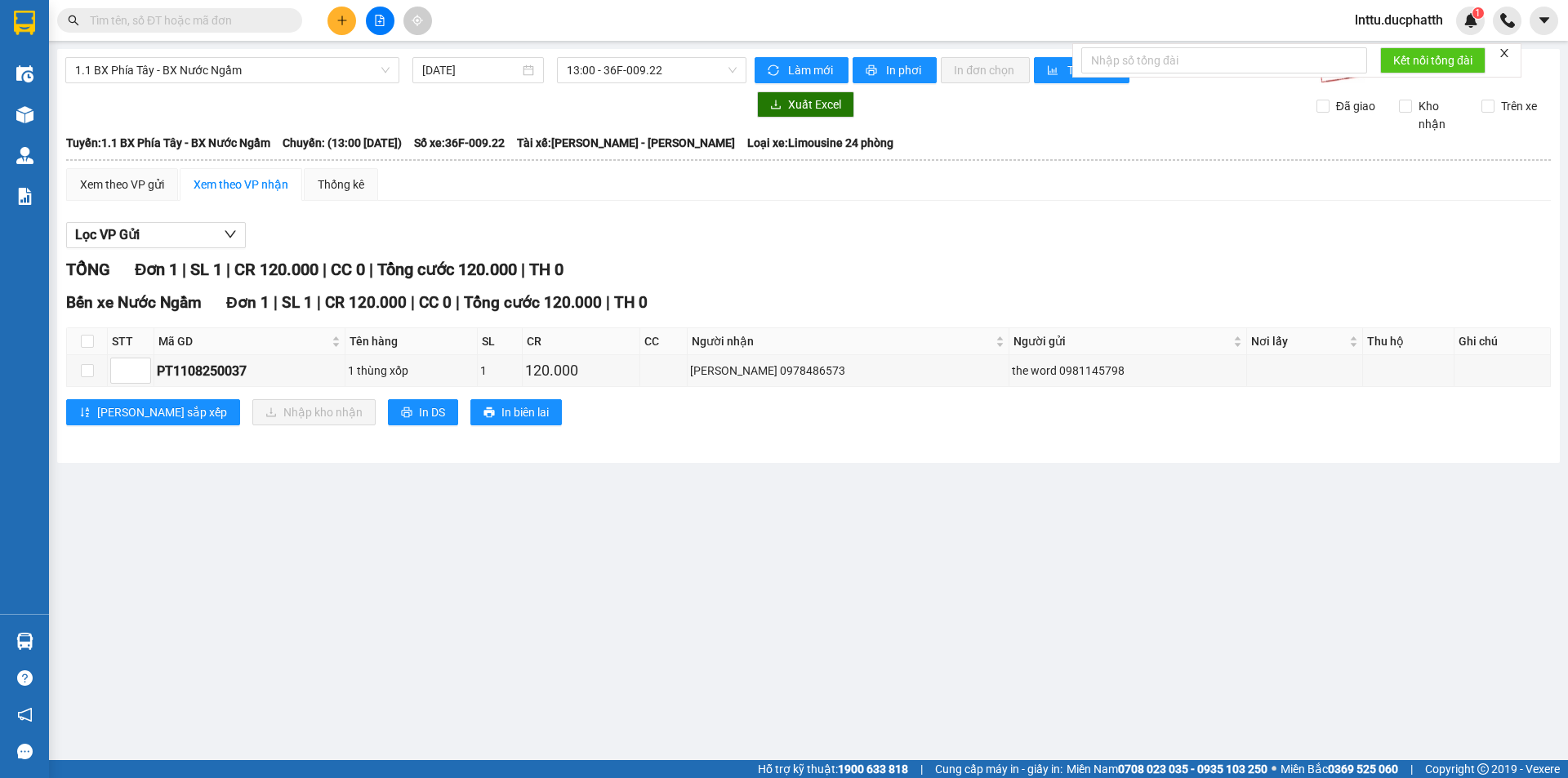
click at [197, 31] on span at bounding box center [179, 20] width 245 height 25
click at [197, 25] on input "text" at bounding box center [186, 20] width 192 height 18
paste input "PT1108250037"
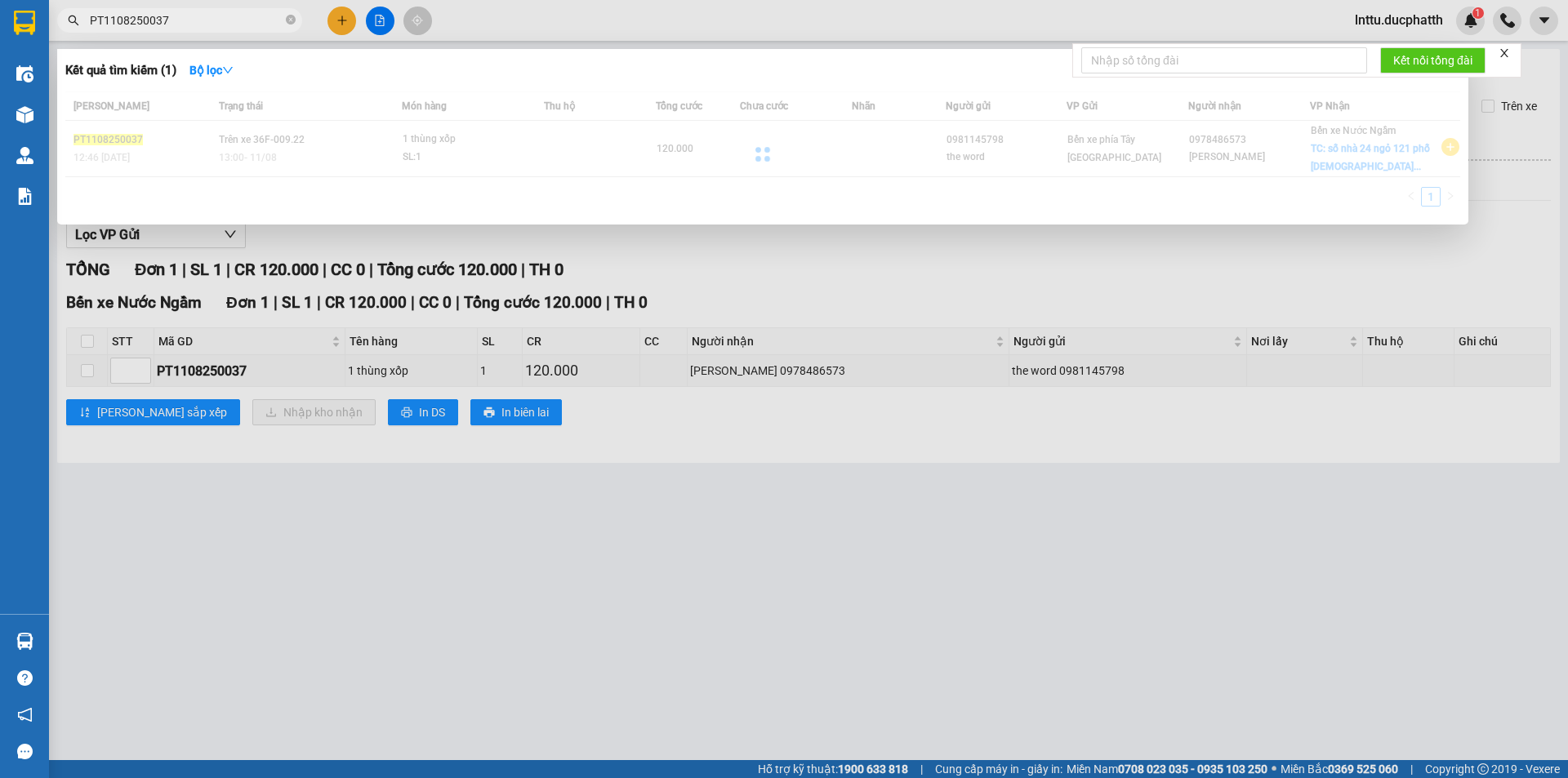
type input "PT1108250037"
click at [305, 159] on div at bounding box center [763, 154] width 1395 height 125
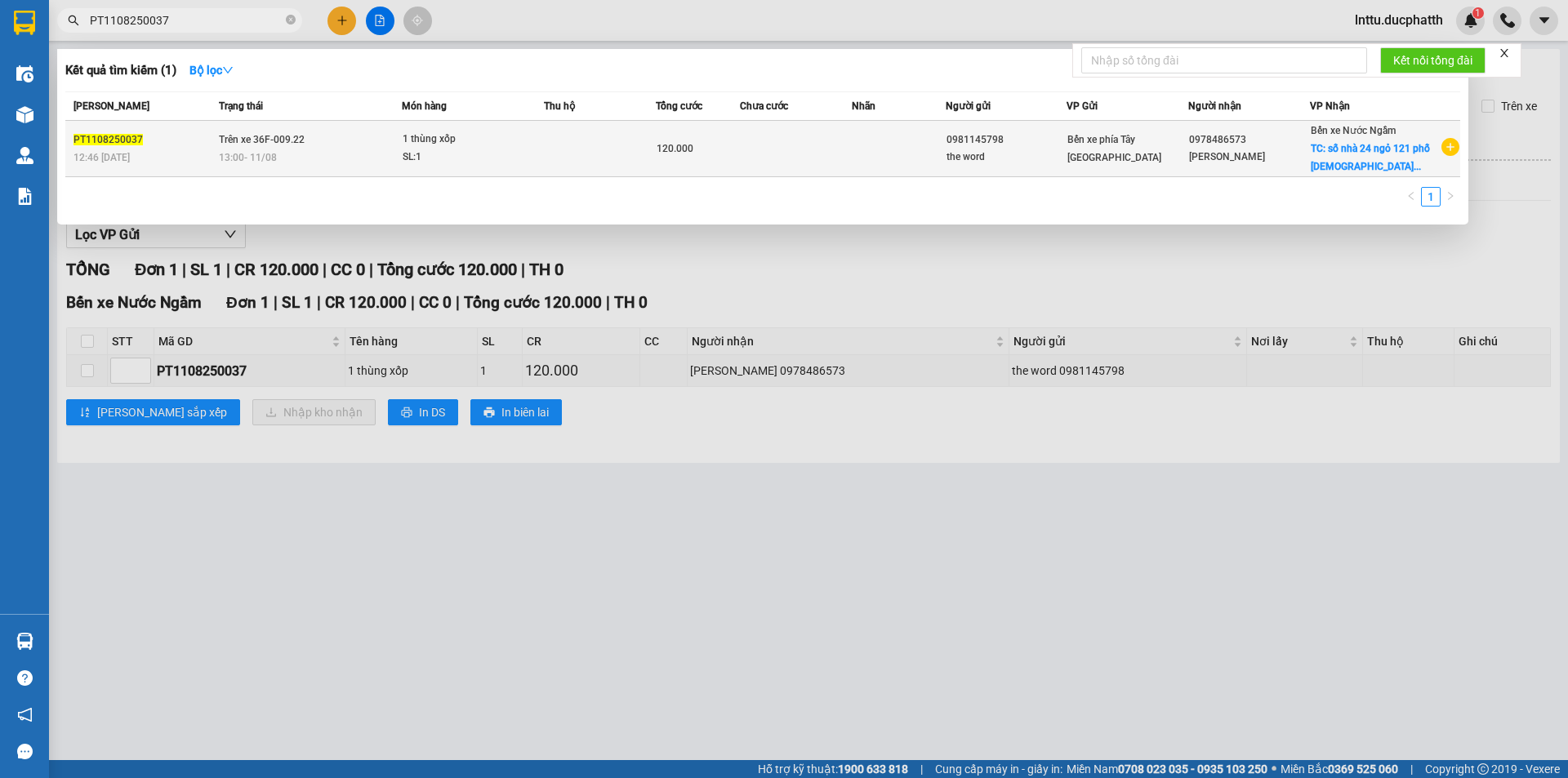
click at [760, 161] on td at bounding box center [795, 149] width 112 height 57
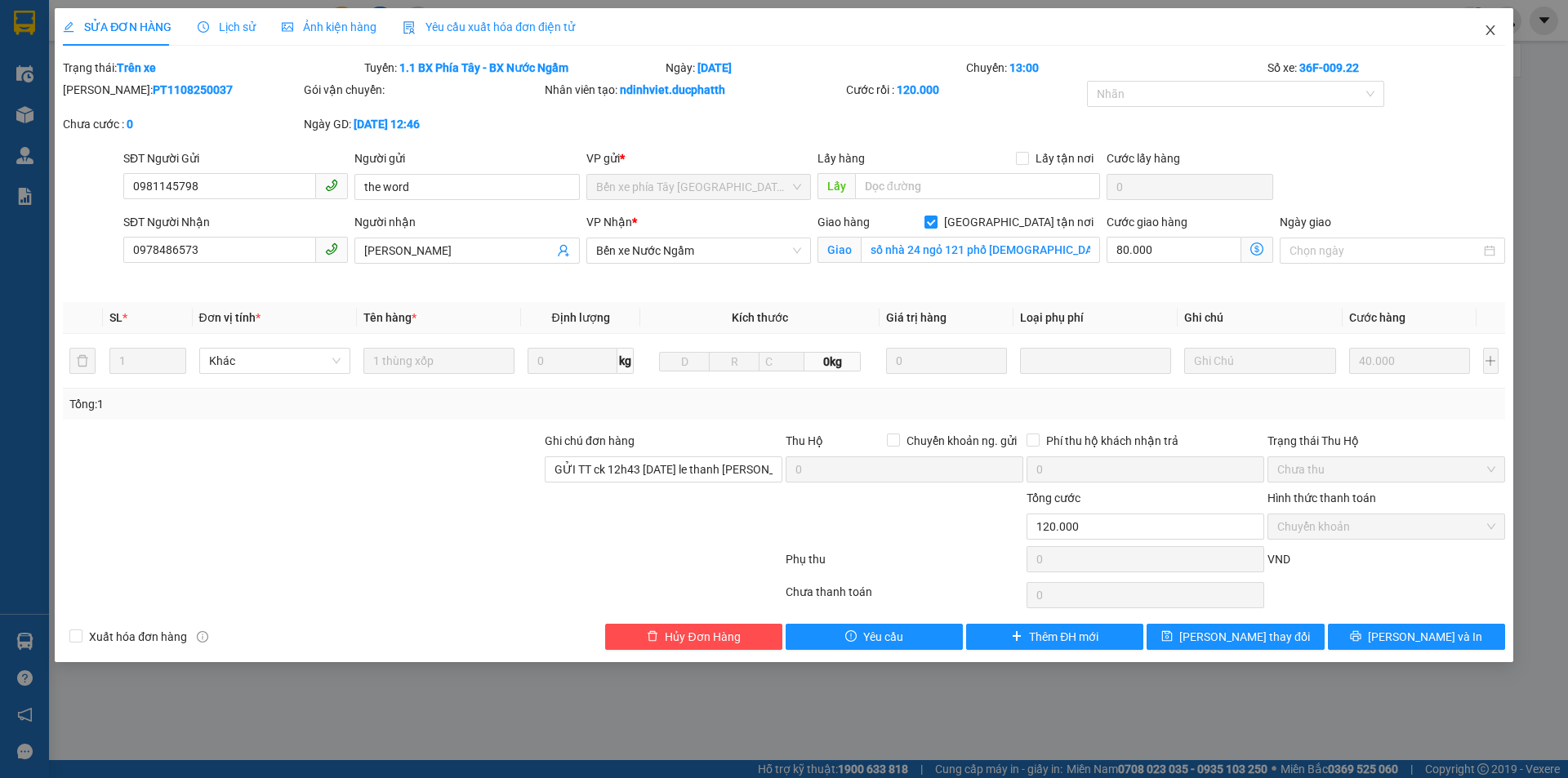
click at [1487, 28] on icon "close" at bounding box center [1489, 30] width 13 height 13
